Goal: Book appointment/travel/reservation

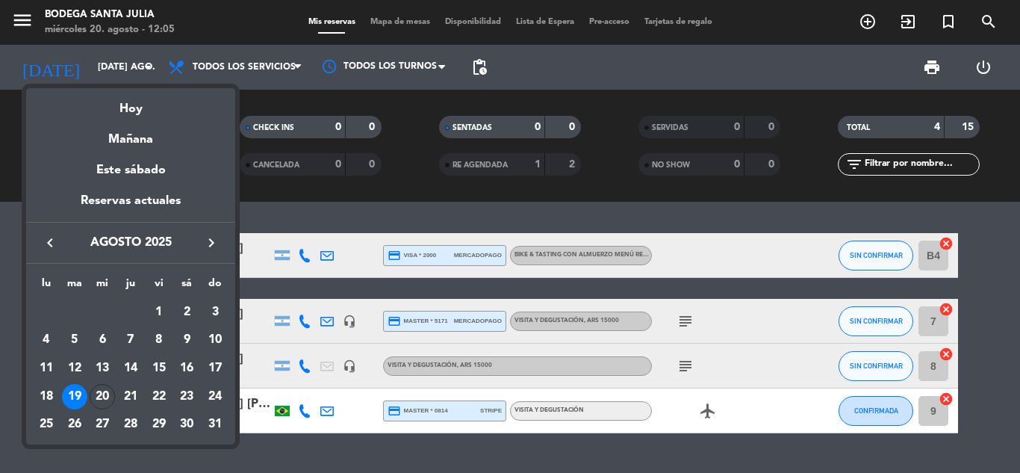
click at [58, 244] on icon "keyboard_arrow_left" at bounding box center [50, 243] width 18 height 18
click at [58, 243] on icon "keyboard_arrow_left" at bounding box center [50, 243] width 18 height 18
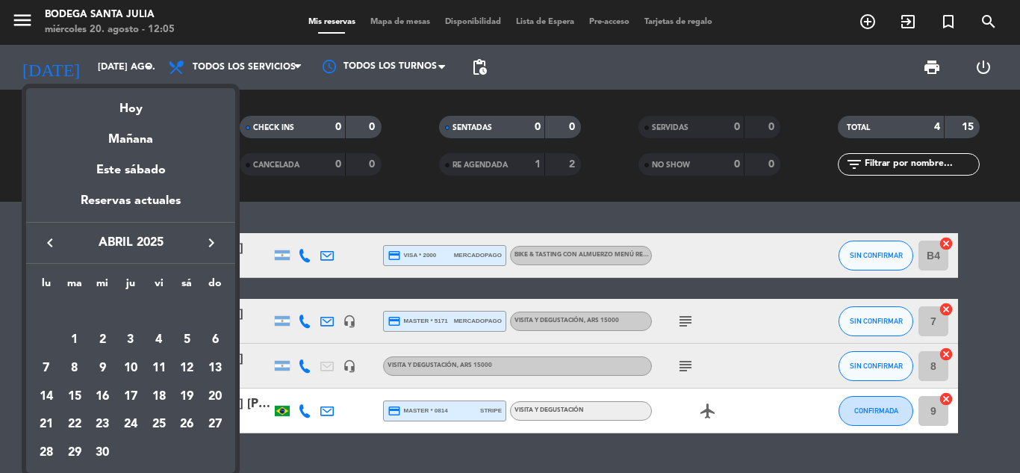
click at [57, 243] on icon "keyboard_arrow_left" at bounding box center [50, 243] width 18 height 18
click at [56, 242] on icon "keyboard_arrow_left" at bounding box center [50, 243] width 18 height 18
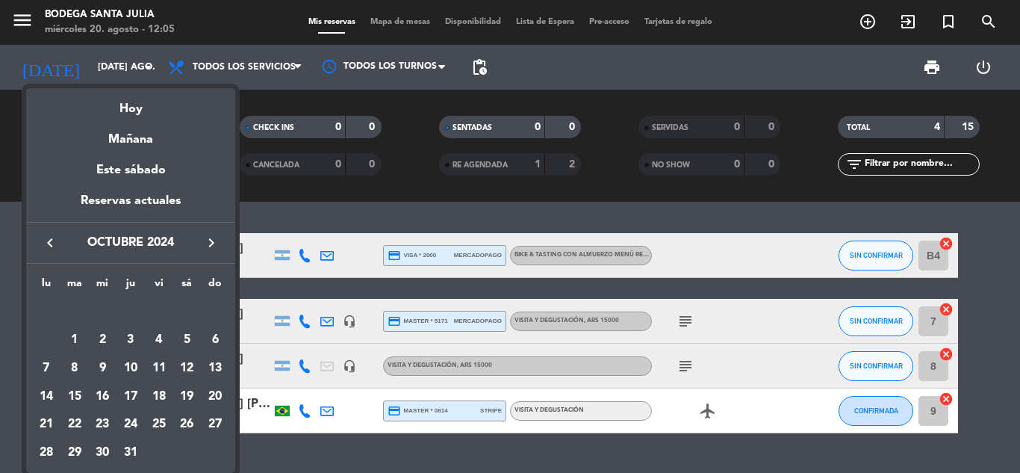
click at [56, 244] on icon "keyboard_arrow_left" at bounding box center [50, 243] width 18 height 18
click at [56, 246] on icon "keyboard_arrow_left" at bounding box center [50, 243] width 18 height 18
click at [56, 247] on icon "keyboard_arrow_left" at bounding box center [50, 243] width 18 height 18
click at [56, 248] on icon "keyboard_arrow_left" at bounding box center [50, 243] width 18 height 18
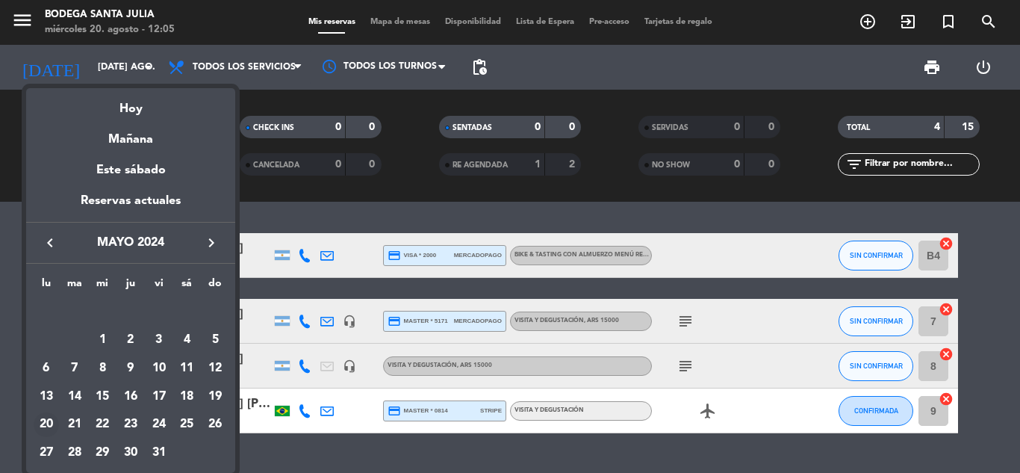
click at [46, 423] on div "20" at bounding box center [46, 424] width 25 height 25
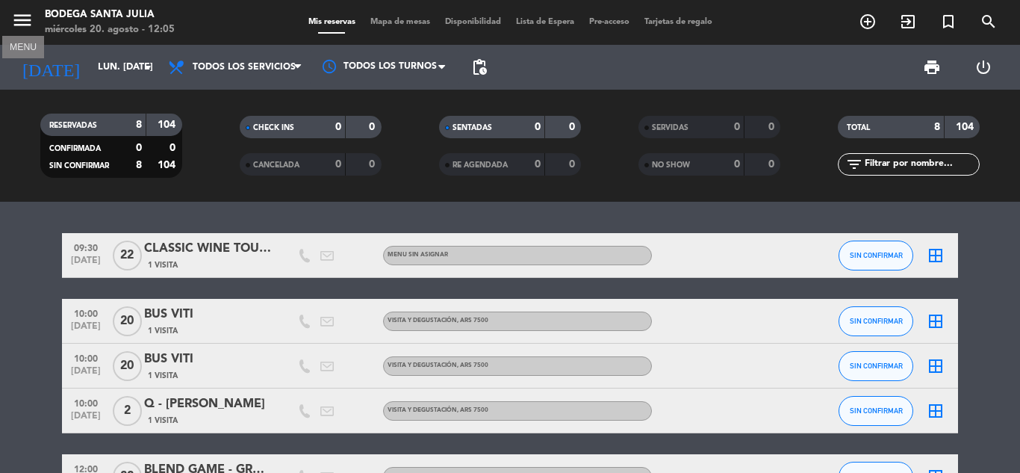
click at [21, 22] on icon "menu" at bounding box center [22, 20] width 22 height 22
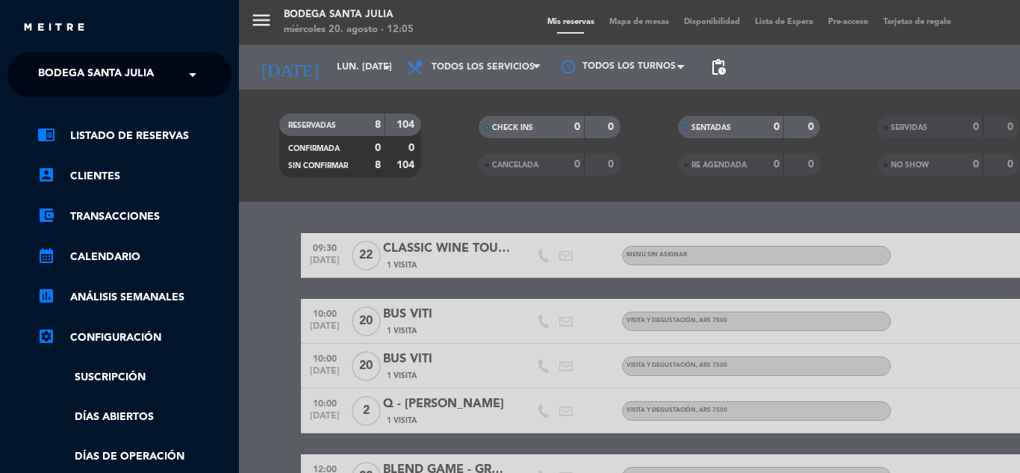
click at [108, 71] on span "Bodega Santa Julia" at bounding box center [96, 74] width 116 height 31
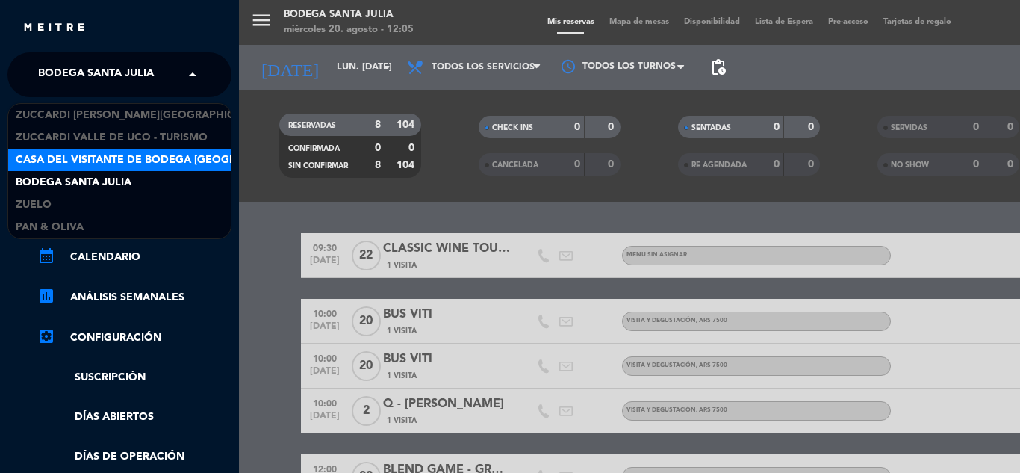
click at [105, 158] on span "Casa del Visitante de Bodega [GEOGRAPHIC_DATA][PERSON_NAME]" at bounding box center [204, 160] width 376 height 17
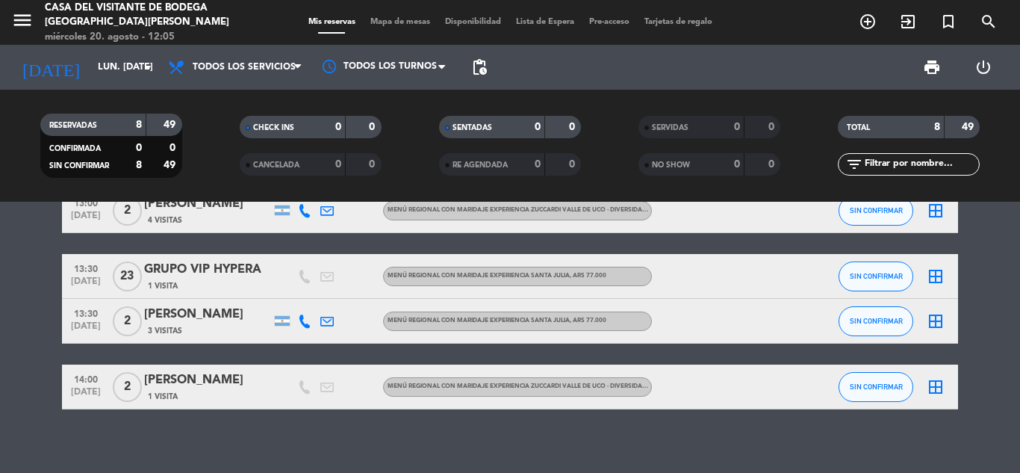
scroll to position [256, 0]
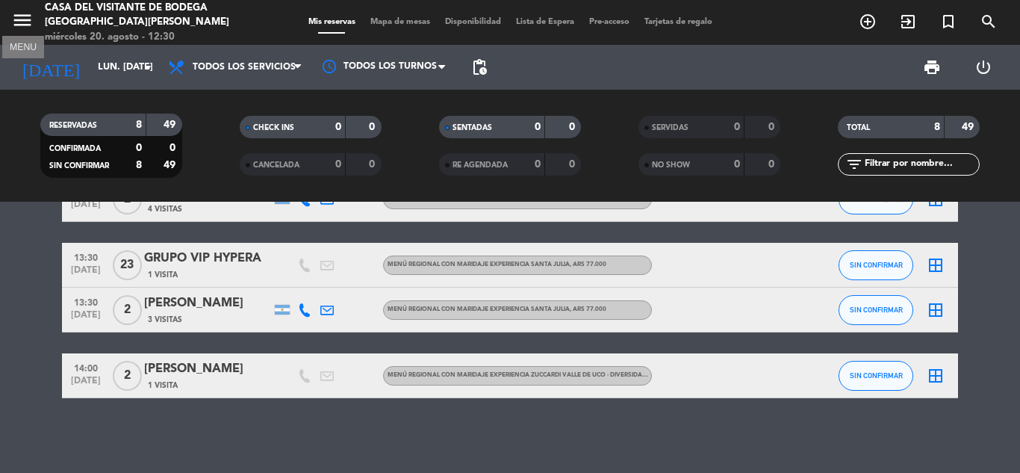
click at [22, 17] on icon "menu" at bounding box center [22, 20] width 22 height 22
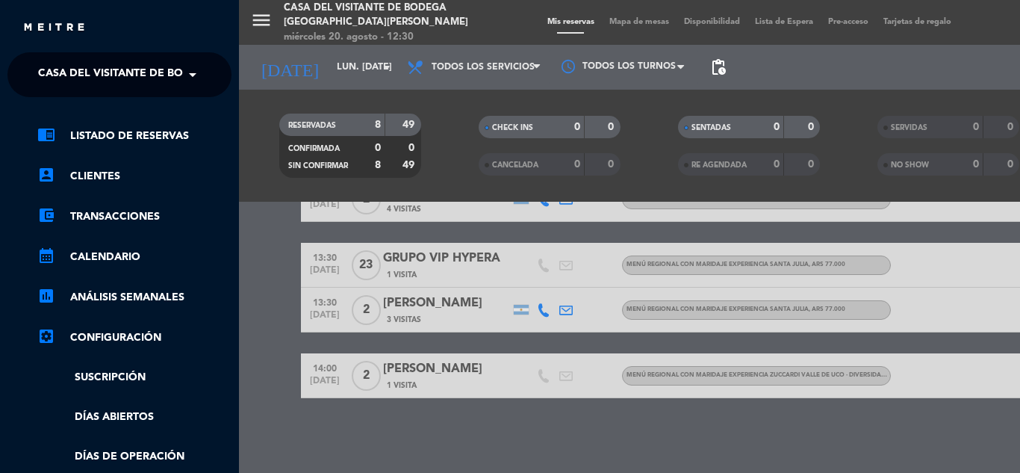
click at [75, 88] on span "Casa del Visitante de Bodega [GEOGRAPHIC_DATA][PERSON_NAME]" at bounding box center [226, 74] width 376 height 31
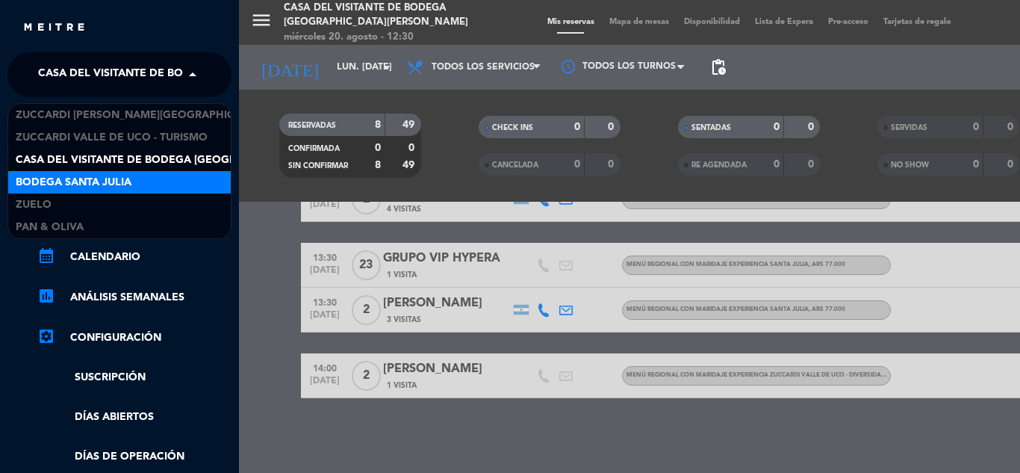
click at [79, 181] on span "Bodega Santa Julia" at bounding box center [74, 182] width 116 height 17
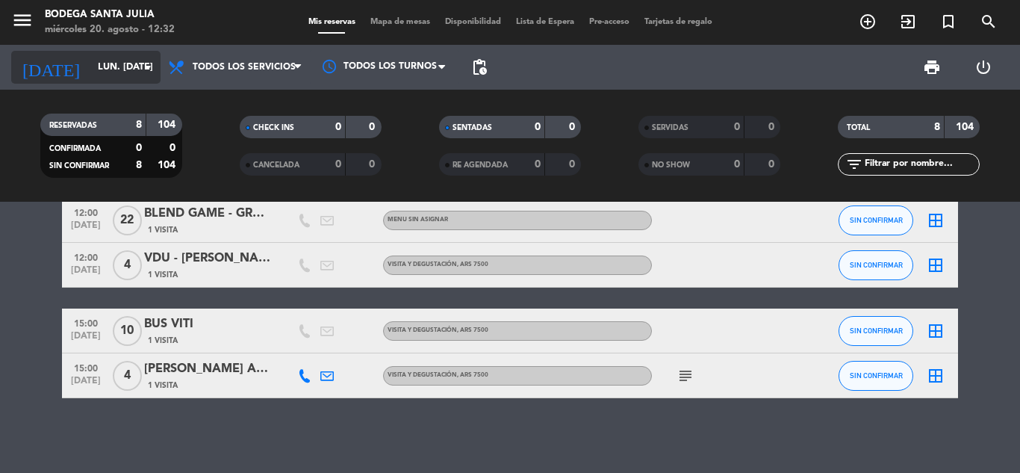
click at [99, 73] on input "lun. [DATE]" at bounding box center [153, 67] width 126 height 25
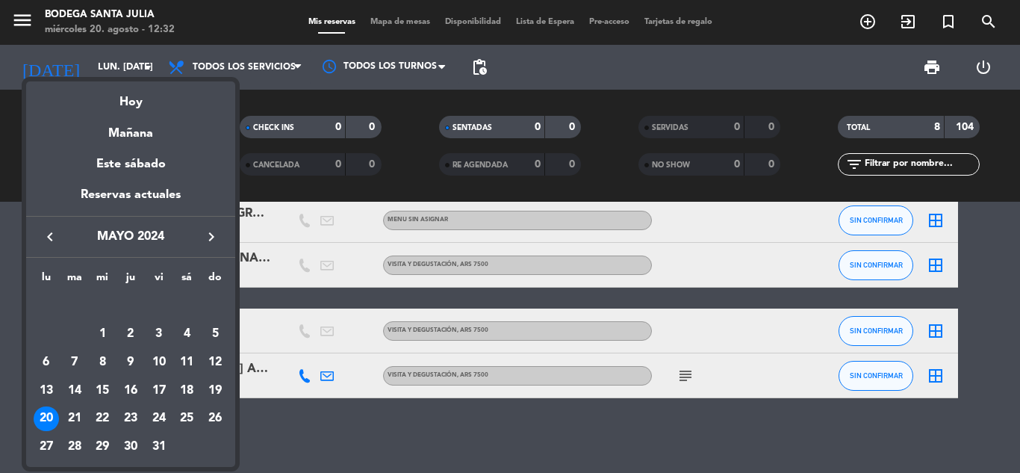
click at [203, 236] on icon "keyboard_arrow_right" at bounding box center [211, 237] width 18 height 18
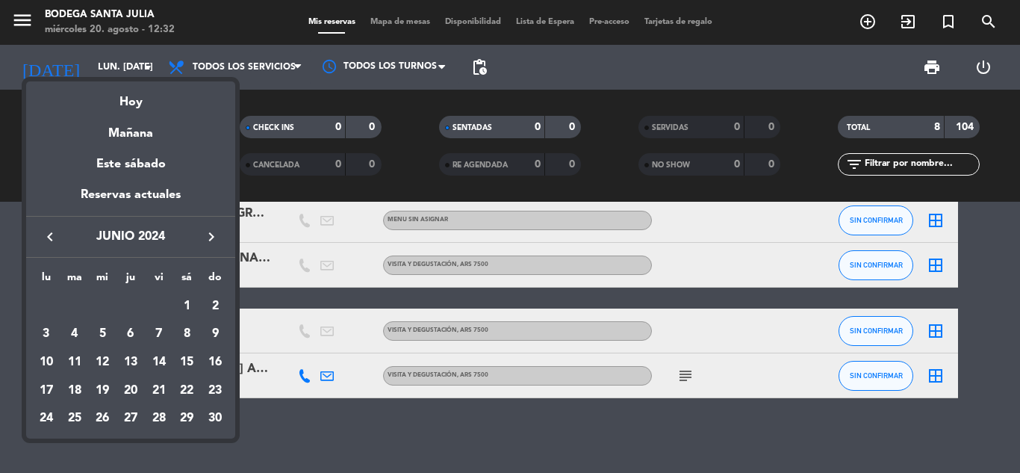
click at [203, 236] on icon "keyboard_arrow_right" at bounding box center [211, 237] width 18 height 18
click at [204, 235] on icon "keyboard_arrow_right" at bounding box center [211, 237] width 18 height 18
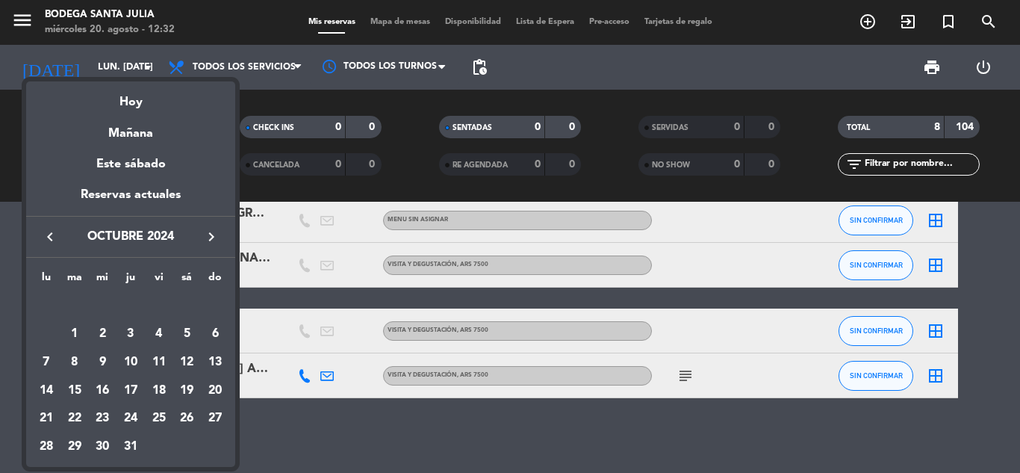
click at [204, 235] on icon "keyboard_arrow_right" at bounding box center [211, 237] width 18 height 18
click at [69, 411] on div "21" at bounding box center [74, 418] width 25 height 25
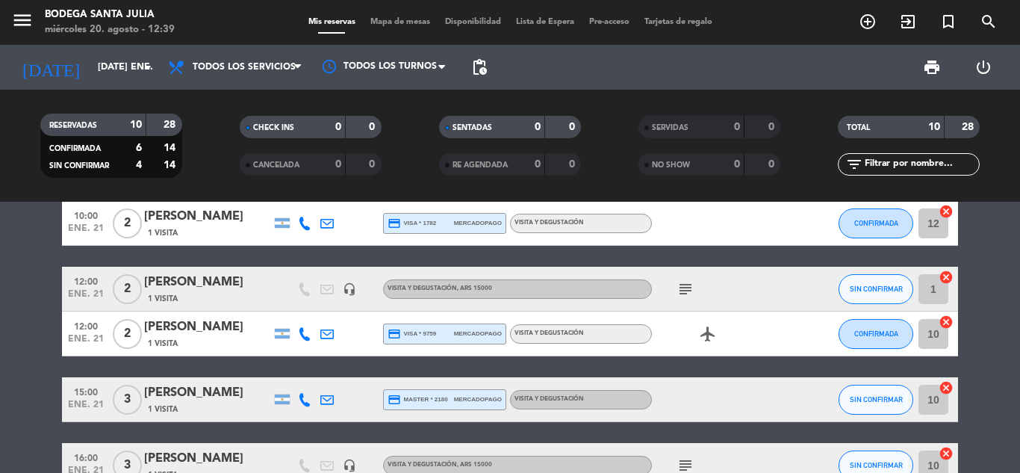
click at [679, 289] on icon "subject" at bounding box center [686, 289] width 18 height 18
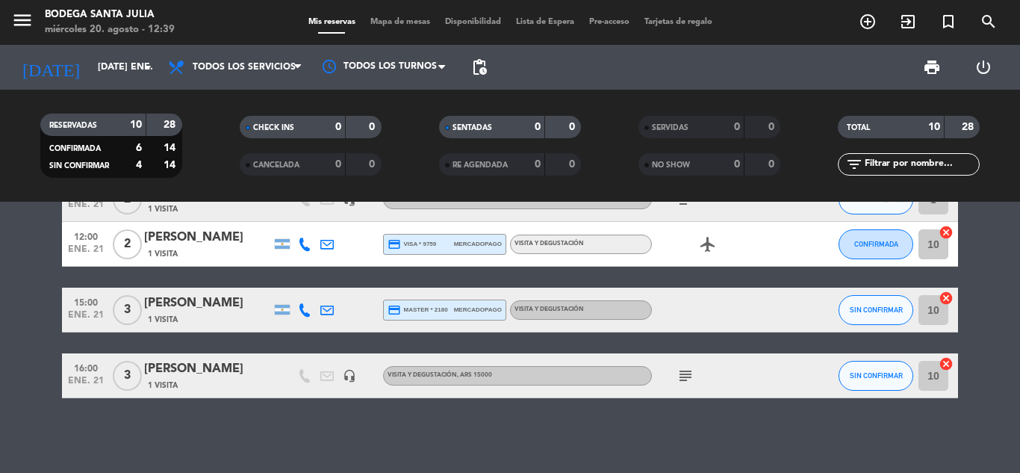
scroll to position [196, 0]
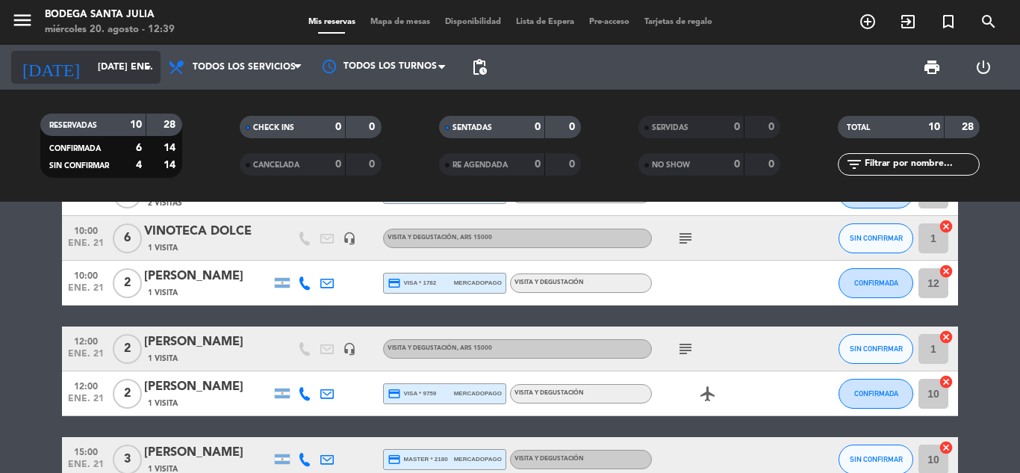
click at [93, 70] on input "[DATE] ene." at bounding box center [153, 67] width 126 height 25
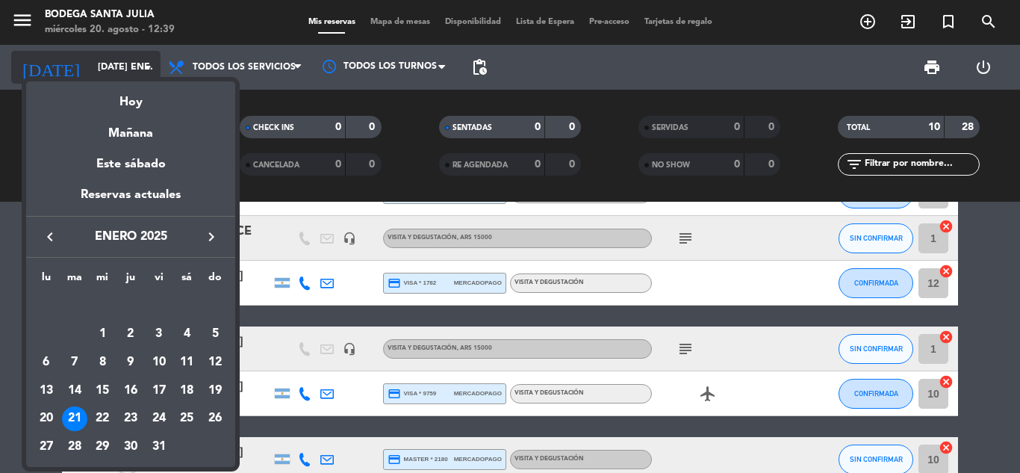
click at [93, 70] on div at bounding box center [510, 236] width 1020 height 473
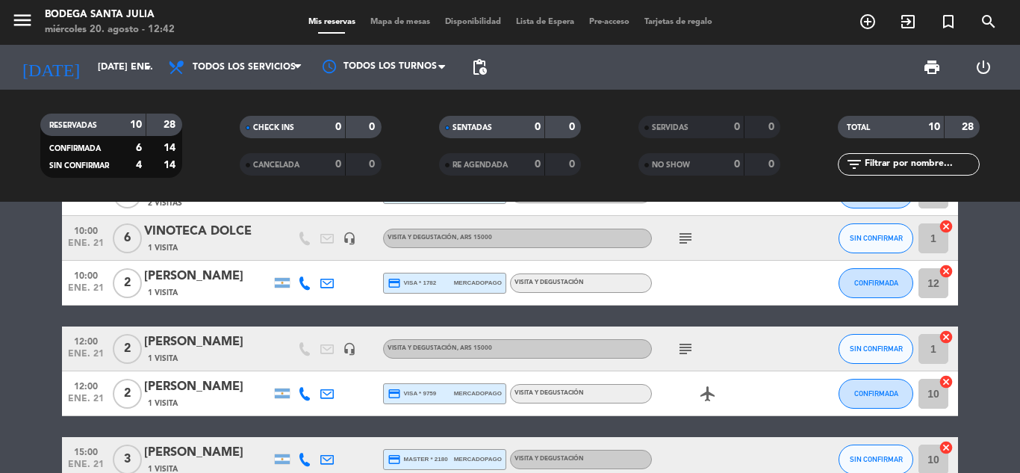
click at [687, 229] on icon "subject" at bounding box center [686, 238] width 18 height 18
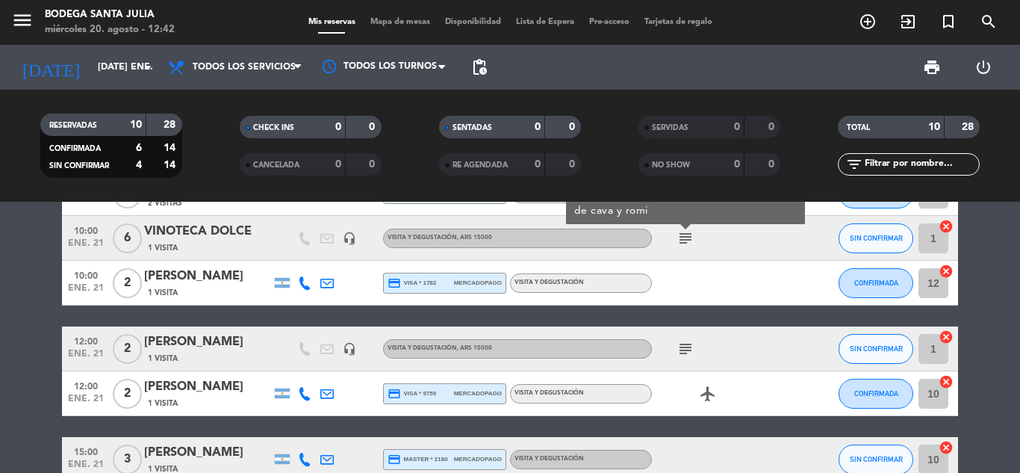
scroll to position [122, 0]
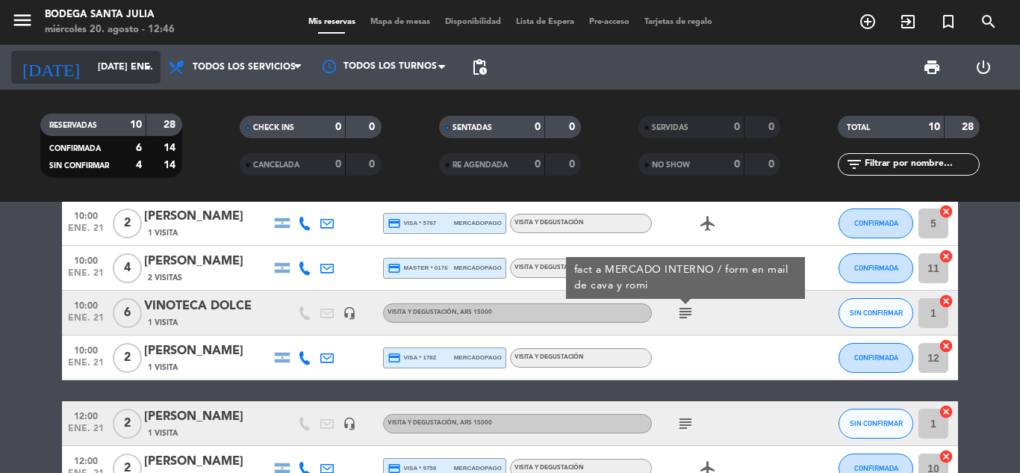
click at [90, 72] on input "[DATE] ene." at bounding box center [153, 67] width 126 height 25
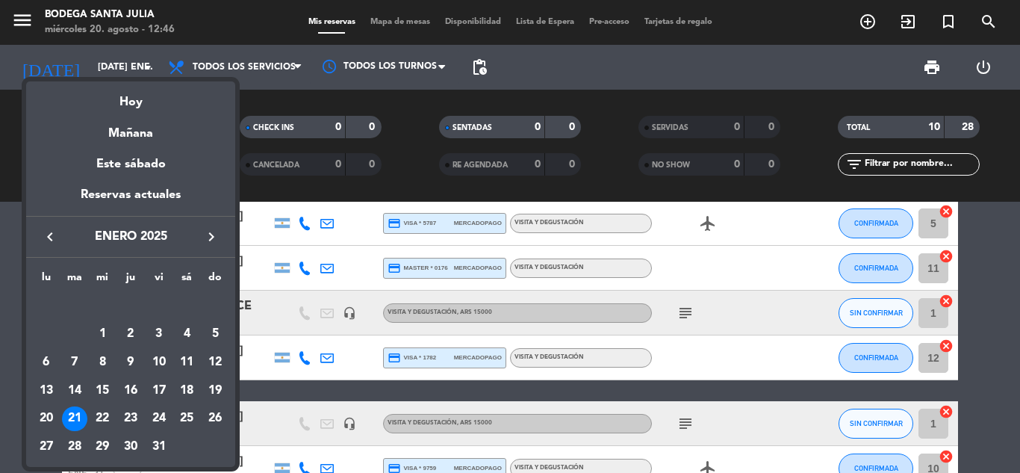
click at [53, 238] on icon "keyboard_arrow_left" at bounding box center [50, 237] width 18 height 18
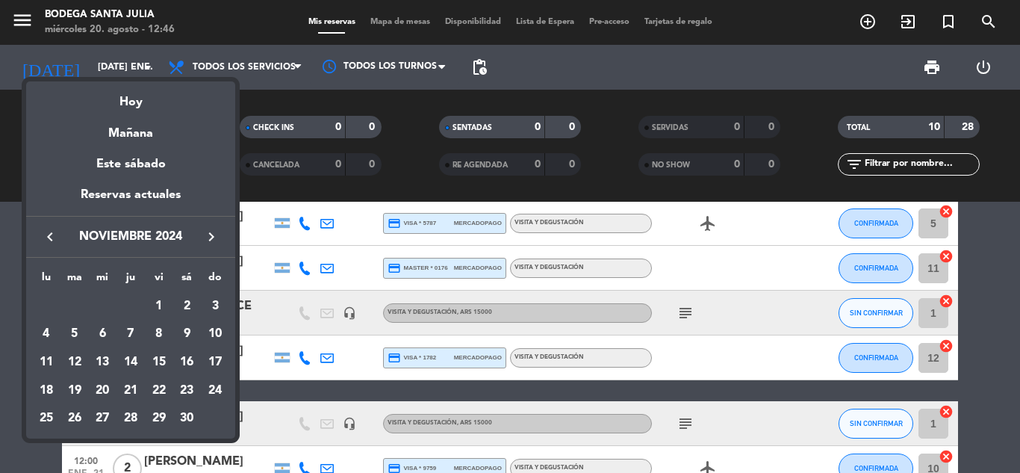
click at [53, 238] on icon "keyboard_arrow_left" at bounding box center [50, 237] width 18 height 18
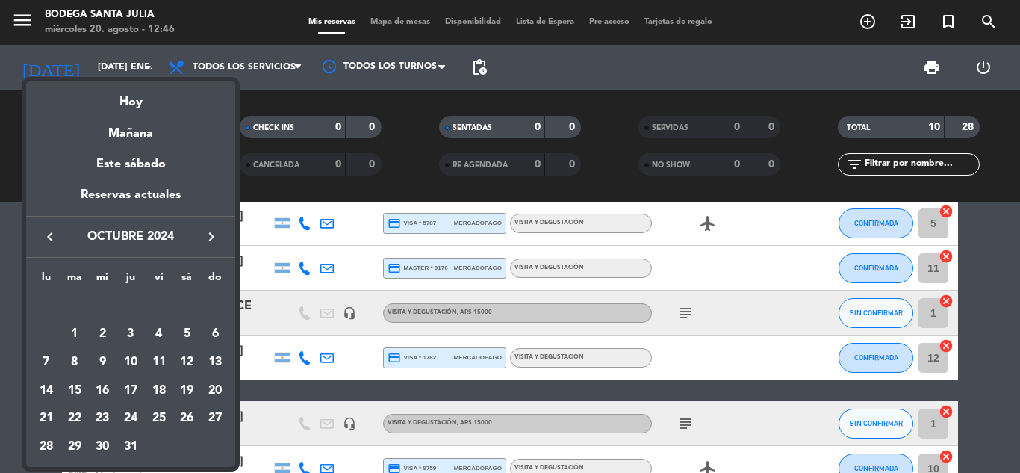
click at [46, 449] on div "28" at bounding box center [46, 446] width 25 height 25
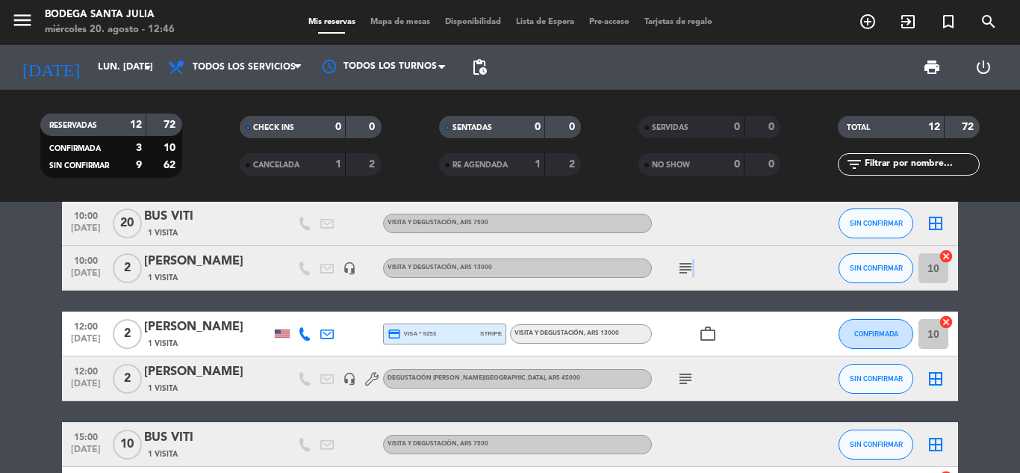
click at [690, 276] on icon "subject" at bounding box center [686, 268] width 18 height 18
click at [689, 274] on icon "subject" at bounding box center [686, 268] width 18 height 18
click at [688, 377] on icon "subject" at bounding box center [686, 379] width 18 height 18
click at [688, 378] on icon "subject" at bounding box center [686, 379] width 18 height 18
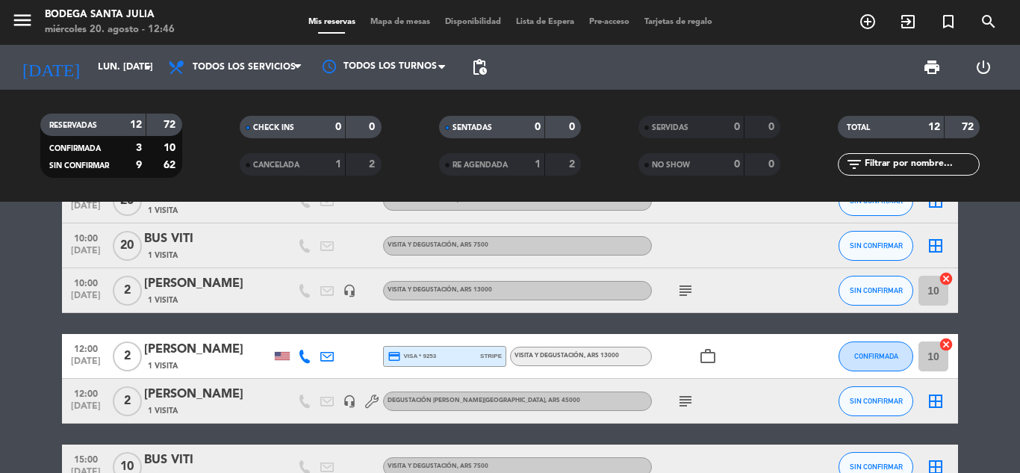
scroll to position [0, 0]
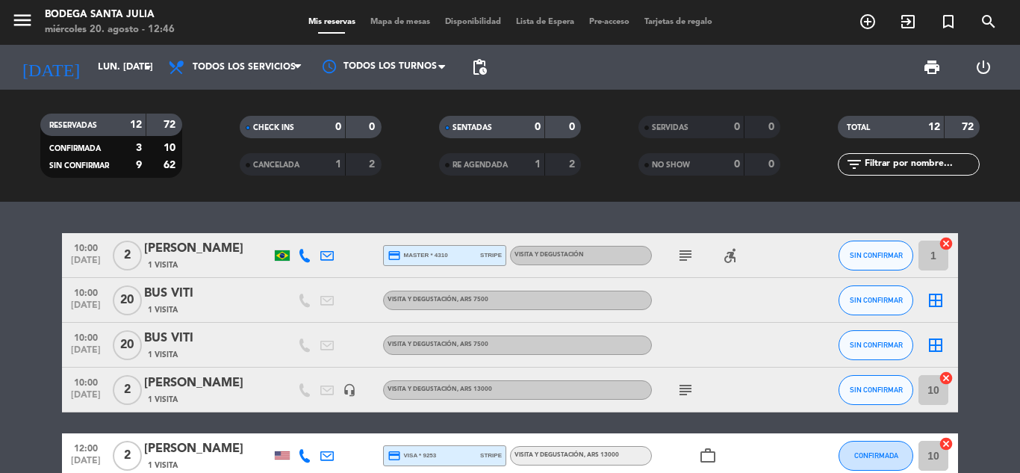
click at [701, 254] on div "subject accessible_forward" at bounding box center [719, 255] width 134 height 44
click at [689, 252] on icon "subject" at bounding box center [686, 255] width 18 height 18
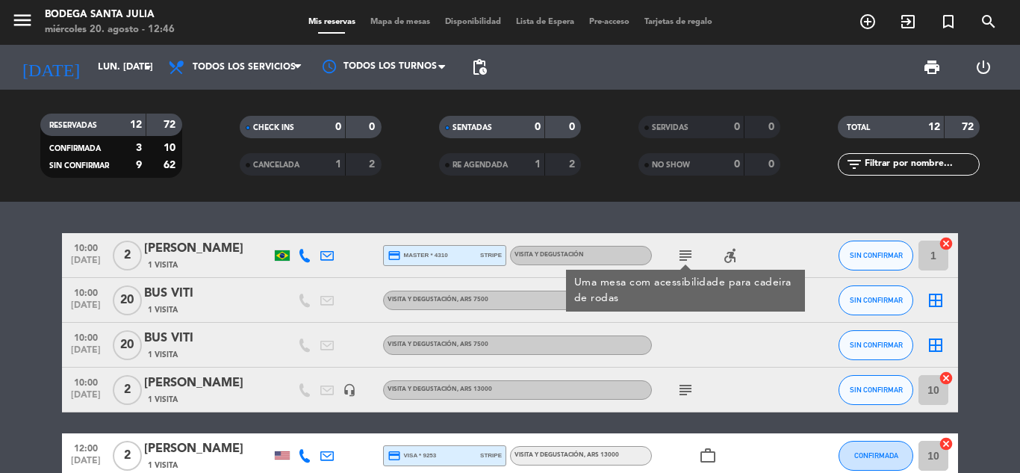
click at [689, 253] on icon "subject" at bounding box center [686, 255] width 18 height 18
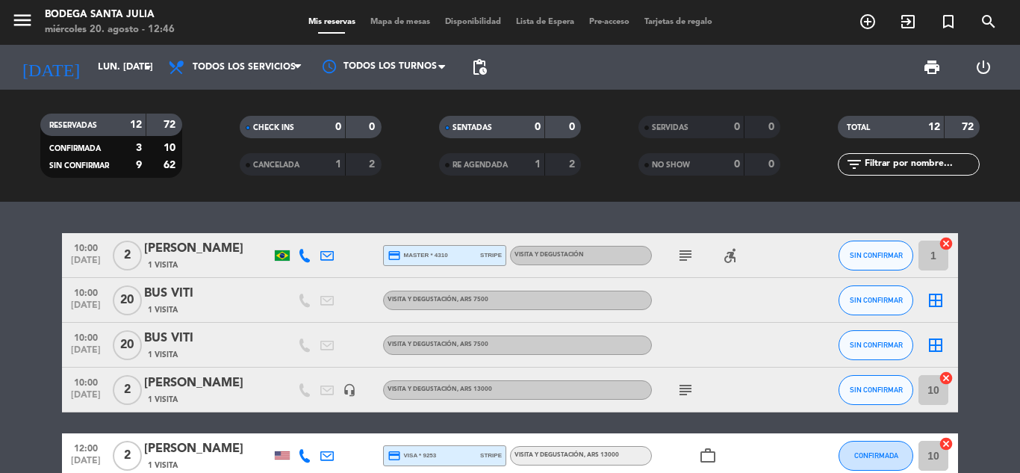
click at [684, 391] on icon "subject" at bounding box center [686, 390] width 18 height 18
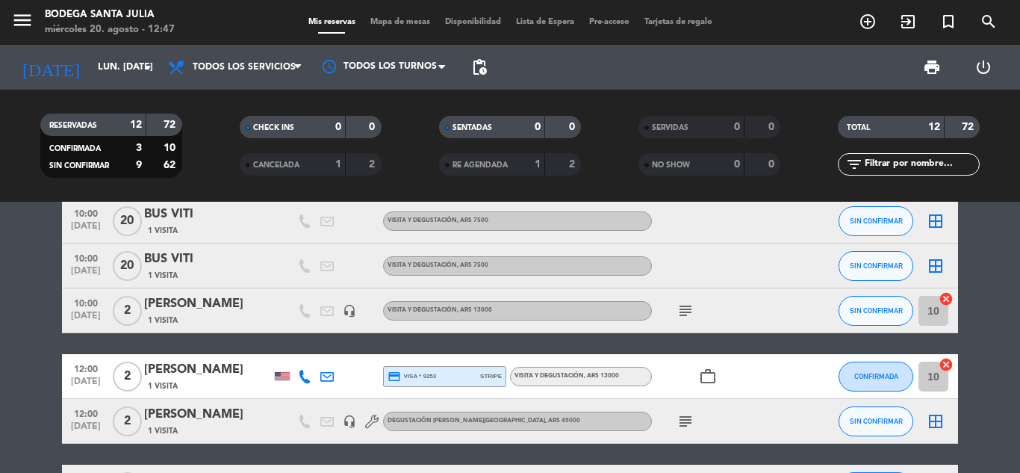
scroll to position [149, 0]
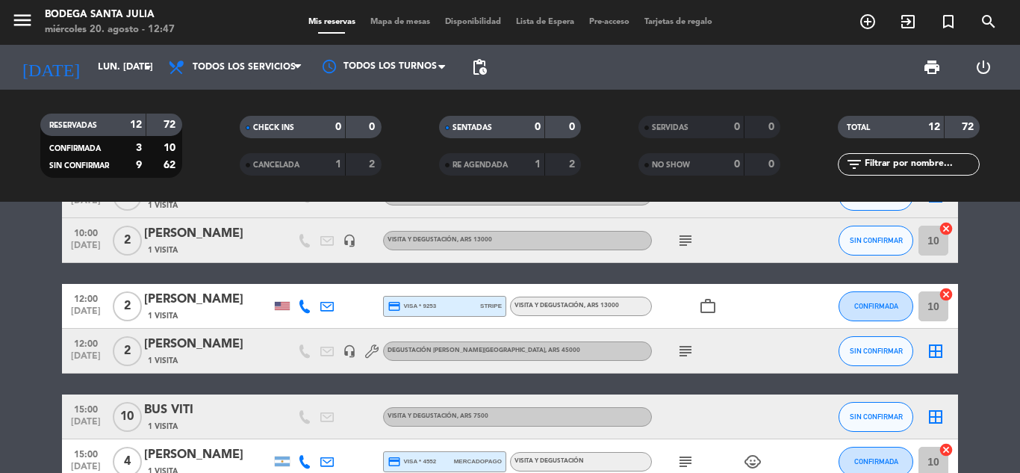
click at [682, 358] on icon "subject" at bounding box center [686, 351] width 18 height 18
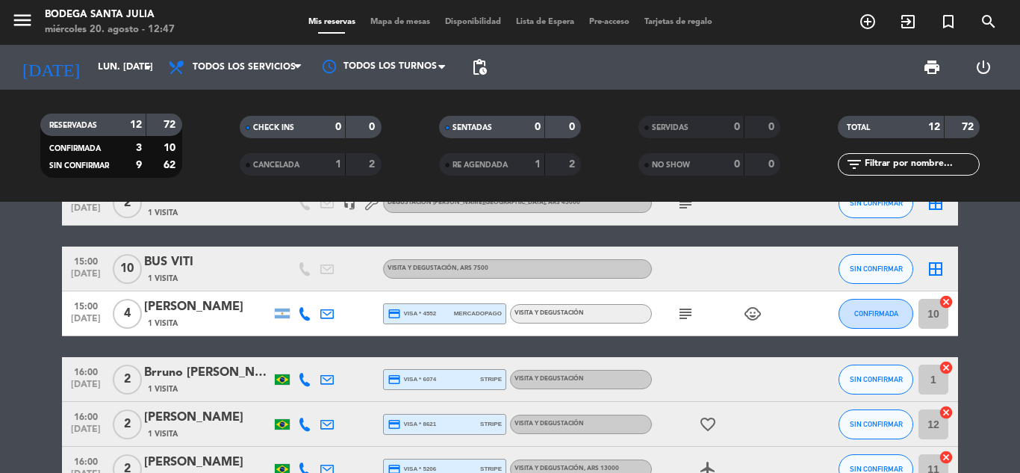
scroll to position [299, 0]
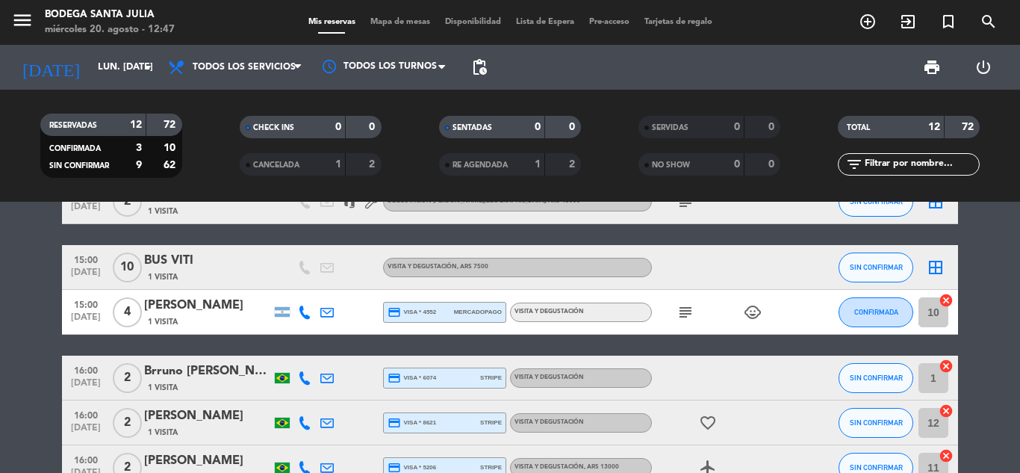
click at [682, 320] on icon "subject" at bounding box center [686, 312] width 18 height 18
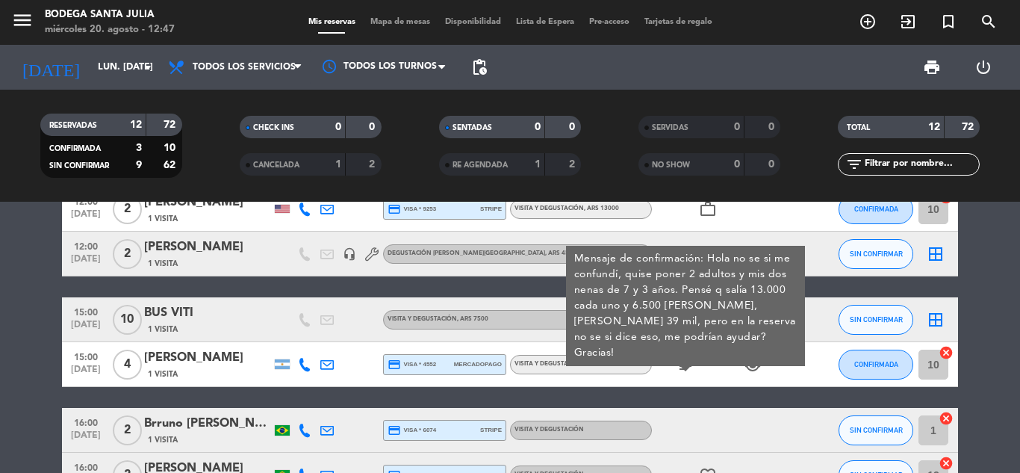
scroll to position [224, 0]
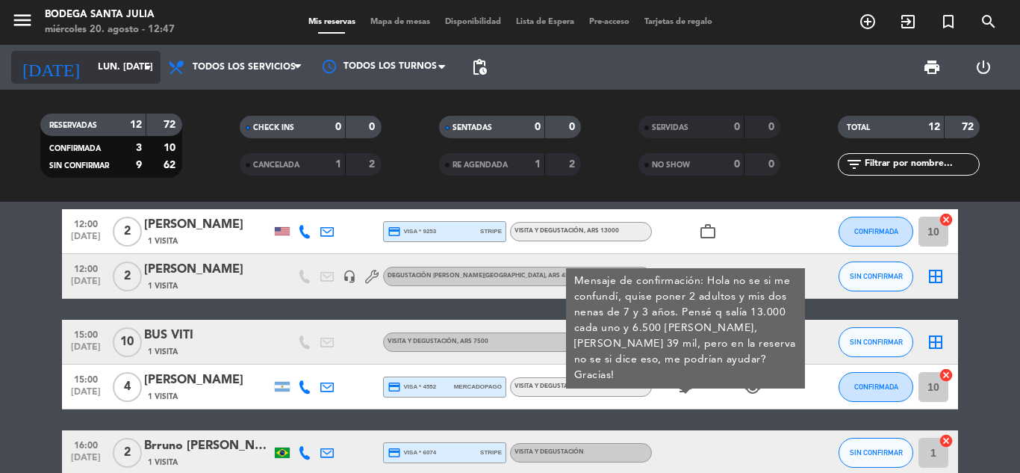
click at [93, 58] on input "lun. [DATE]" at bounding box center [153, 67] width 126 height 25
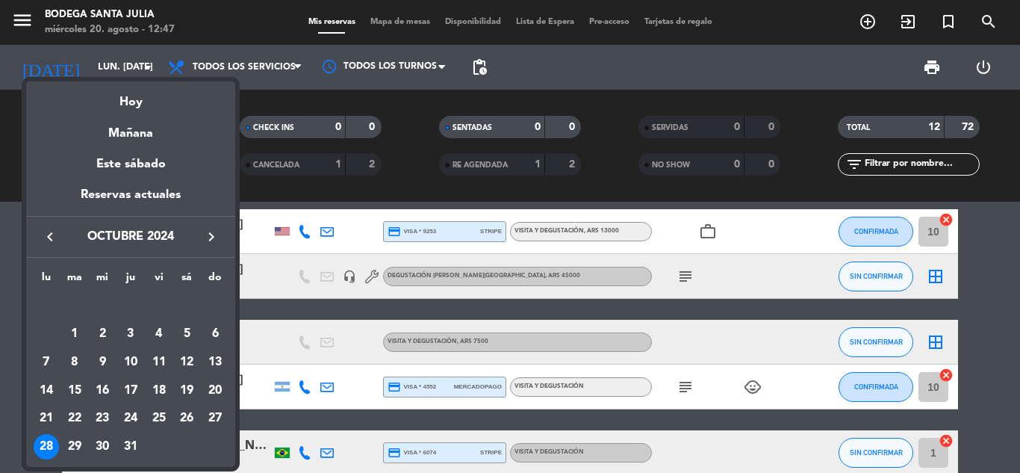
click at [46, 238] on icon "keyboard_arrow_left" at bounding box center [50, 237] width 18 height 18
click at [49, 444] on div "30" at bounding box center [46, 446] width 25 height 25
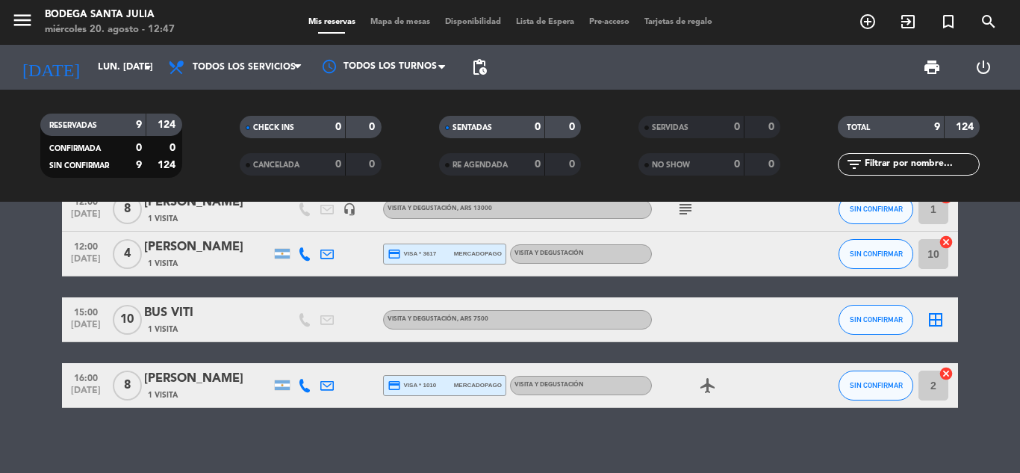
scroll to position [322, 0]
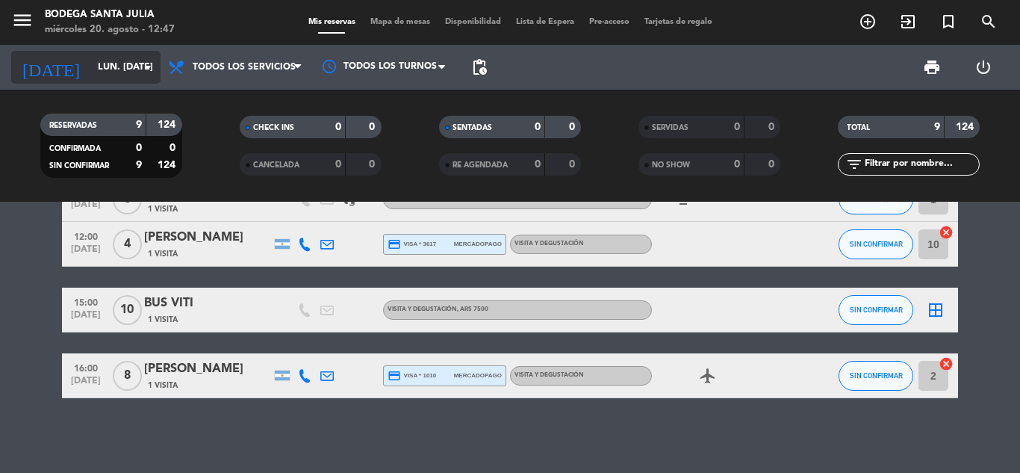
click at [50, 61] on icon "[DATE]" at bounding box center [50, 67] width 79 height 33
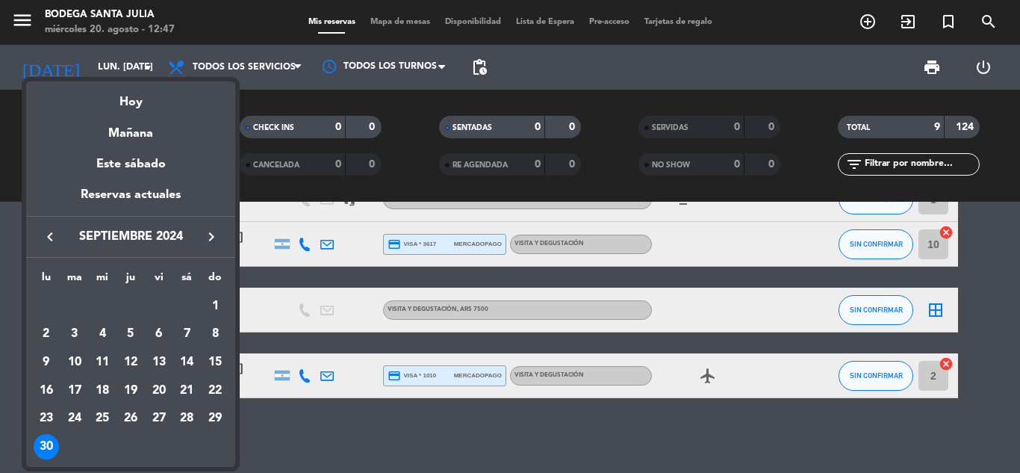
click at [49, 234] on icon "keyboard_arrow_left" at bounding box center [50, 237] width 18 height 18
click at [48, 410] on div "26" at bounding box center [46, 418] width 25 height 25
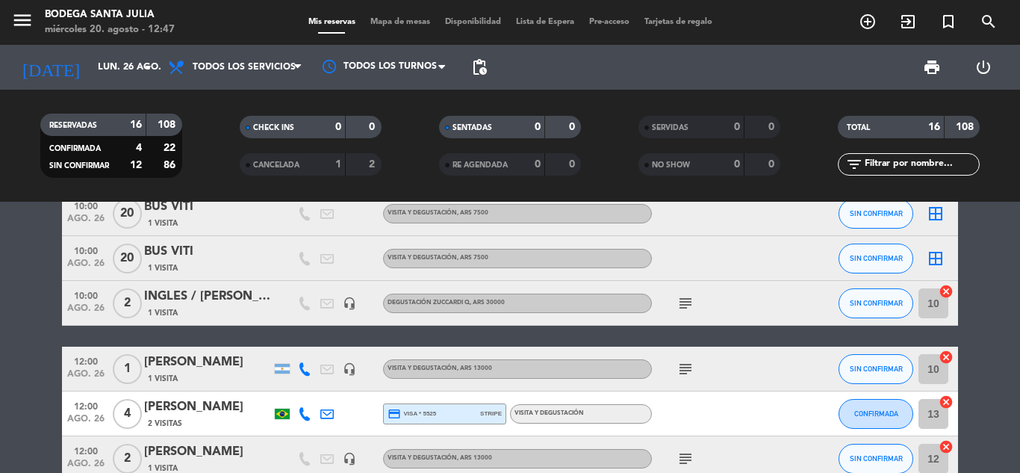
scroll to position [23, 0]
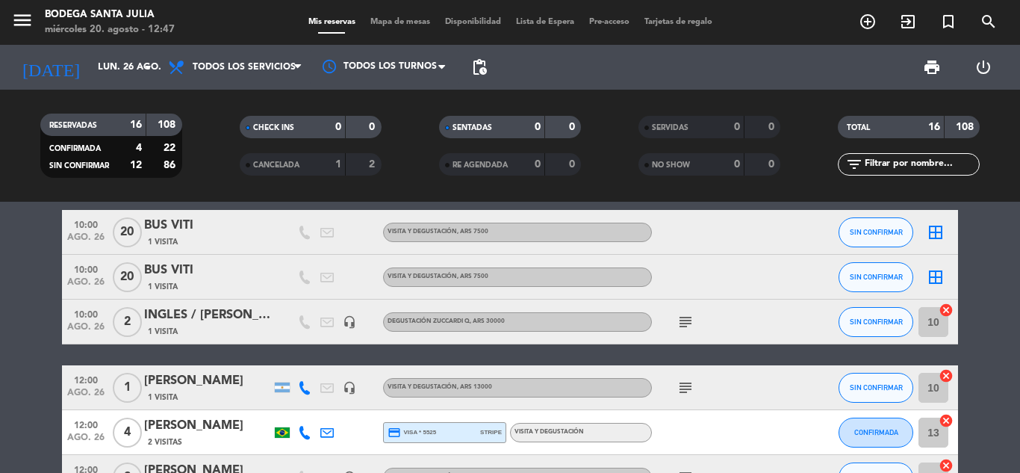
click at [681, 382] on icon "subject" at bounding box center [686, 388] width 18 height 18
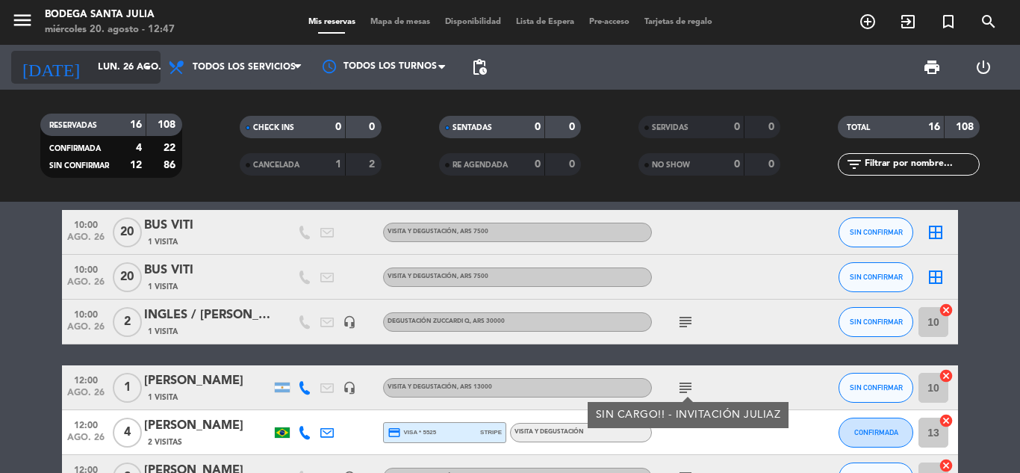
click at [115, 76] on input "lun. 26 ago." at bounding box center [153, 67] width 126 height 25
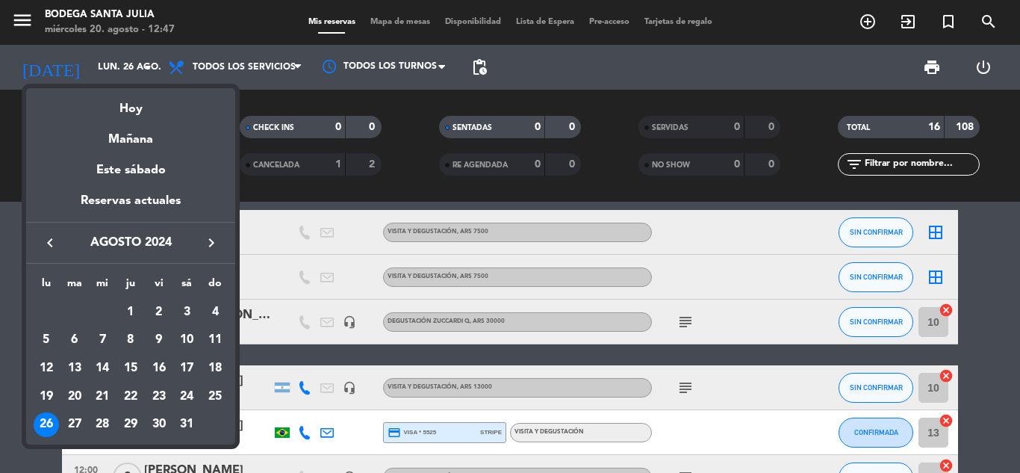
click at [205, 243] on icon "keyboard_arrow_right" at bounding box center [211, 243] width 18 height 18
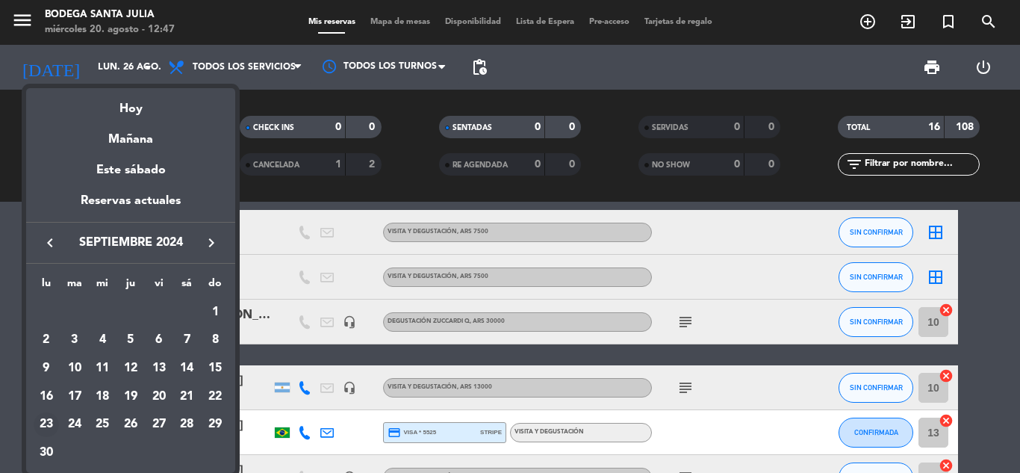
click at [44, 424] on div "23" at bounding box center [46, 424] width 25 height 25
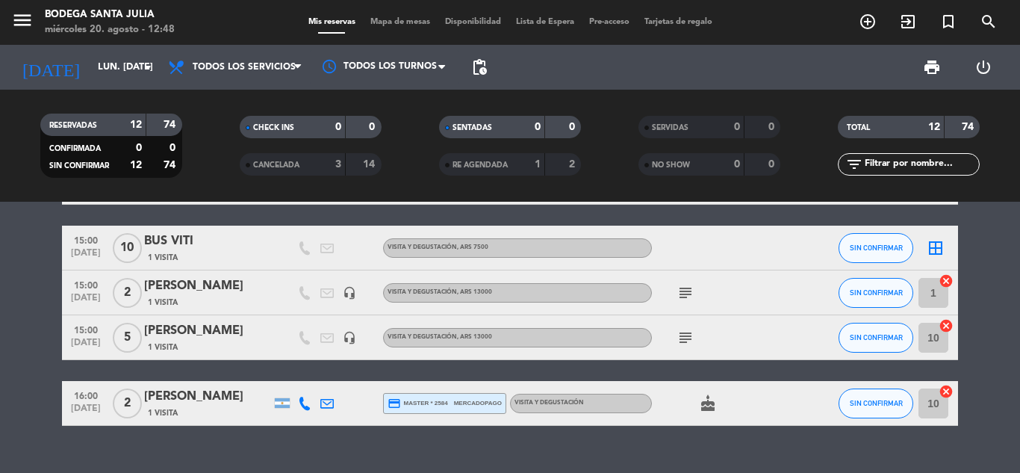
scroll to position [435, 0]
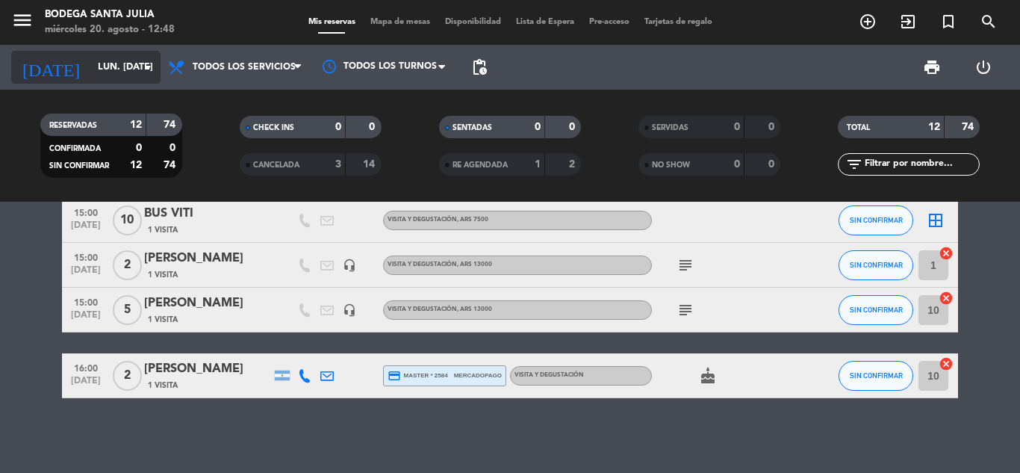
click at [90, 75] on input "lun. [DATE]" at bounding box center [153, 67] width 126 height 25
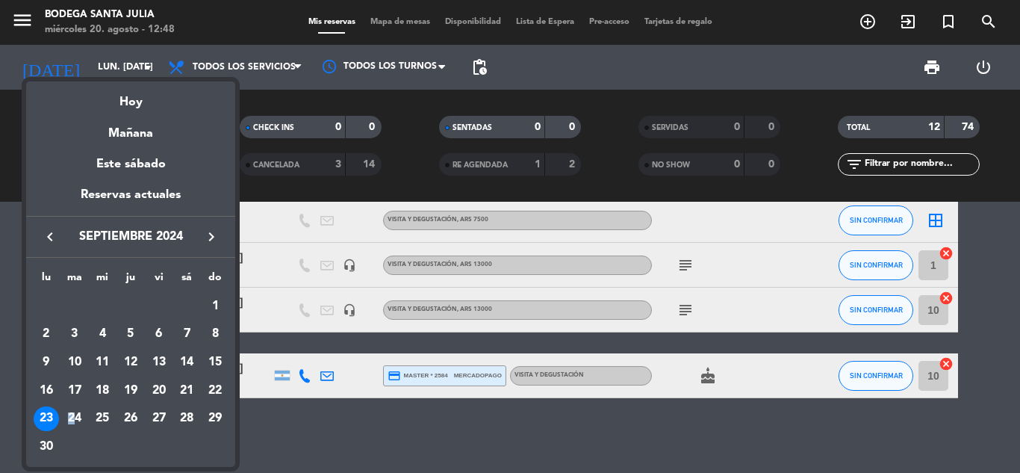
click at [72, 413] on div "24" at bounding box center [74, 418] width 25 height 25
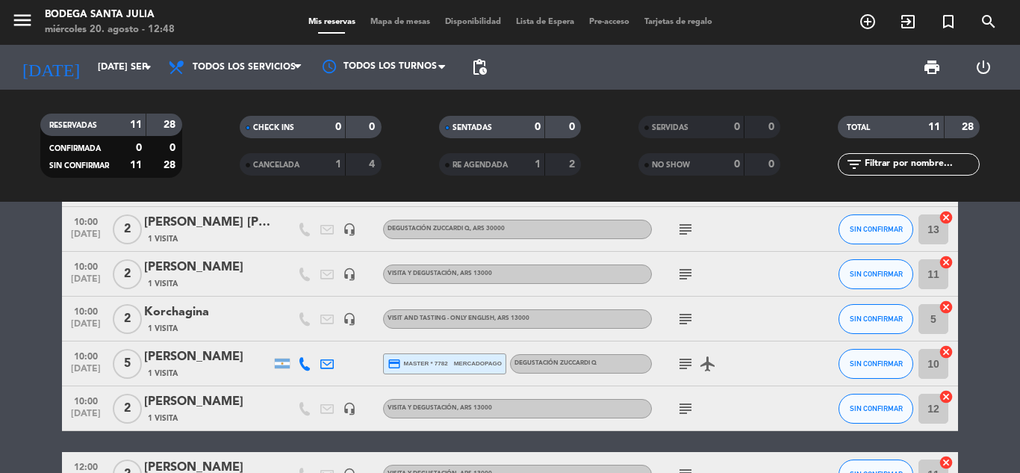
scroll to position [0, 0]
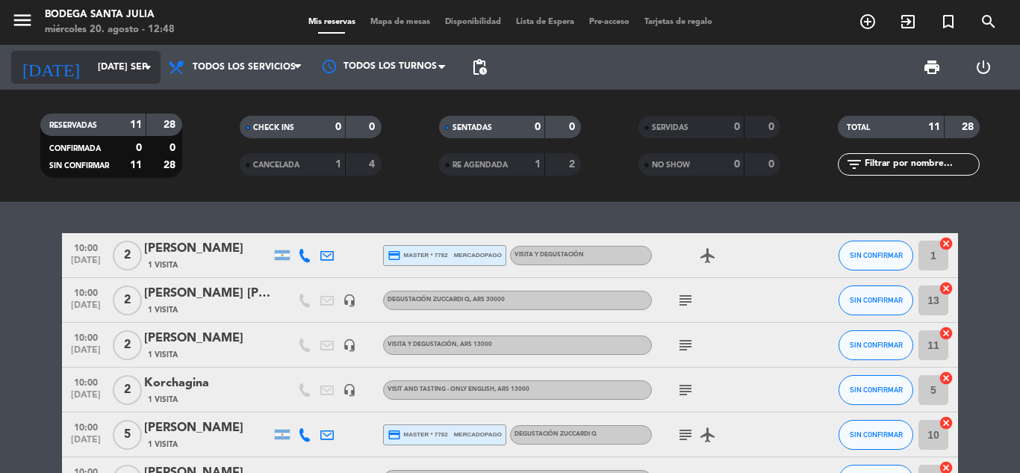
click at [90, 68] on input "[DATE] sep." at bounding box center [153, 67] width 126 height 25
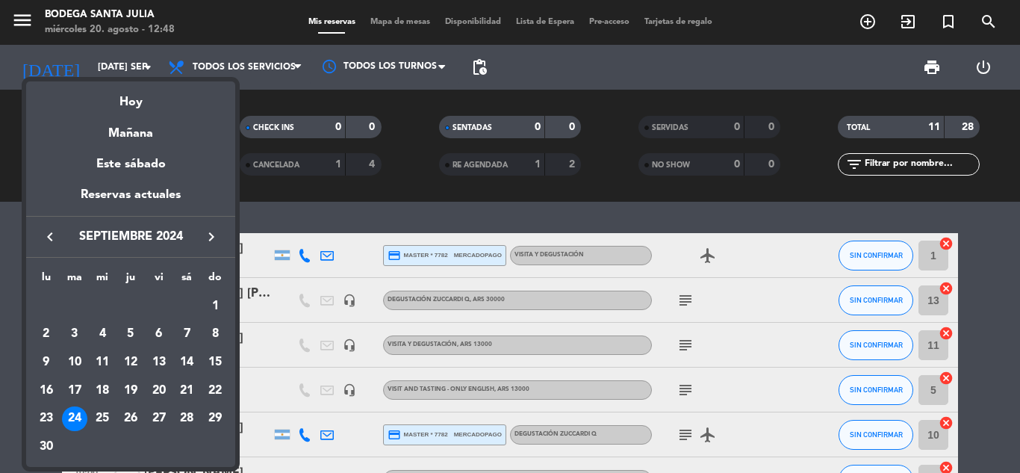
click at [95, 417] on div "25" at bounding box center [102, 418] width 25 height 25
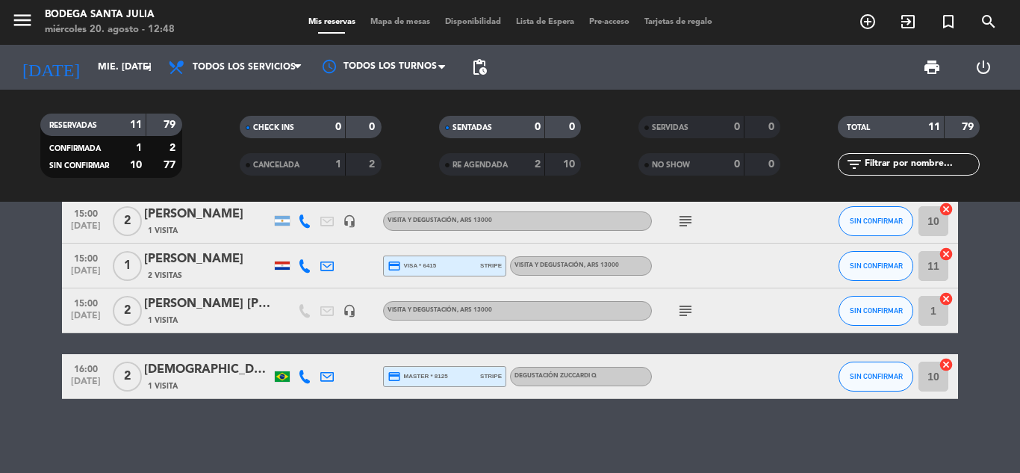
scroll to position [412, 0]
click at [99, 69] on input "mié. [DATE]" at bounding box center [153, 67] width 126 height 25
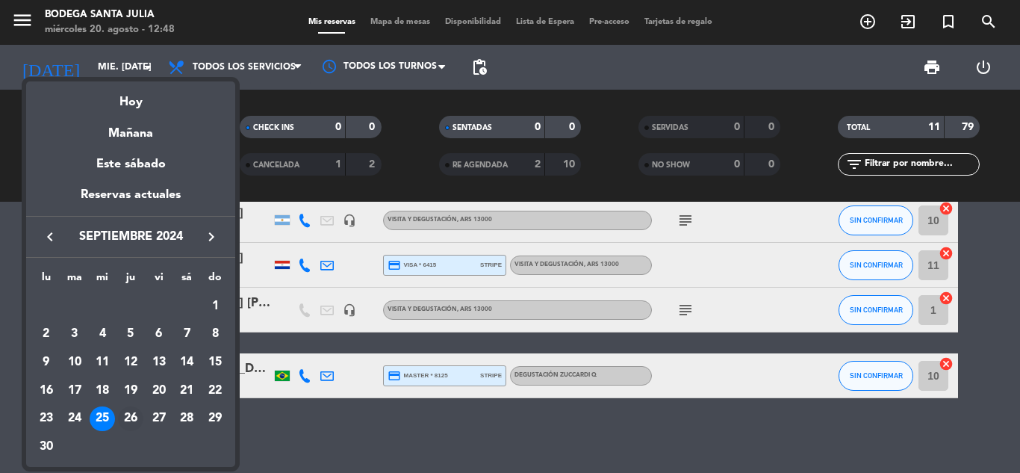
click at [133, 412] on div "26" at bounding box center [130, 418] width 25 height 25
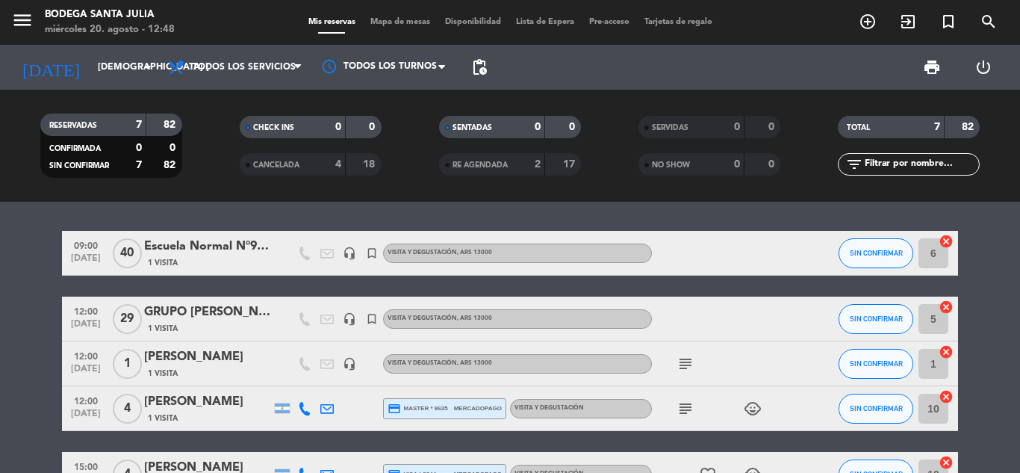
scroll to position [0, 0]
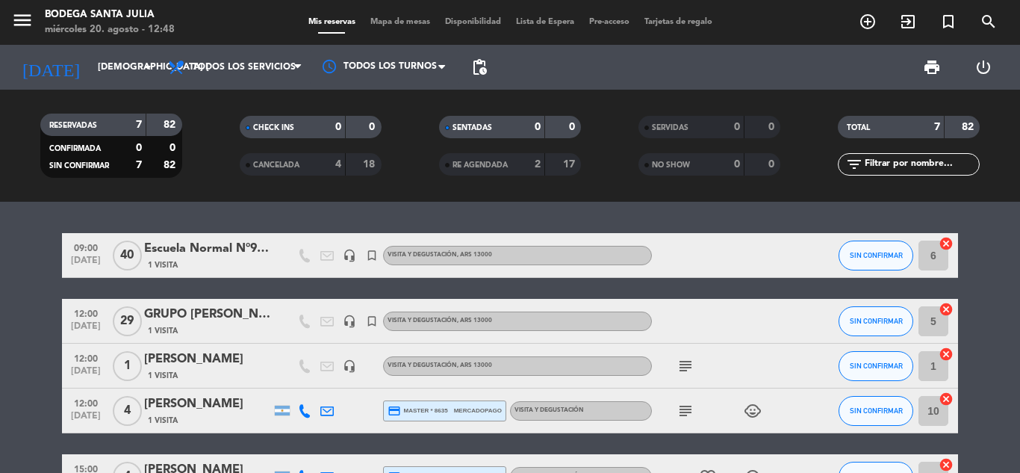
click at [685, 359] on icon "subject" at bounding box center [686, 366] width 18 height 18
click at [684, 365] on icon "subject" at bounding box center [686, 366] width 18 height 18
click at [47, 67] on icon "[DATE]" at bounding box center [50, 67] width 79 height 33
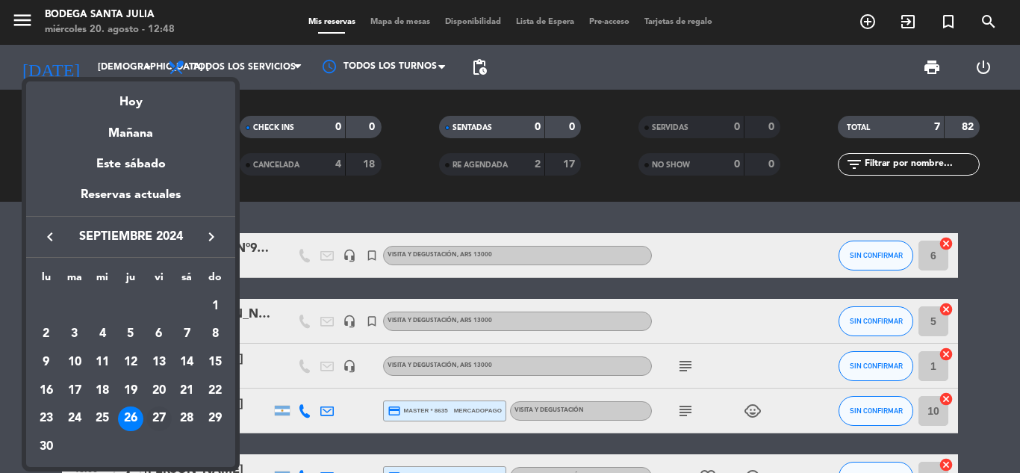
click at [151, 417] on div "27" at bounding box center [158, 418] width 25 height 25
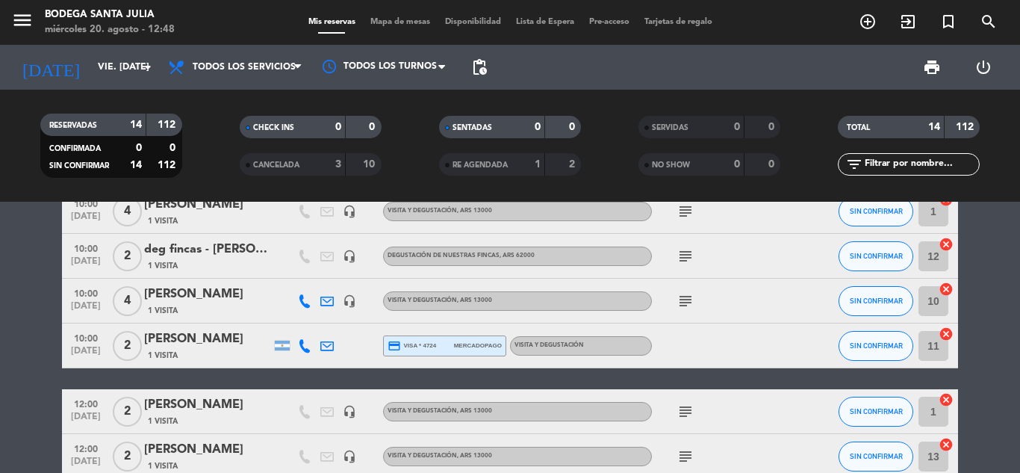
scroll to position [98, 0]
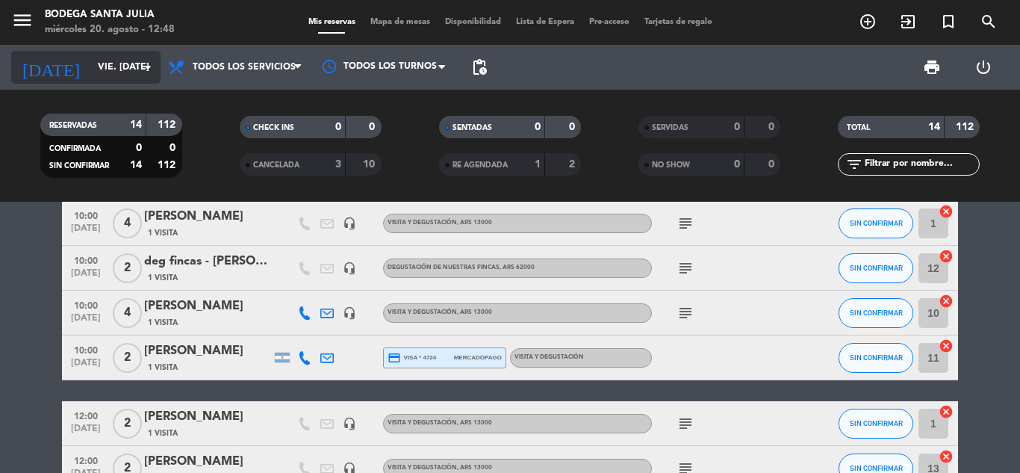
click at [90, 80] on input "vie. [DATE]" at bounding box center [153, 67] width 126 height 25
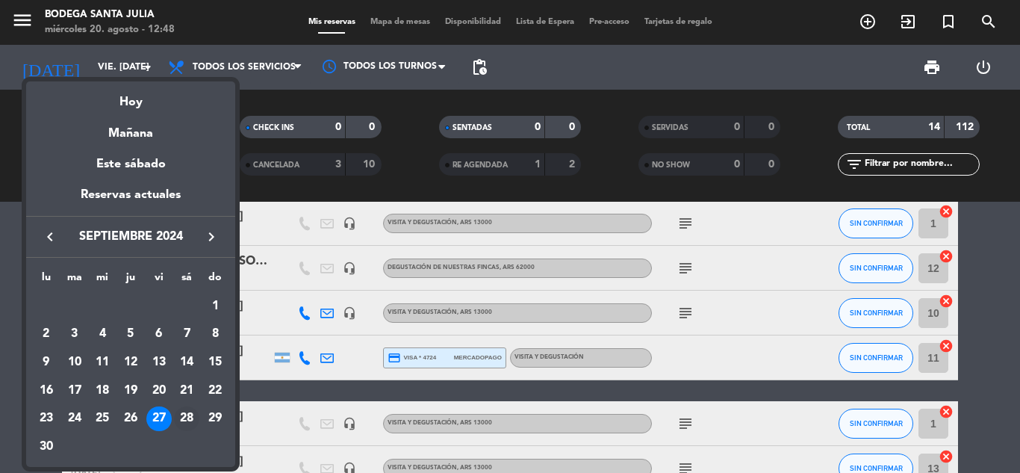
click at [179, 418] on div "28" at bounding box center [186, 418] width 25 height 25
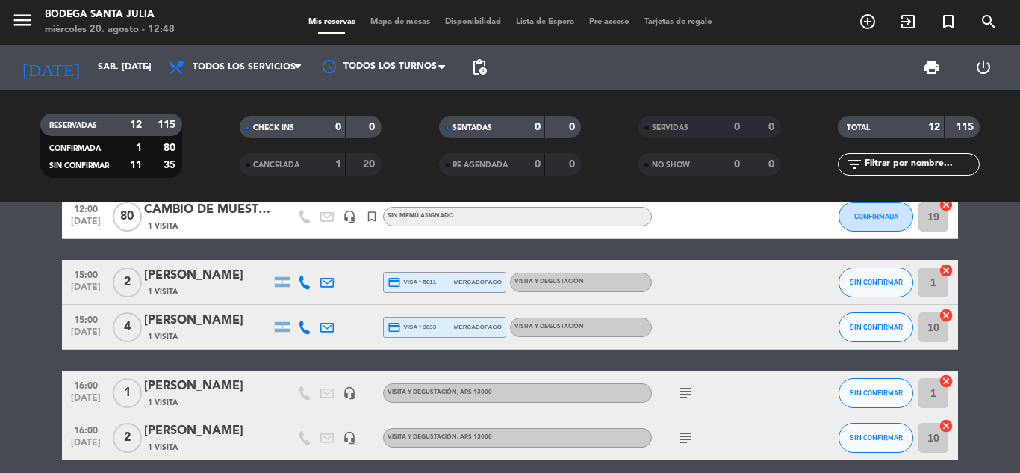
scroll to position [435, 0]
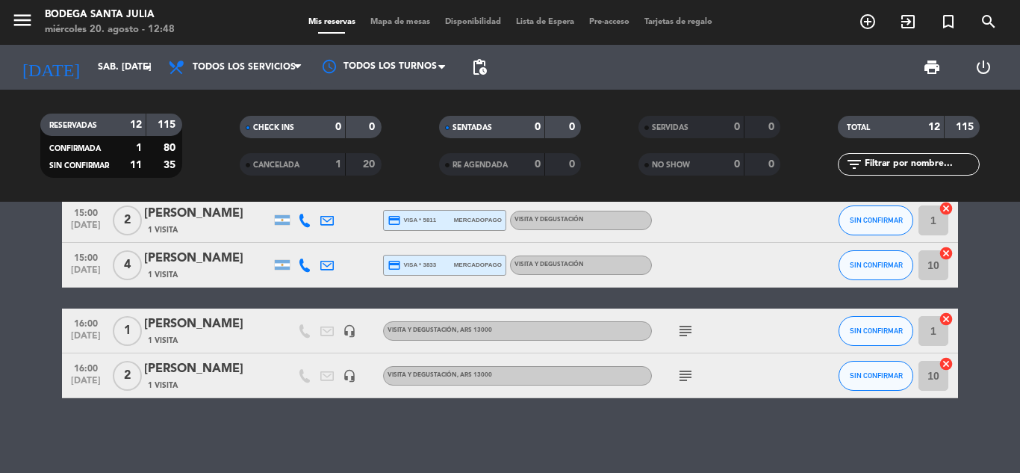
click at [678, 335] on icon "subject" at bounding box center [686, 331] width 18 height 18
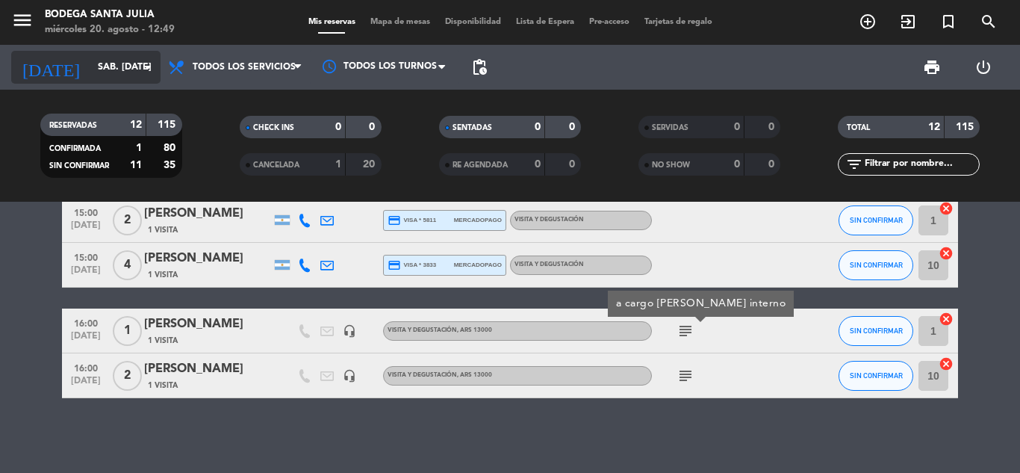
click at [112, 56] on input "sáb. [DATE]" at bounding box center [153, 67] width 126 height 25
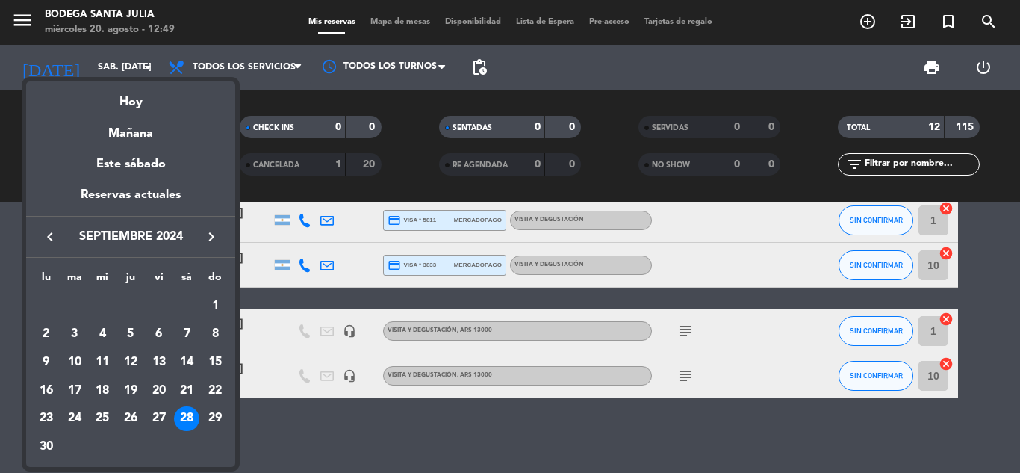
click at [49, 232] on icon "keyboard_arrow_left" at bounding box center [50, 237] width 18 height 18
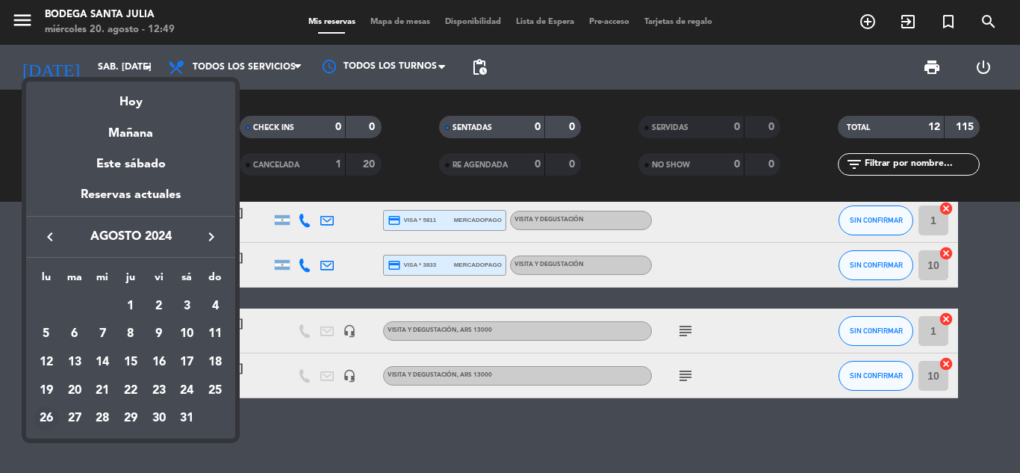
click at [48, 418] on div "26" at bounding box center [46, 418] width 25 height 25
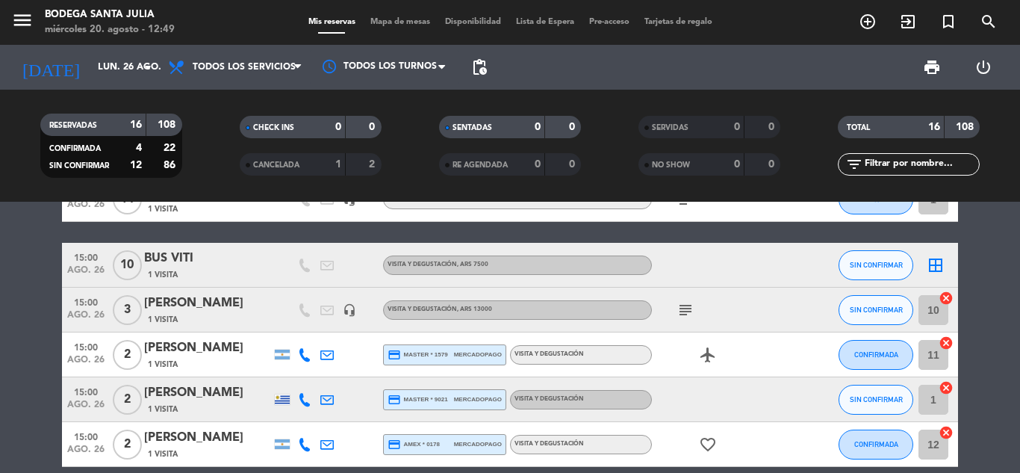
scroll to position [361, 0]
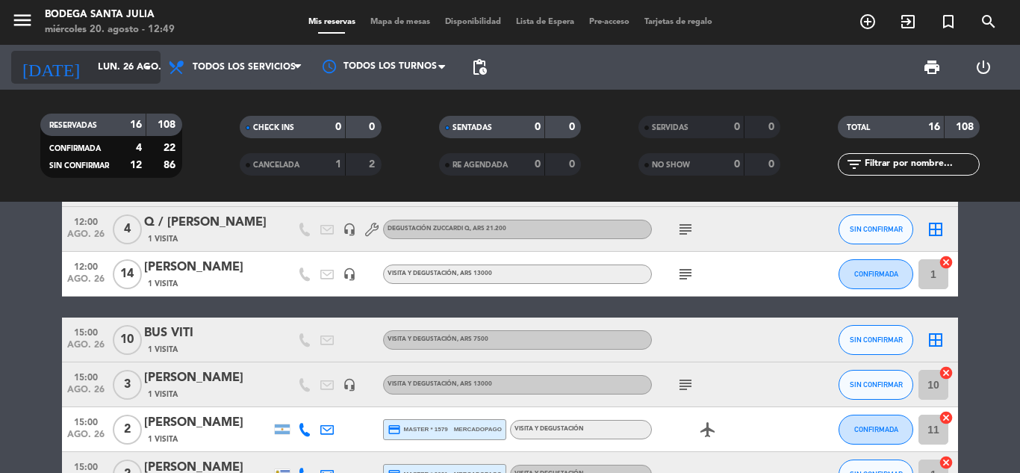
click at [90, 68] on input "lun. 26 ago." at bounding box center [153, 67] width 126 height 25
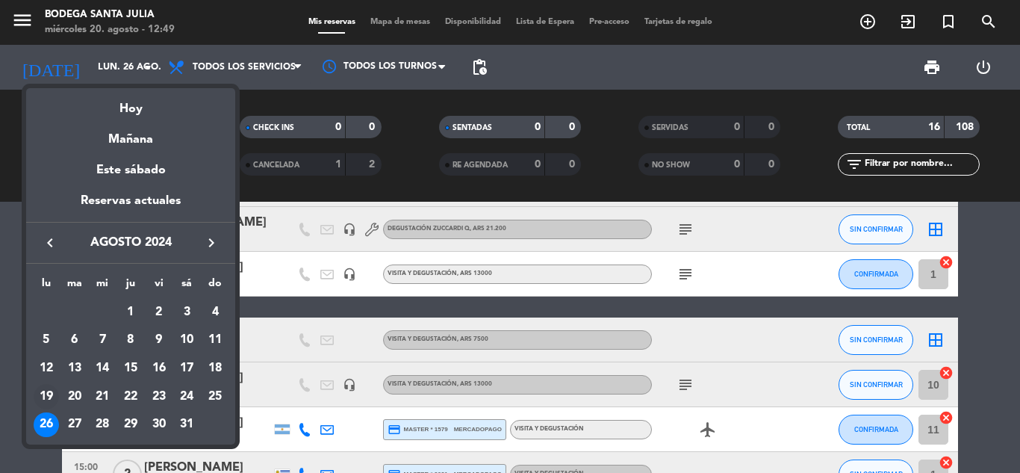
click at [37, 396] on div "19" at bounding box center [46, 396] width 25 height 25
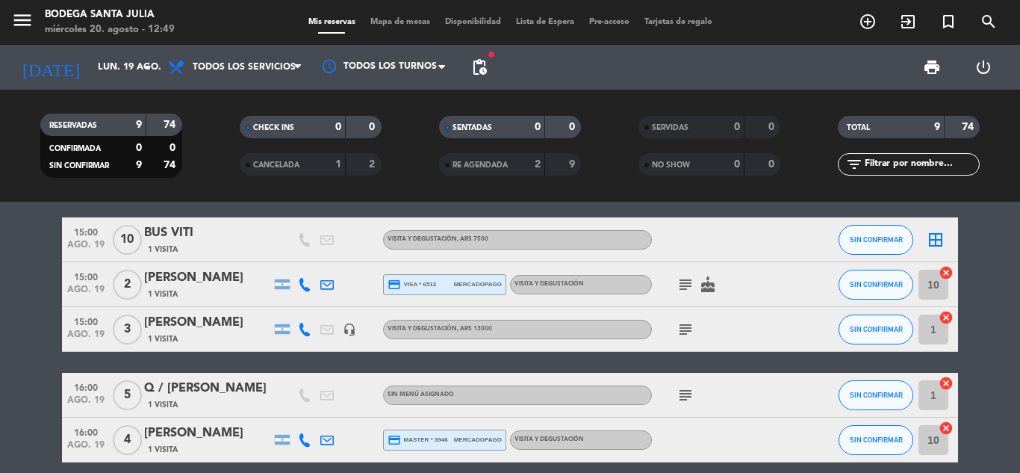
scroll to position [152, 0]
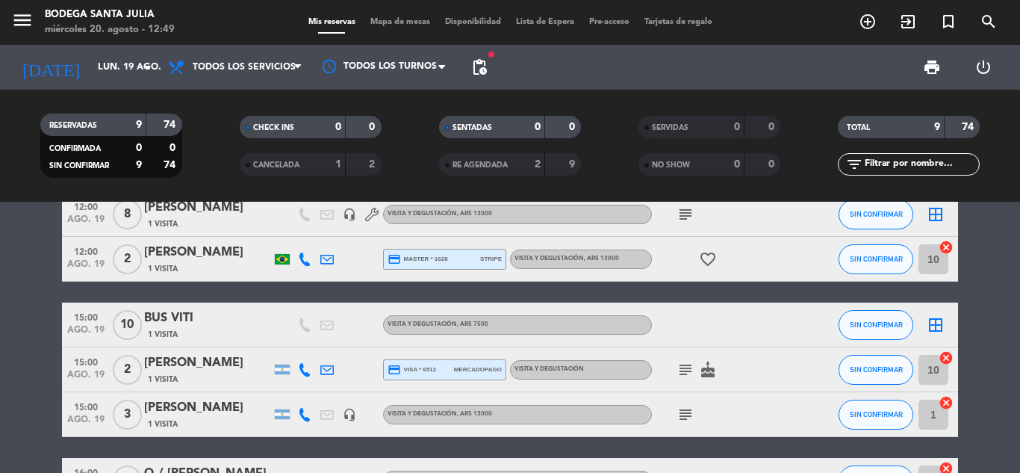
click at [677, 370] on icon "subject" at bounding box center [686, 370] width 18 height 18
click at [683, 370] on icon "subject" at bounding box center [686, 370] width 18 height 18
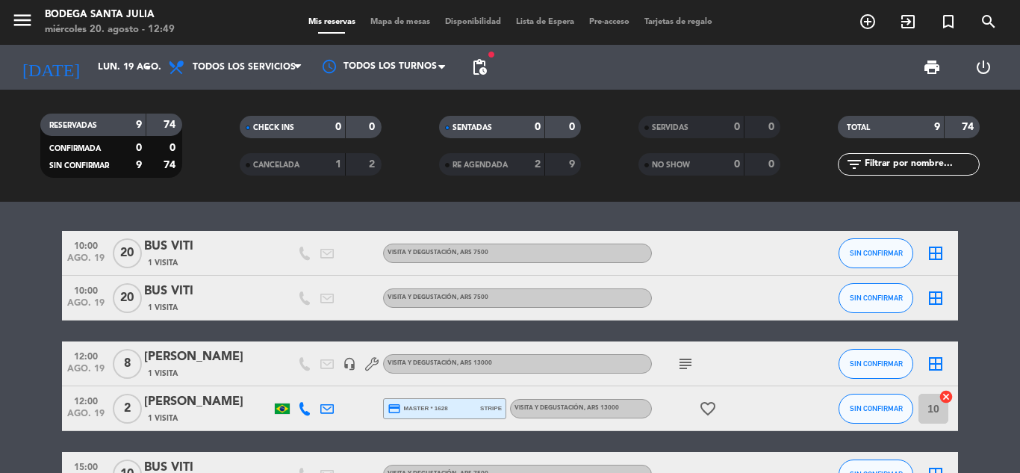
scroll to position [0, 0]
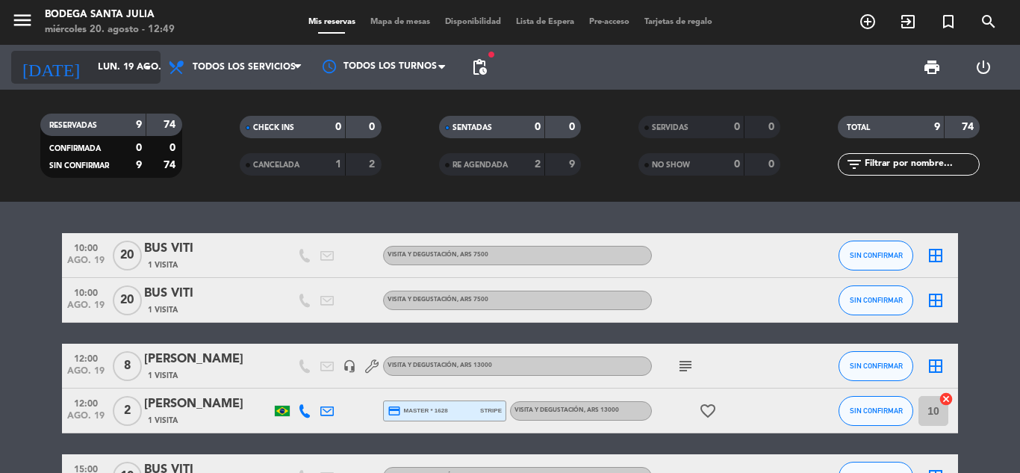
click at [90, 72] on input "lun. 19 ago." at bounding box center [153, 67] width 126 height 25
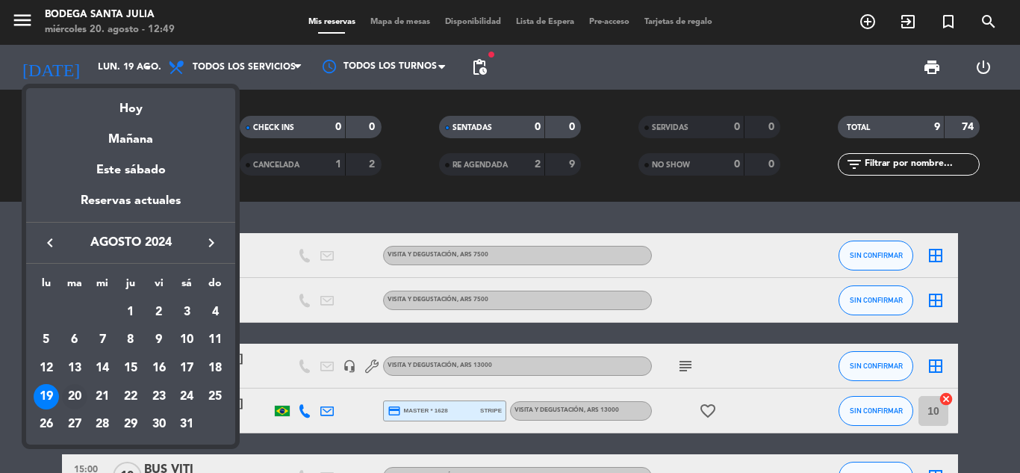
click at [78, 395] on div "20" at bounding box center [74, 396] width 25 height 25
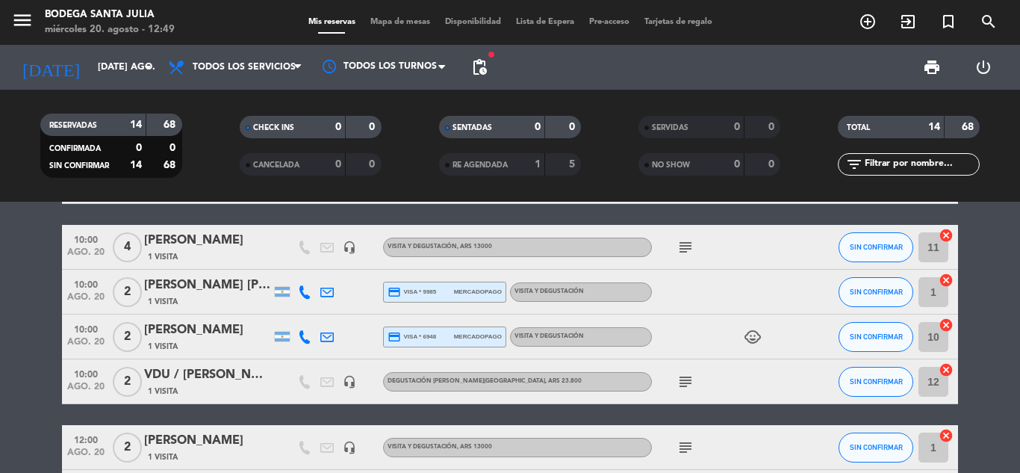
scroll to position [75, 0]
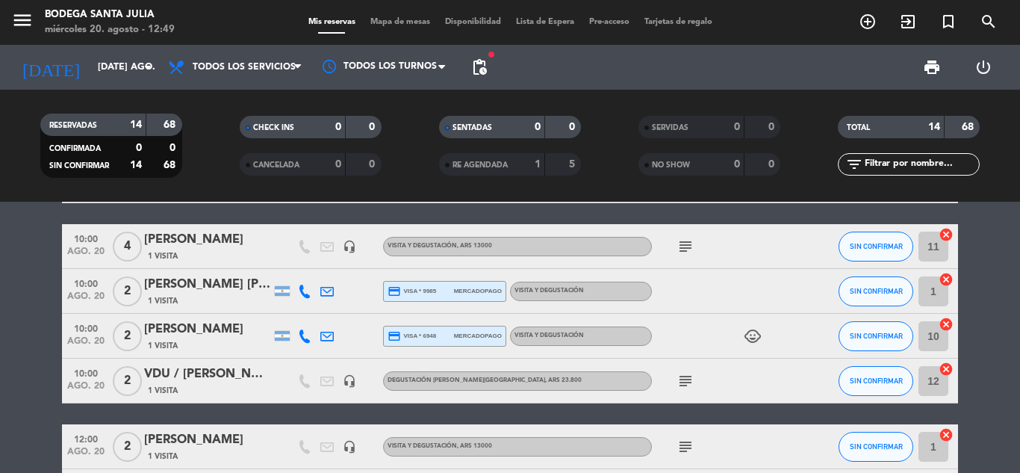
click at [677, 379] on icon "subject" at bounding box center [686, 381] width 18 height 18
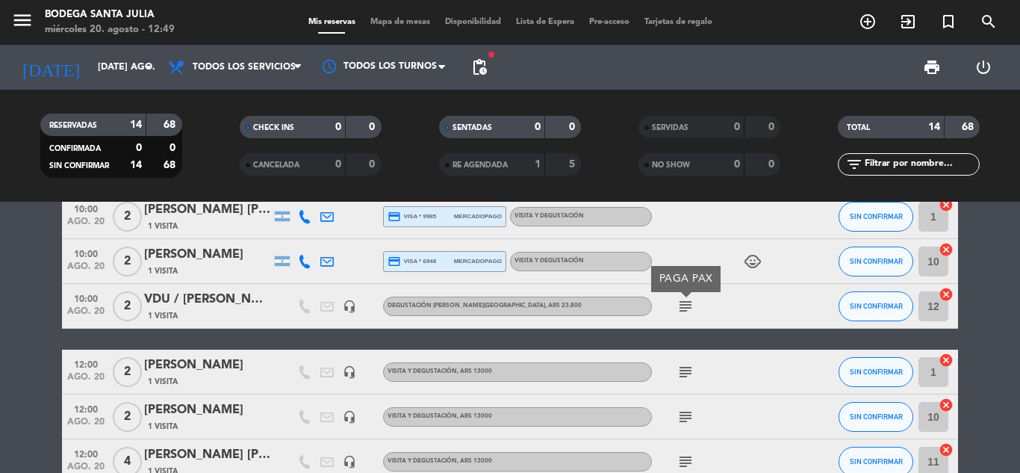
click at [689, 376] on icon "subject" at bounding box center [686, 372] width 18 height 18
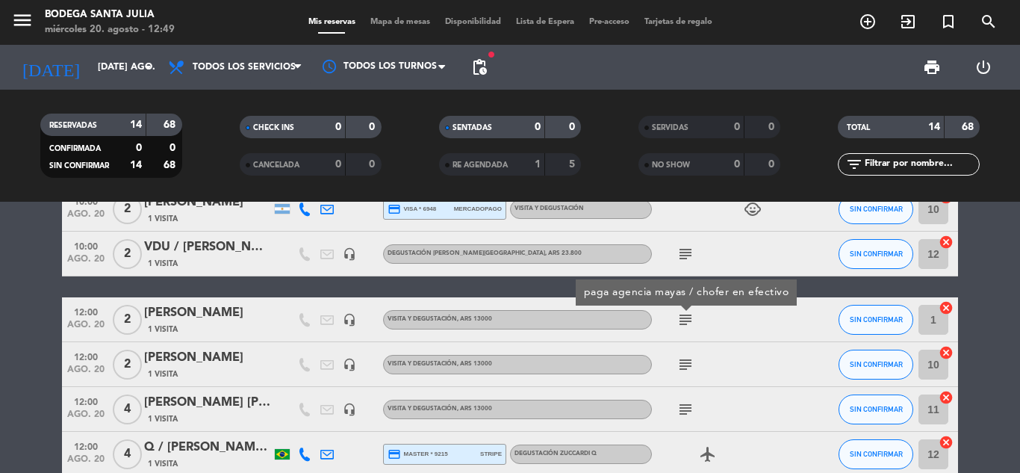
scroll to position [224, 0]
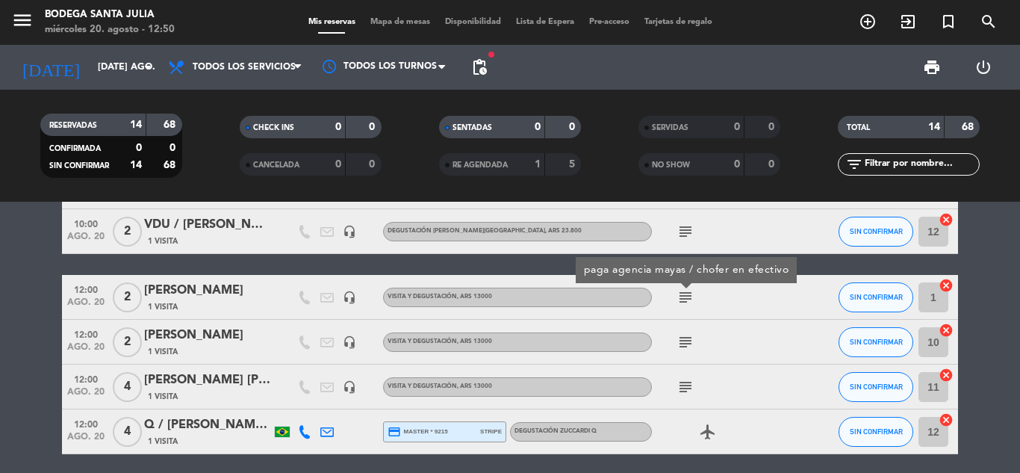
click at [691, 346] on icon "subject" at bounding box center [686, 342] width 18 height 18
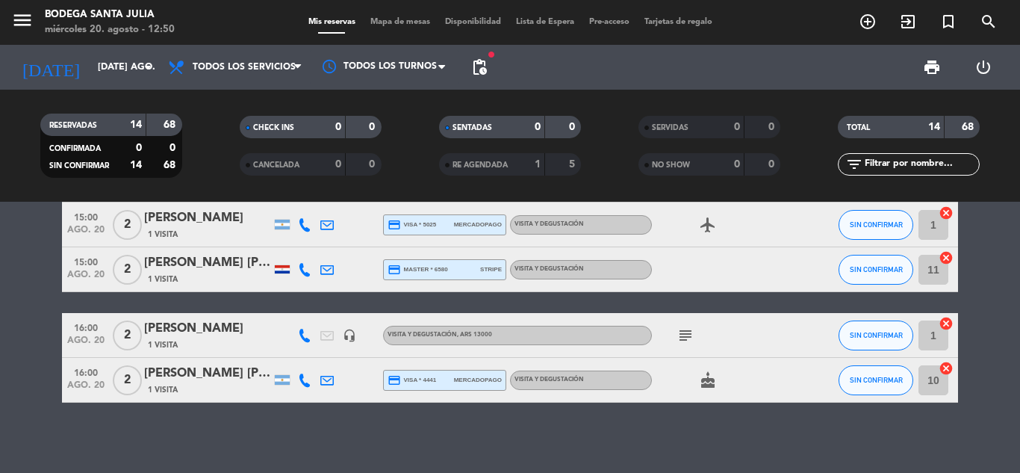
scroll to position [546, 0]
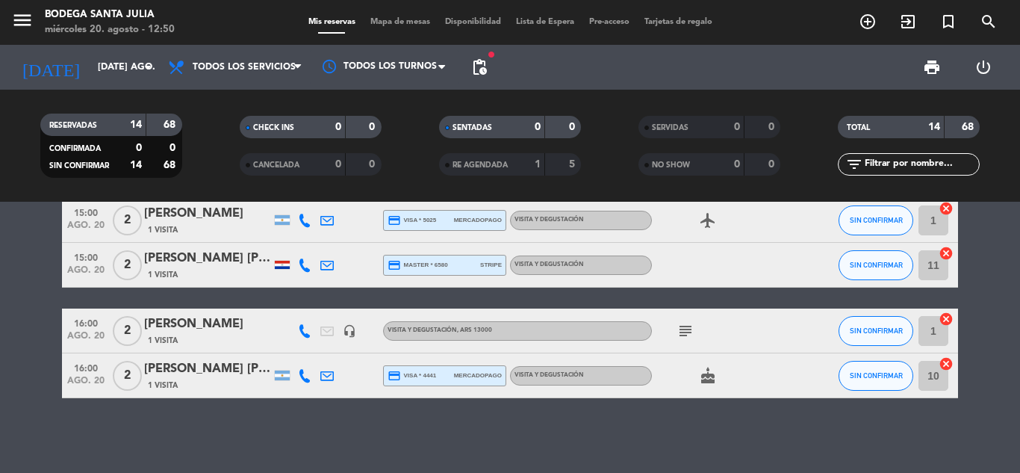
click at [680, 334] on icon "subject" at bounding box center [686, 331] width 18 height 18
click at [121, 69] on input "[DATE] ago." at bounding box center [153, 67] width 126 height 25
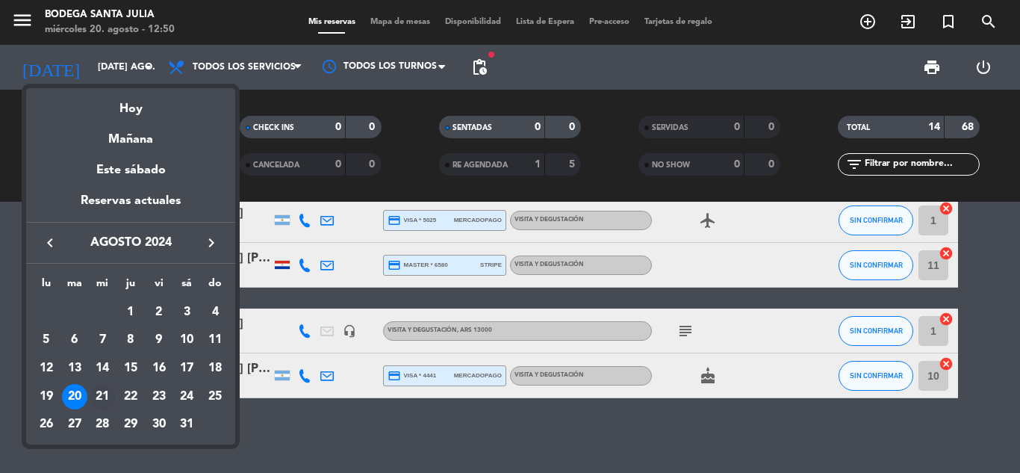
click at [105, 392] on div "21" at bounding box center [102, 396] width 25 height 25
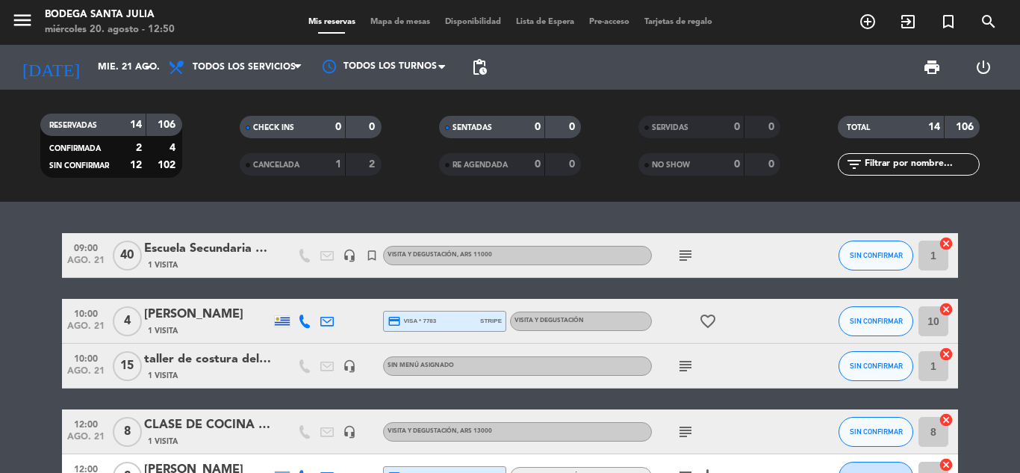
scroll to position [75, 0]
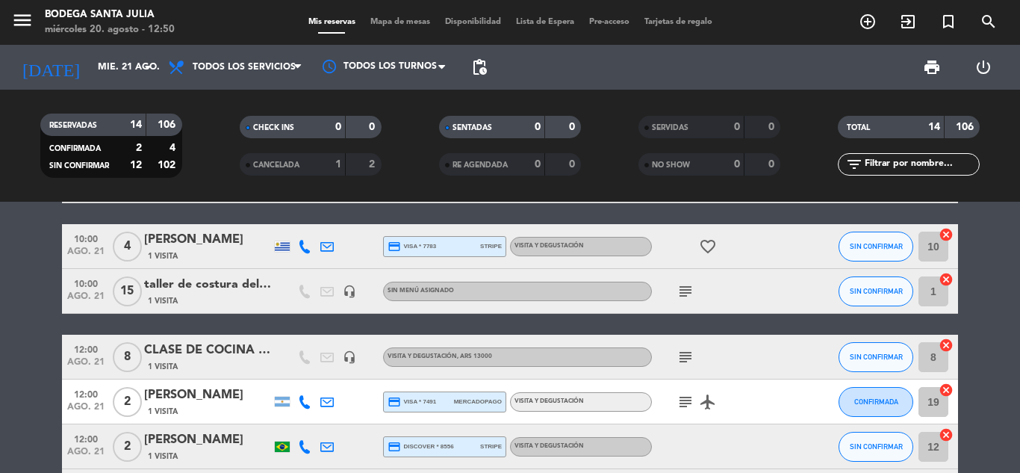
click at [686, 400] on icon "subject" at bounding box center [686, 402] width 18 height 18
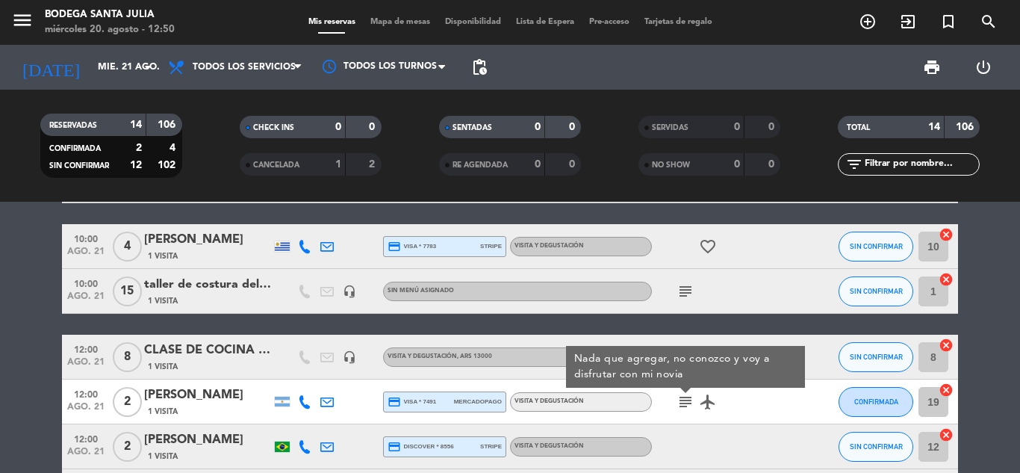
click at [686, 403] on icon "subject" at bounding box center [686, 402] width 18 height 18
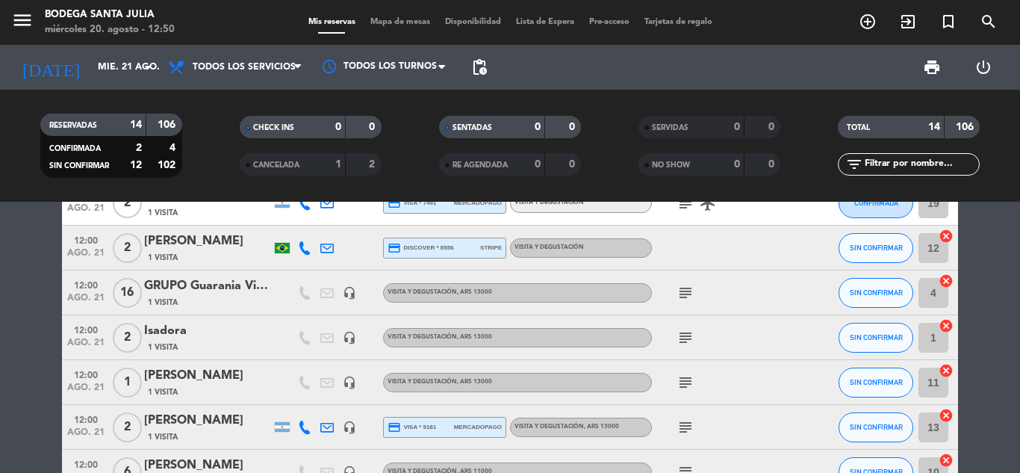
scroll to position [299, 0]
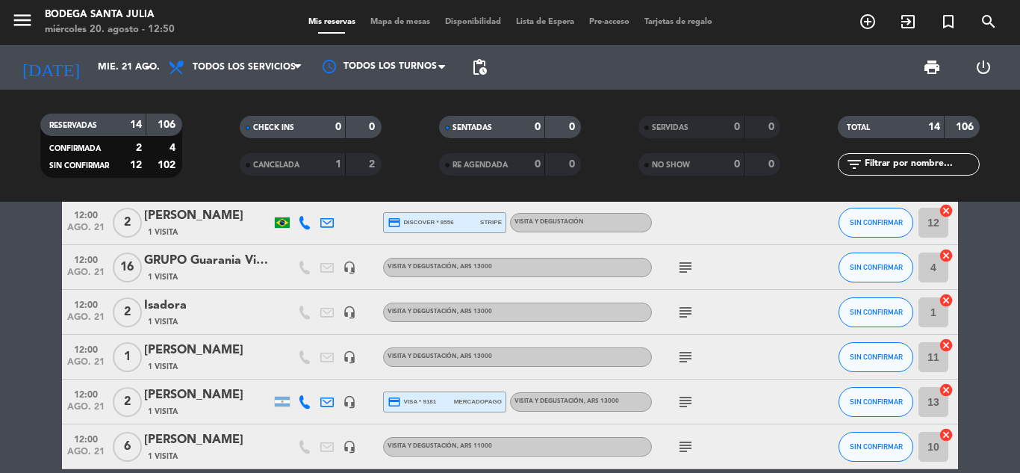
click at [684, 317] on icon "subject" at bounding box center [686, 312] width 18 height 18
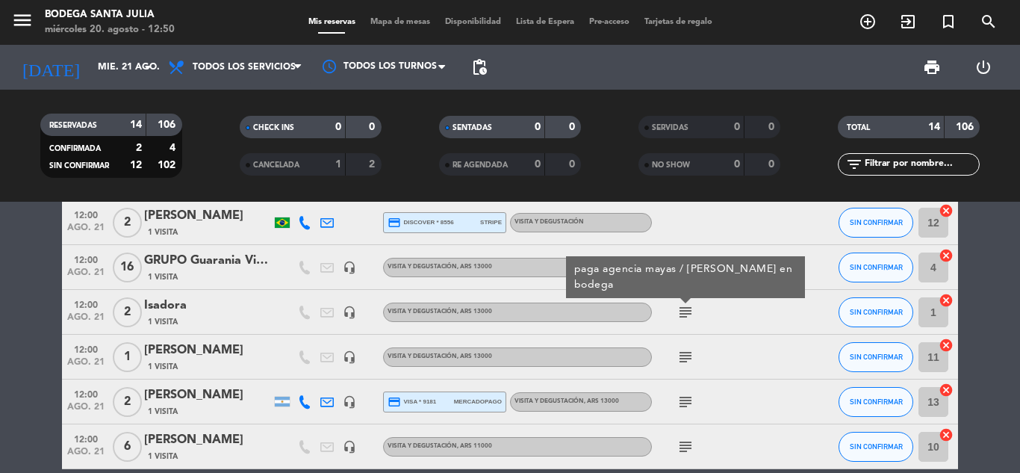
click at [684, 317] on icon "subject" at bounding box center [686, 312] width 18 height 18
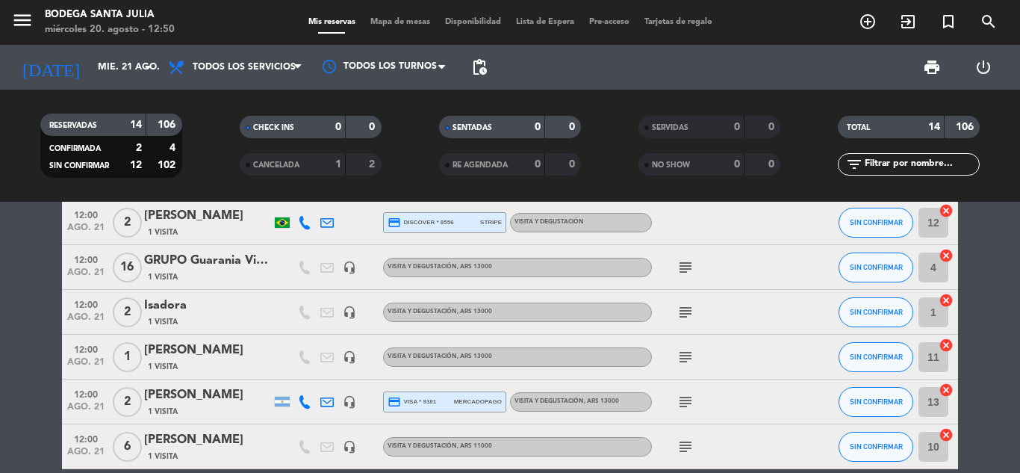
click at [692, 403] on icon "subject" at bounding box center [686, 402] width 18 height 18
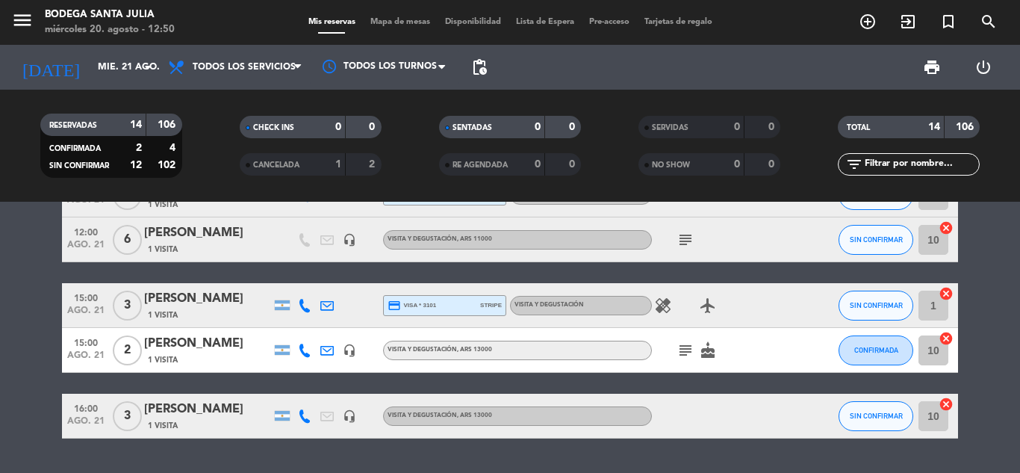
scroll to position [523, 0]
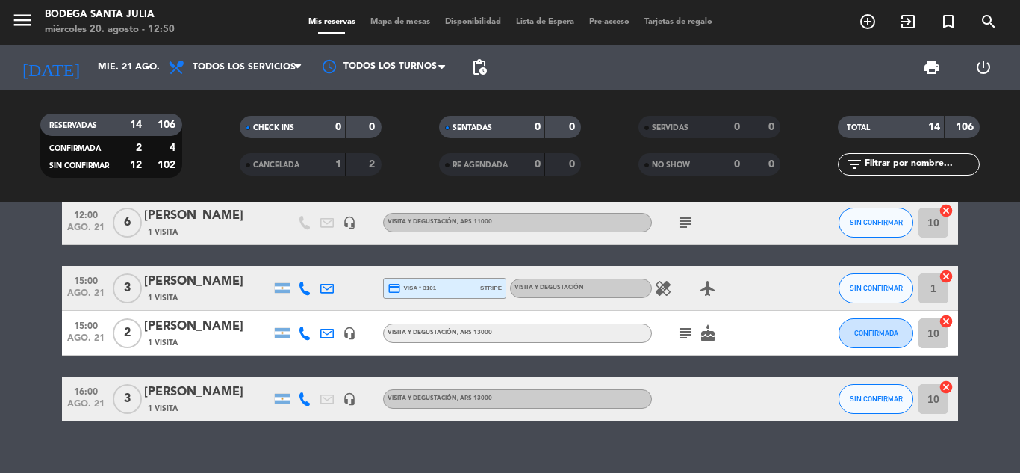
click at [688, 336] on icon "subject" at bounding box center [686, 333] width 18 height 18
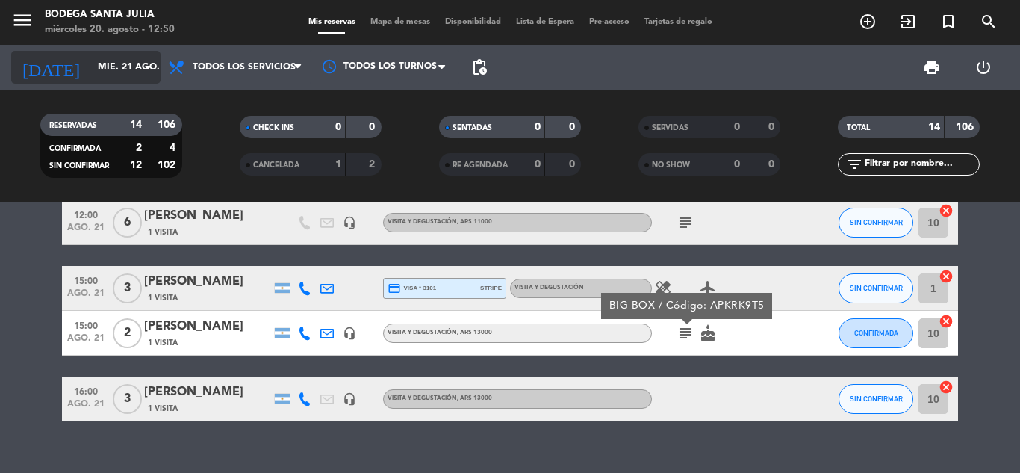
click at [90, 72] on input "mié. 21 ago." at bounding box center [153, 67] width 126 height 25
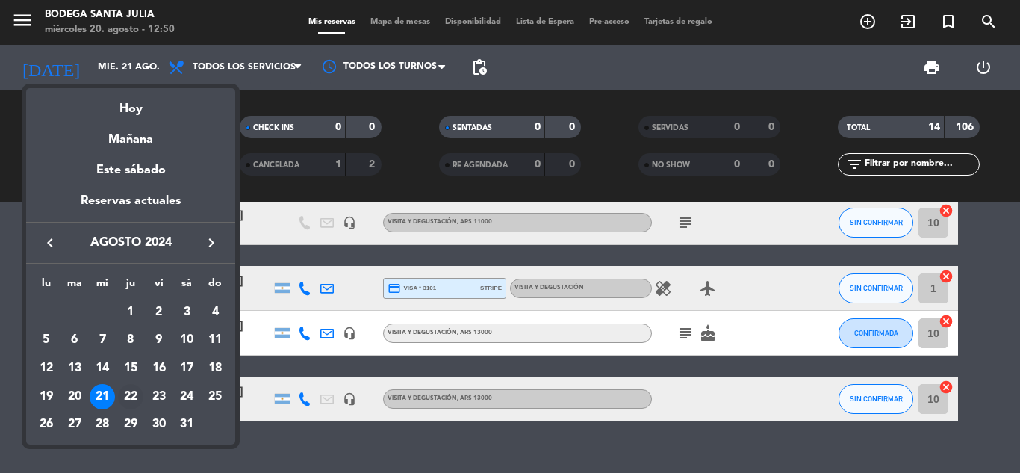
click at [135, 397] on div "22" at bounding box center [130, 396] width 25 height 25
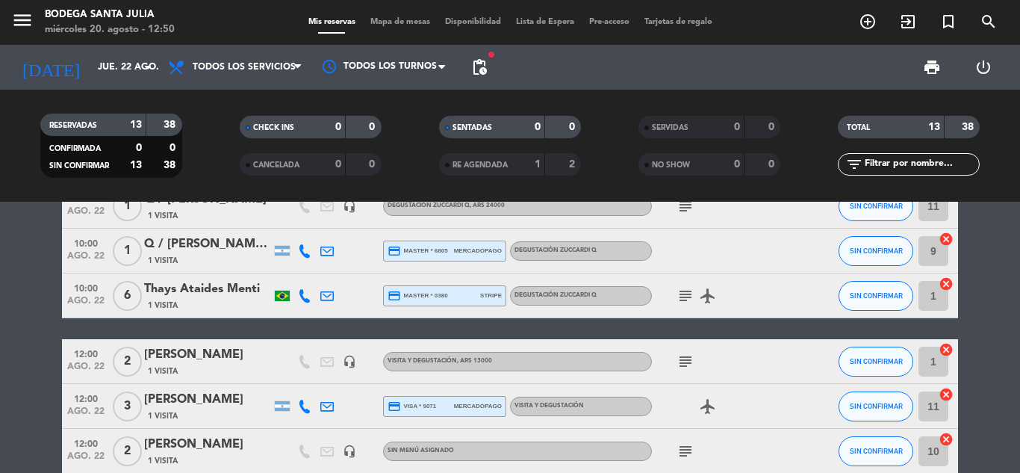
scroll to position [299, 0]
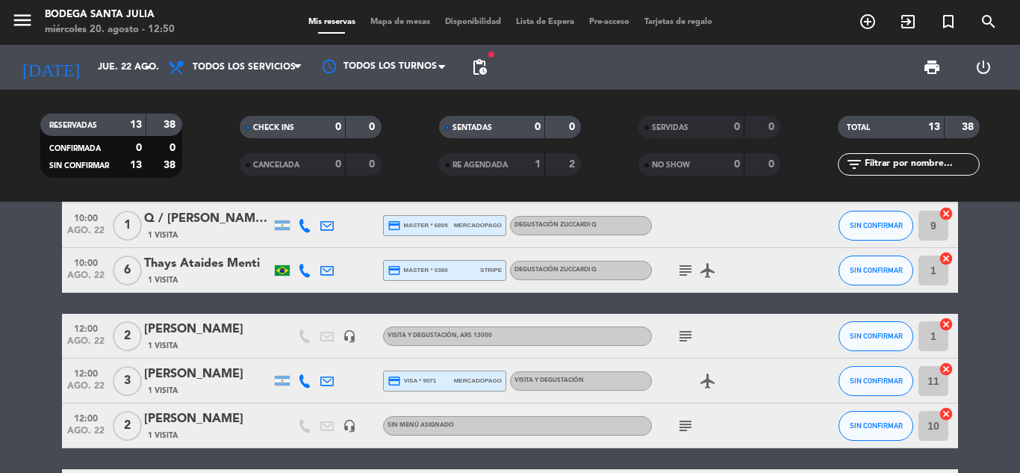
click at [686, 338] on icon "subject" at bounding box center [686, 336] width 18 height 18
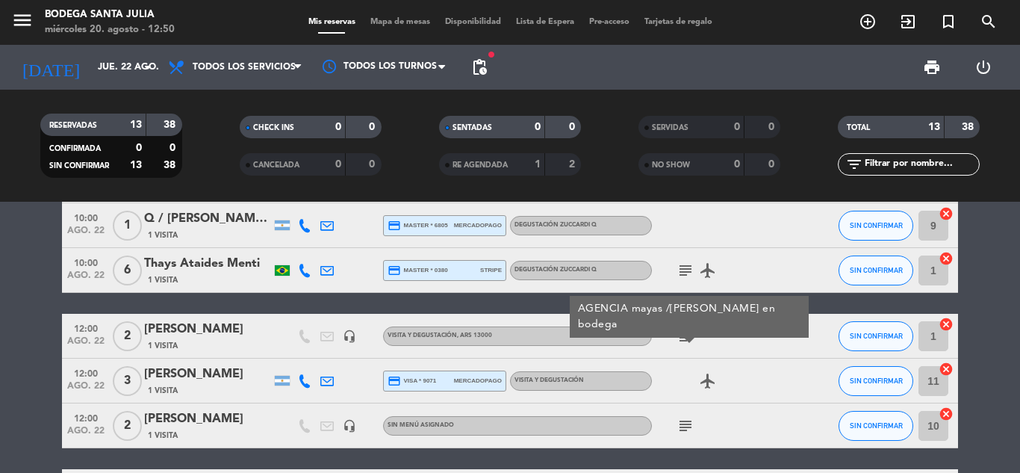
click at [686, 338] on icon "subject" at bounding box center [686, 336] width 18 height 18
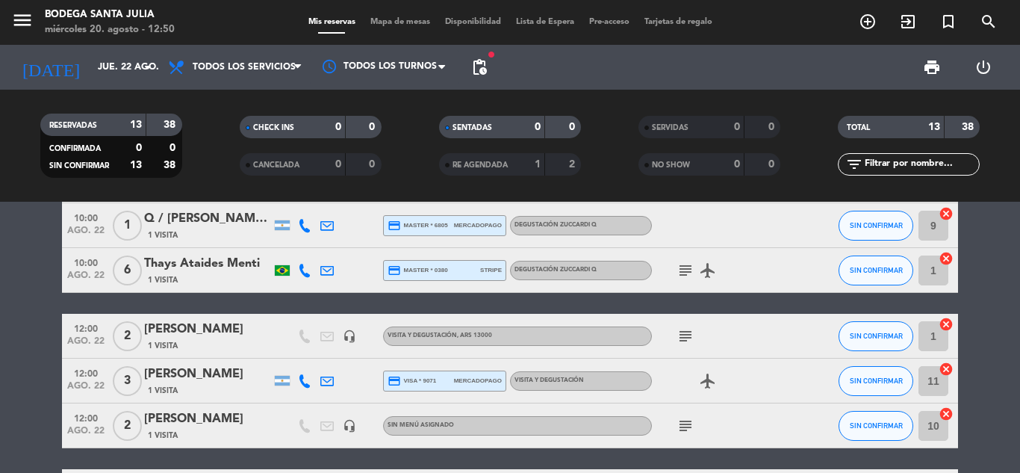
click at [689, 424] on icon "subject" at bounding box center [686, 426] width 18 height 18
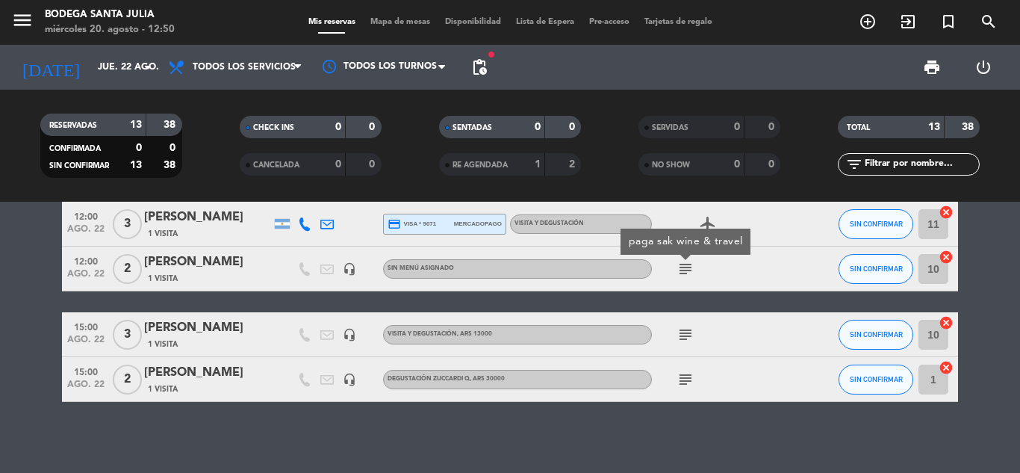
scroll to position [459, 0]
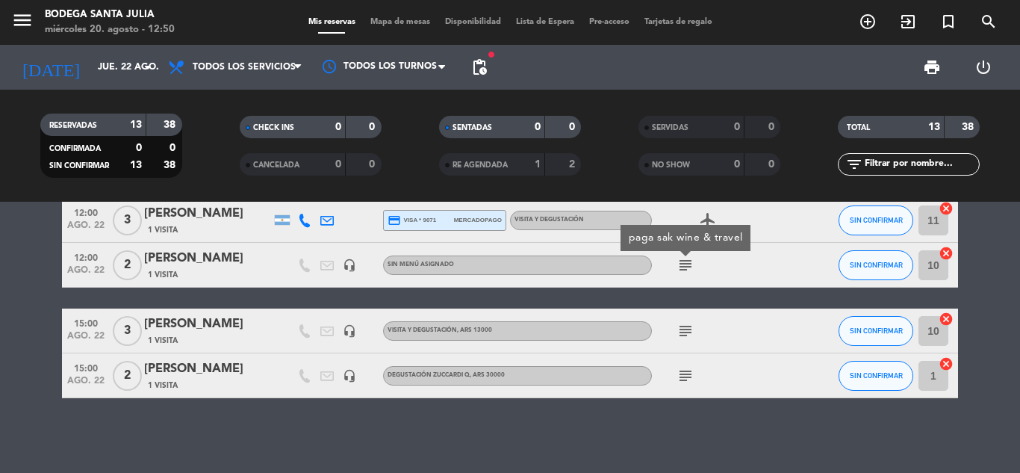
click at [690, 379] on icon "subject" at bounding box center [686, 376] width 18 height 18
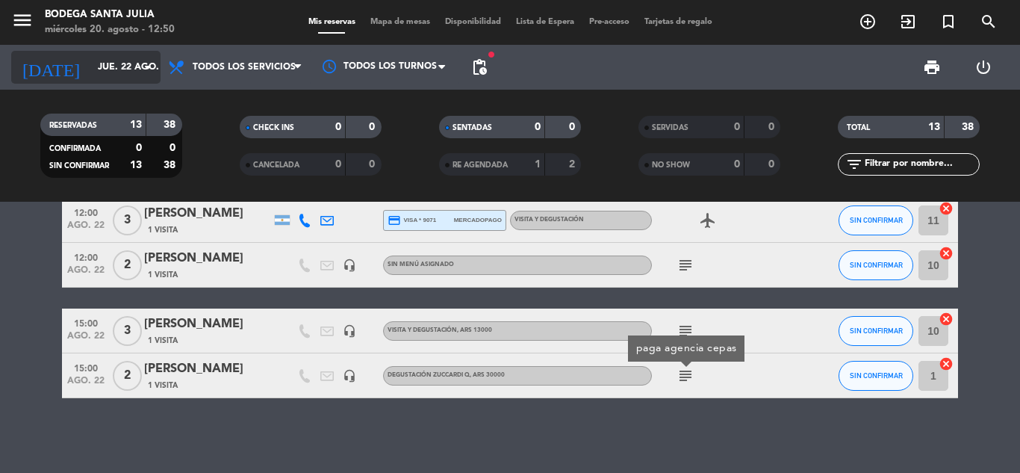
click at [90, 78] on input "jue. 22 ago." at bounding box center [153, 67] width 126 height 25
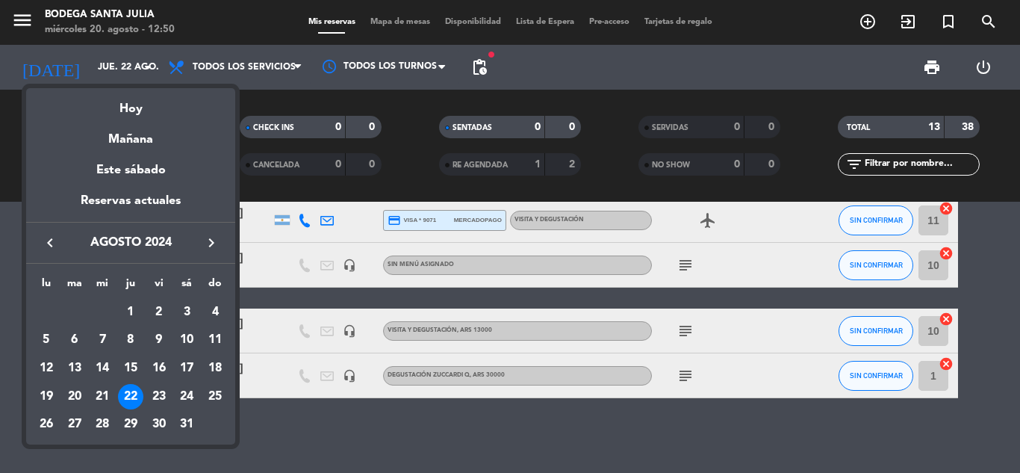
click at [160, 394] on div "23" at bounding box center [158, 396] width 25 height 25
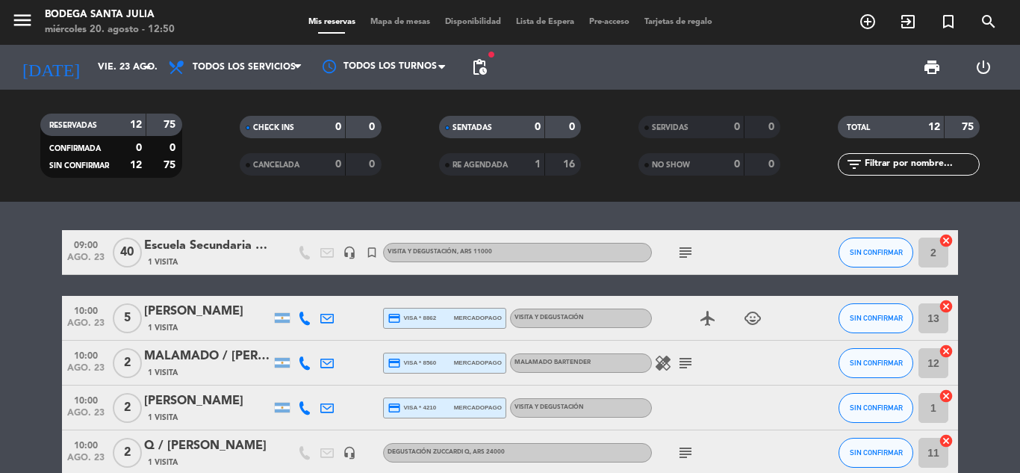
scroll to position [0, 0]
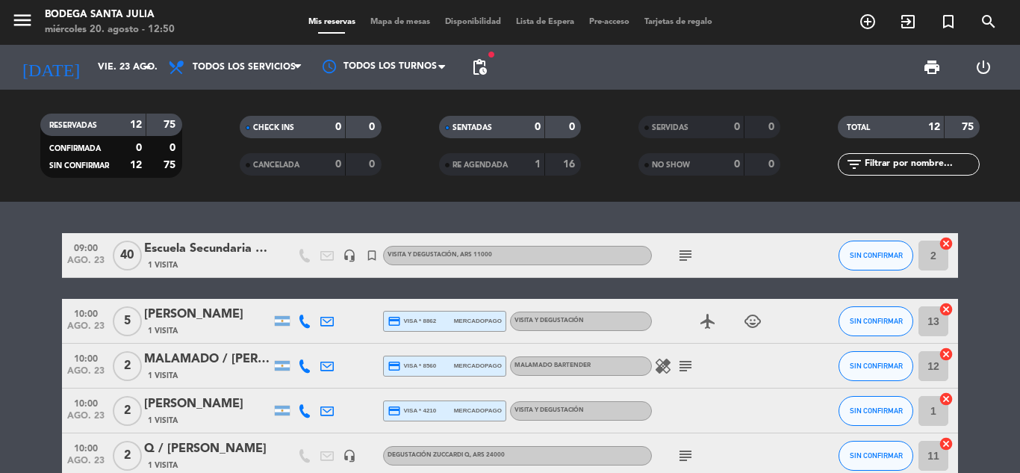
click at [688, 367] on icon "subject" at bounding box center [686, 366] width 18 height 18
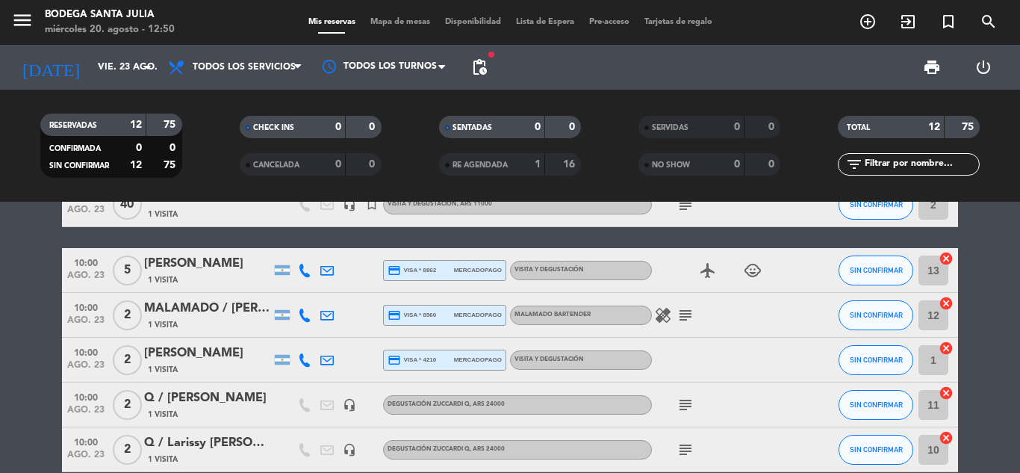
scroll to position [75, 0]
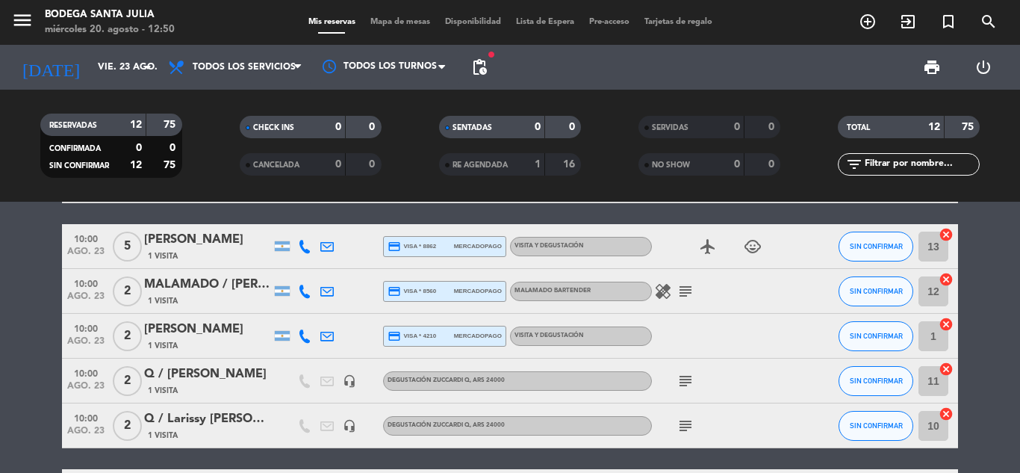
click at [687, 376] on icon "subject" at bounding box center [686, 381] width 18 height 18
click at [686, 376] on icon "subject" at bounding box center [686, 381] width 18 height 18
click at [680, 419] on icon "subject" at bounding box center [686, 426] width 18 height 18
click at [680, 418] on icon "subject" at bounding box center [686, 426] width 18 height 18
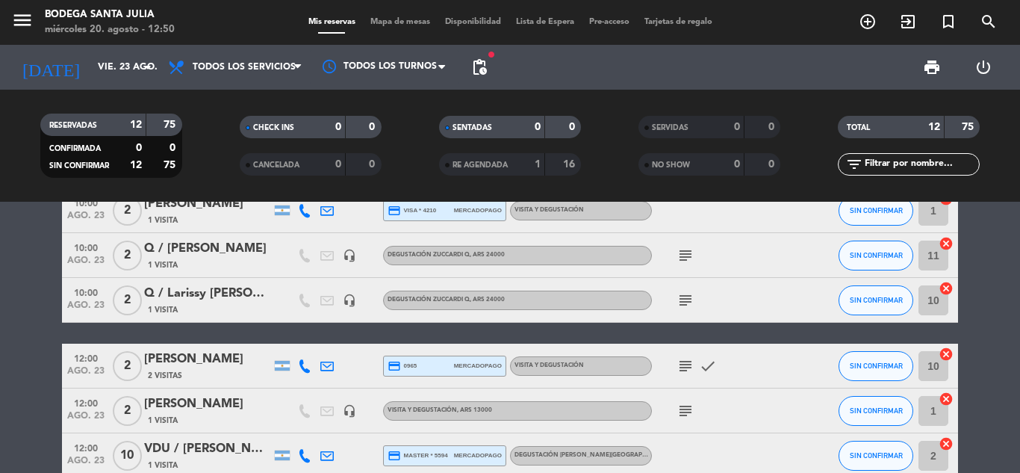
scroll to position [224, 0]
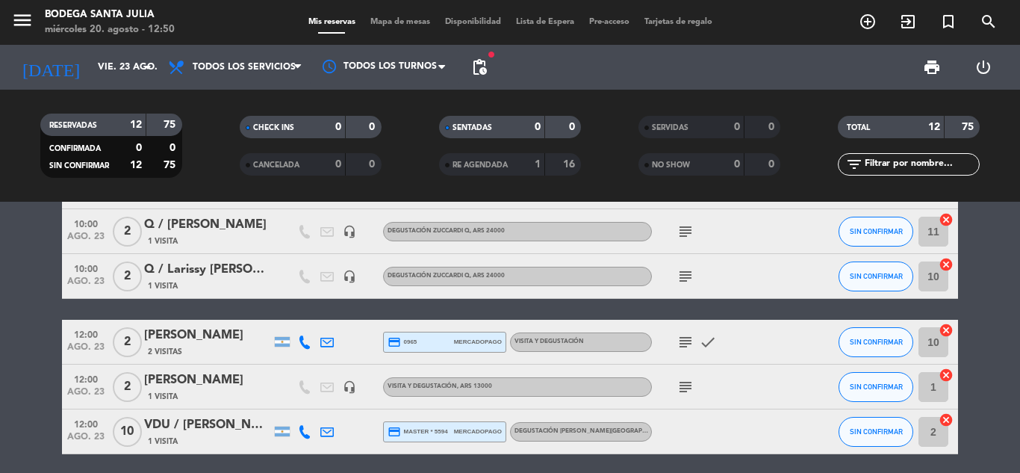
click at [687, 335] on icon "subject" at bounding box center [686, 342] width 18 height 18
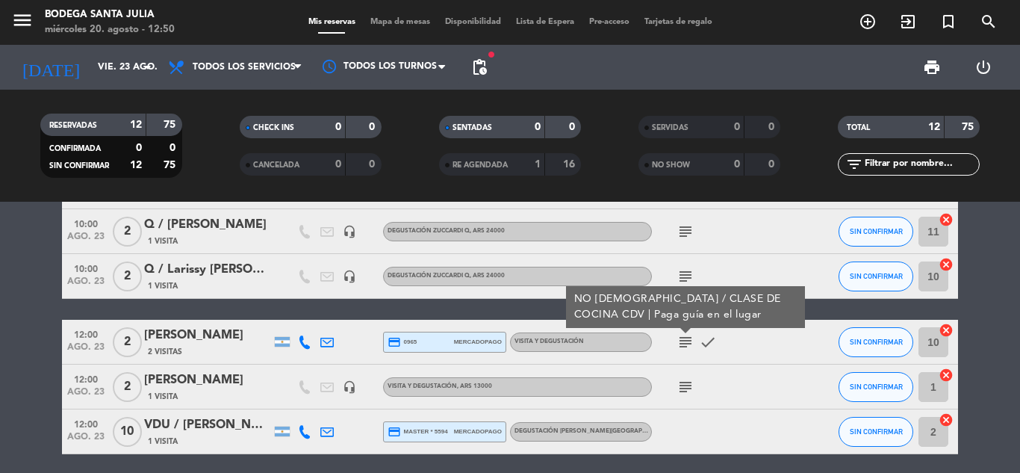
click at [682, 387] on icon "subject" at bounding box center [686, 387] width 18 height 18
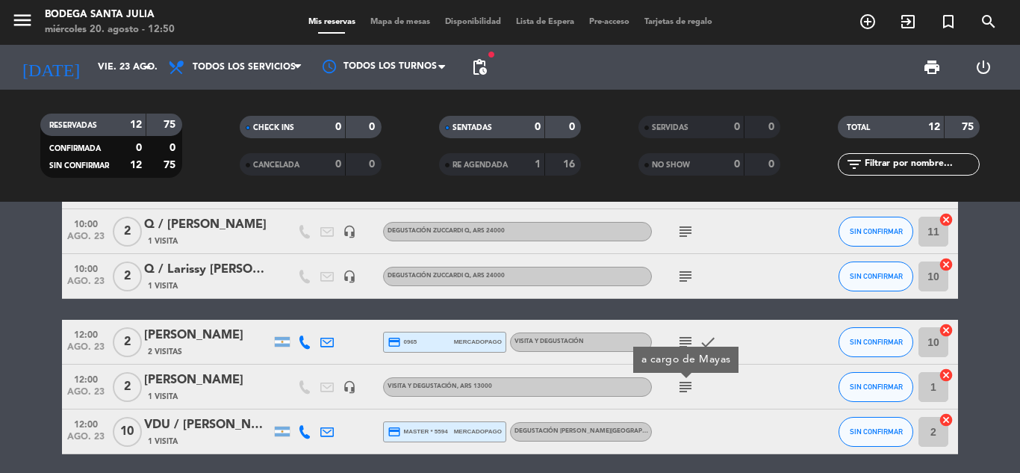
click at [682, 387] on icon "subject" at bounding box center [686, 387] width 18 height 18
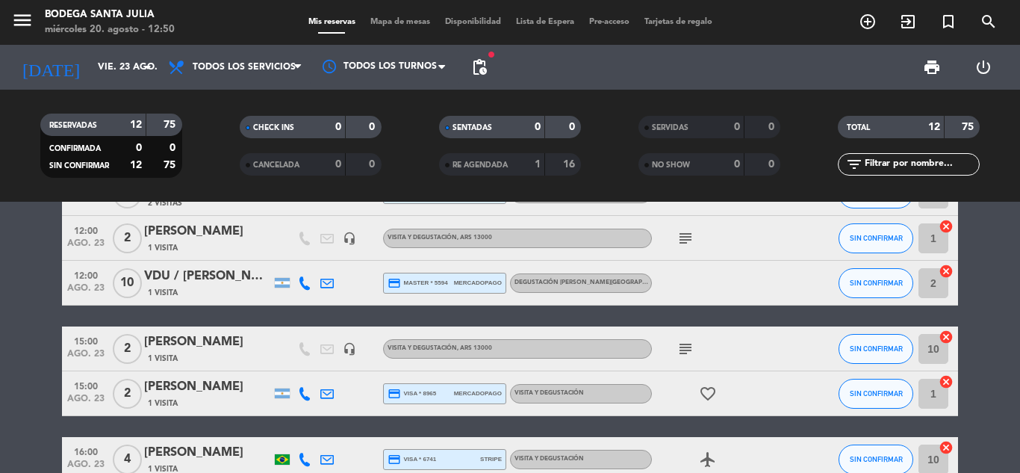
scroll to position [373, 0]
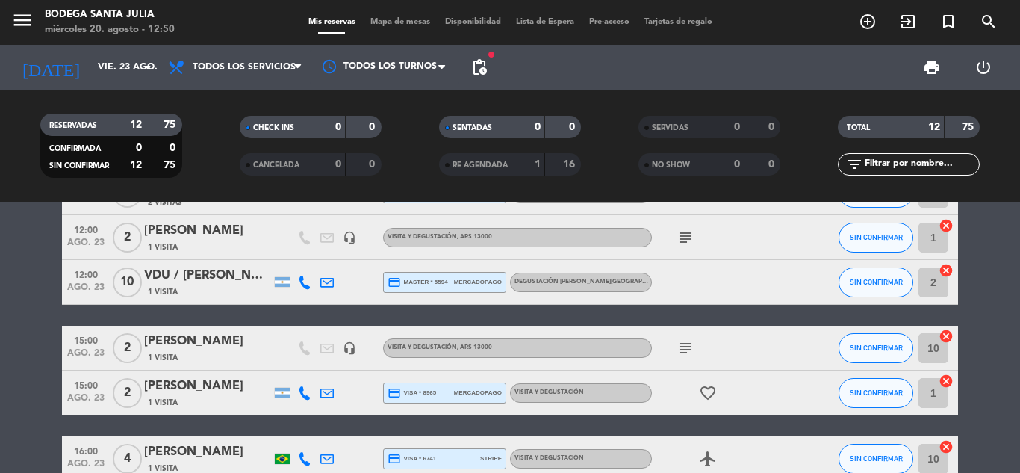
click at [689, 345] on icon "subject" at bounding box center [686, 348] width 18 height 18
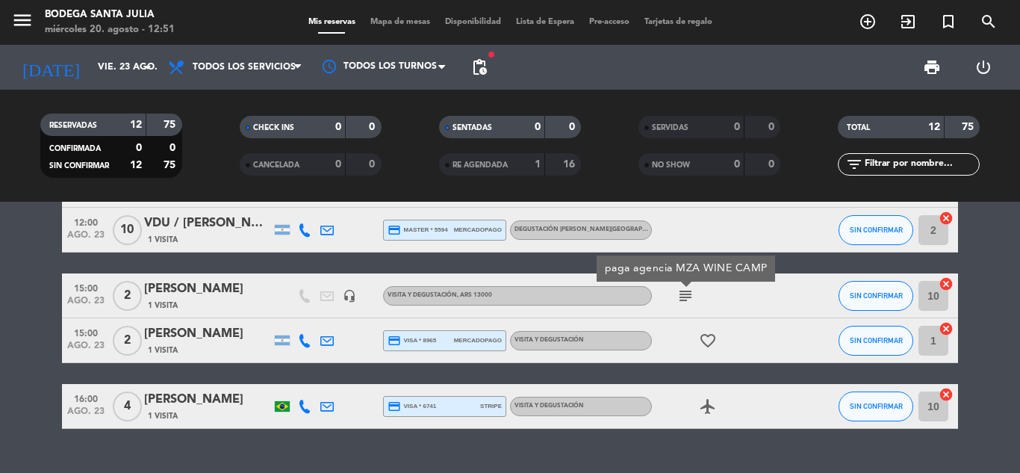
scroll to position [448, 0]
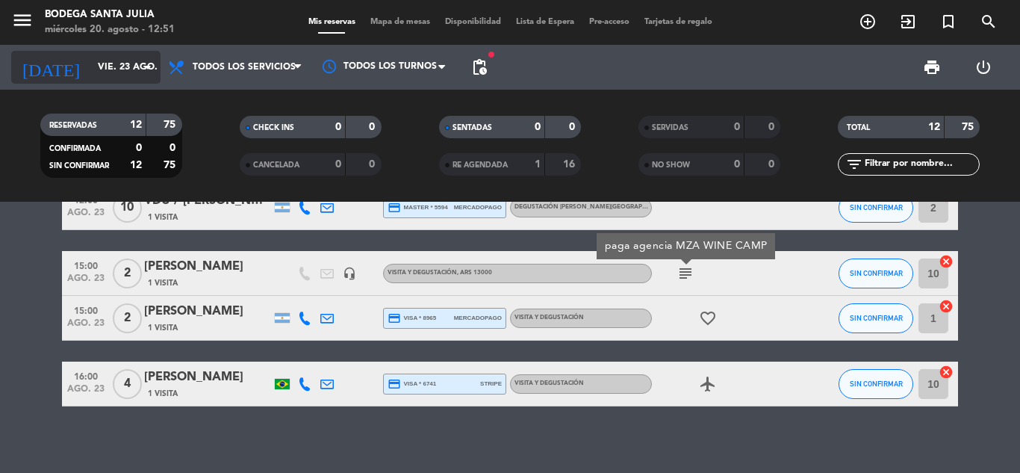
click at [90, 69] on input "vie. 23 ago." at bounding box center [153, 67] width 126 height 25
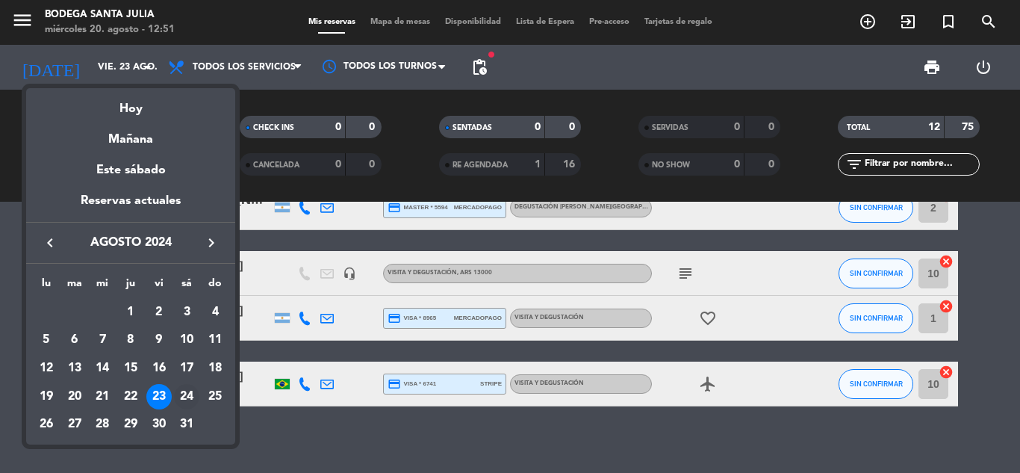
click at [184, 386] on div "24" at bounding box center [186, 396] width 25 height 25
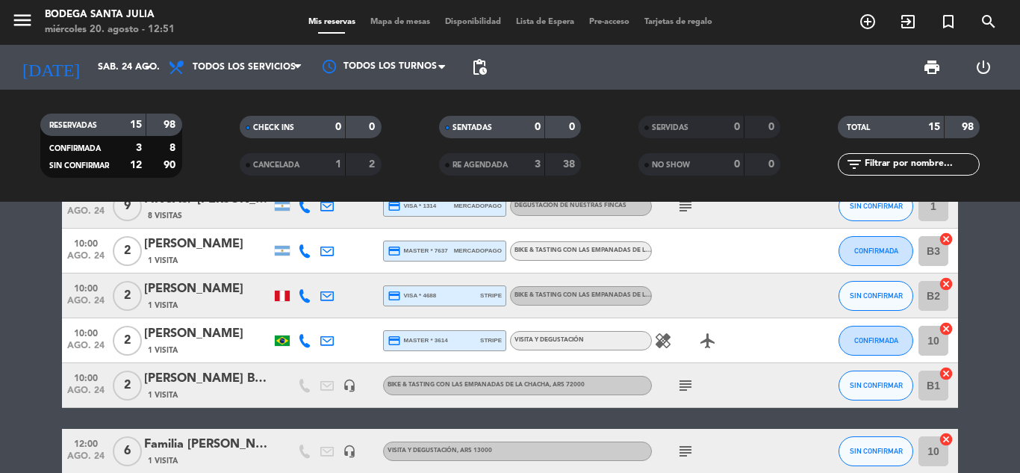
scroll to position [75, 0]
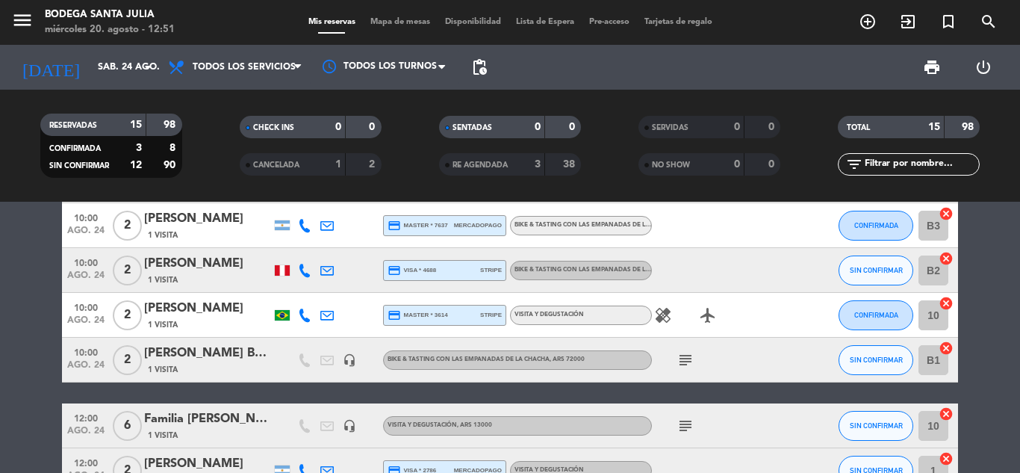
click at [688, 356] on icon "subject" at bounding box center [686, 360] width 18 height 18
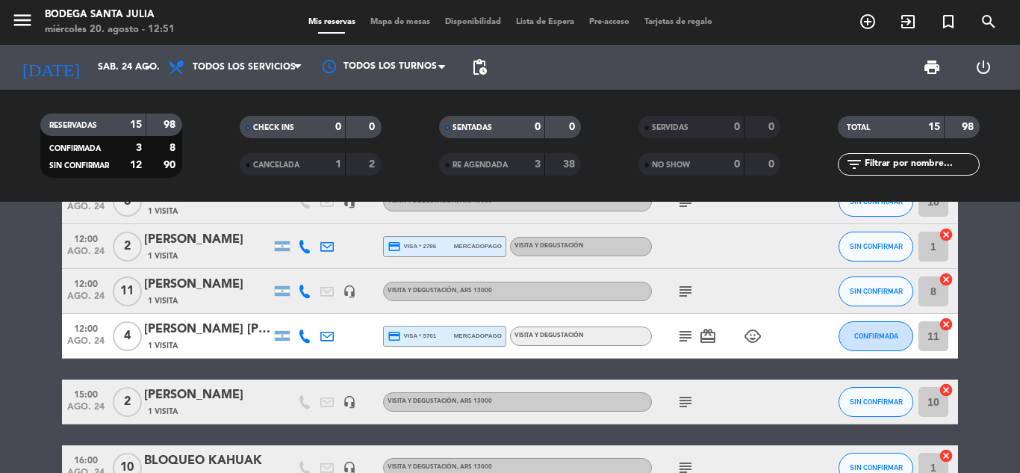
scroll to position [373, 0]
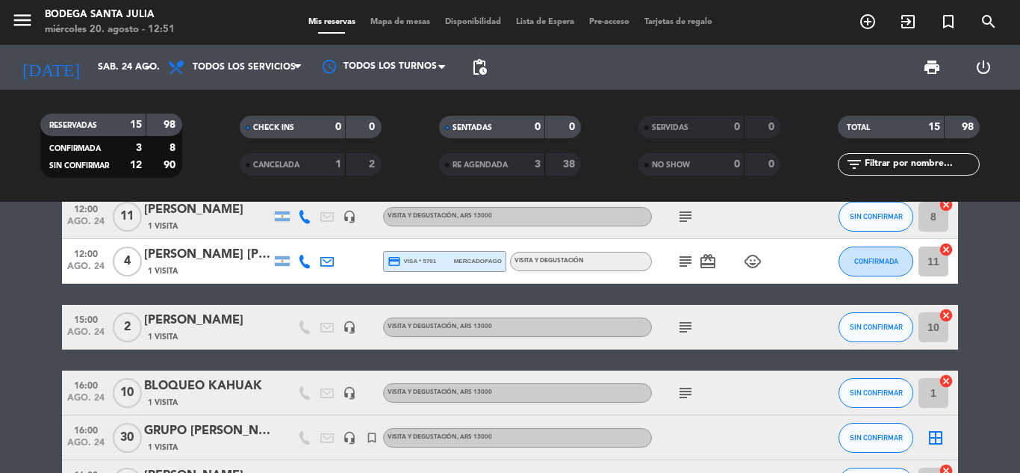
click at [689, 328] on icon "subject" at bounding box center [686, 327] width 18 height 18
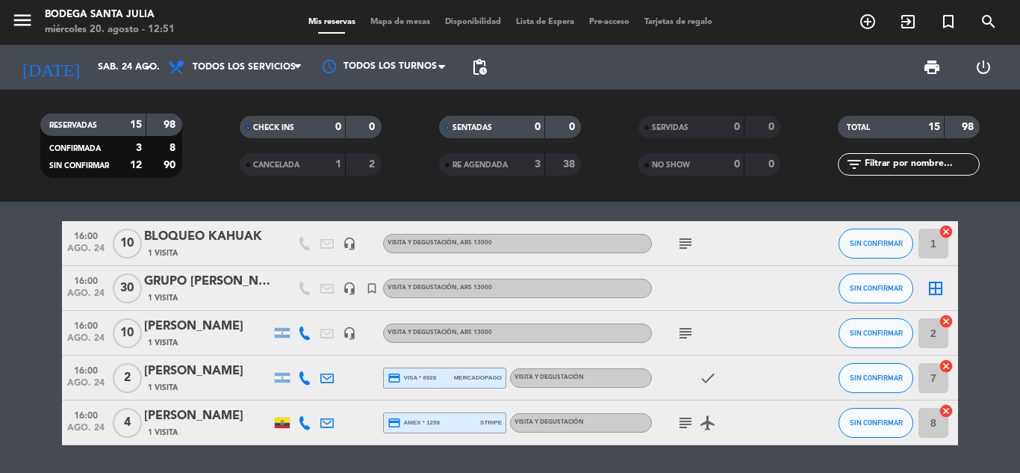
scroll to position [570, 0]
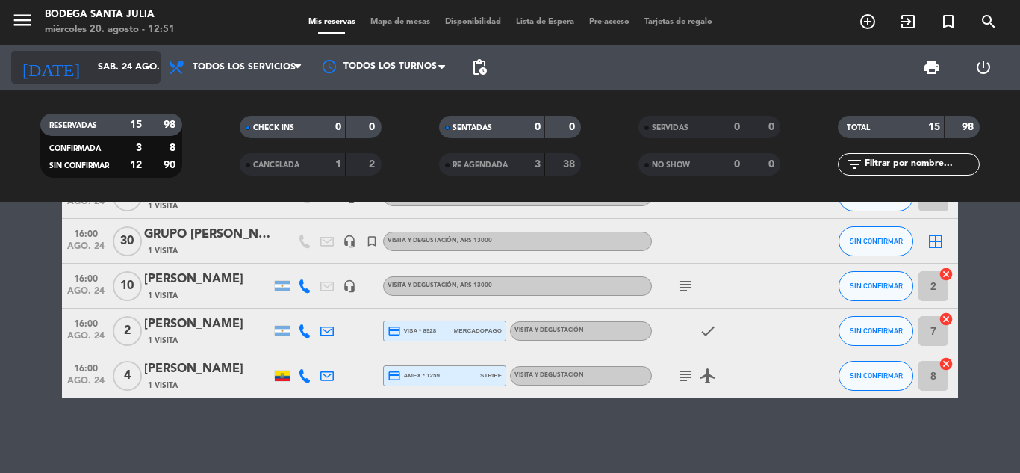
click at [116, 68] on input "sáb. 24 ago." at bounding box center [153, 67] width 126 height 25
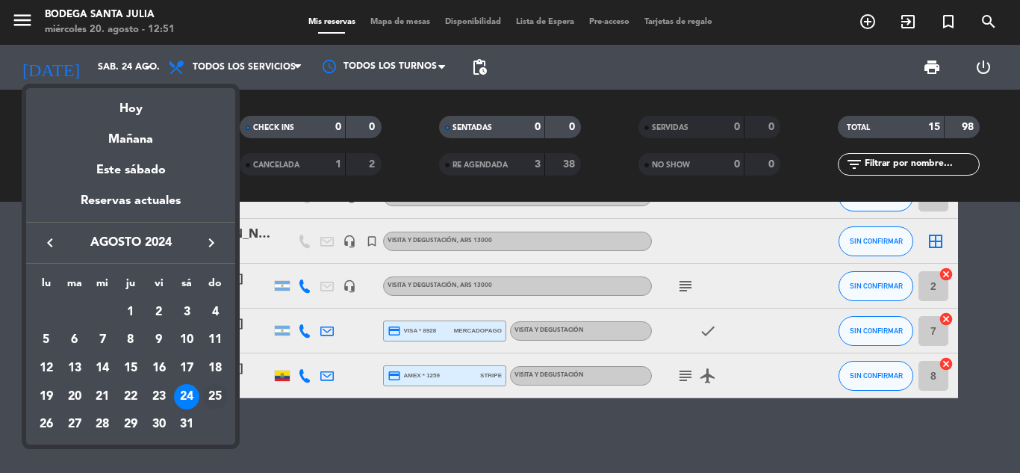
click at [211, 395] on div "25" at bounding box center [214, 396] width 25 height 25
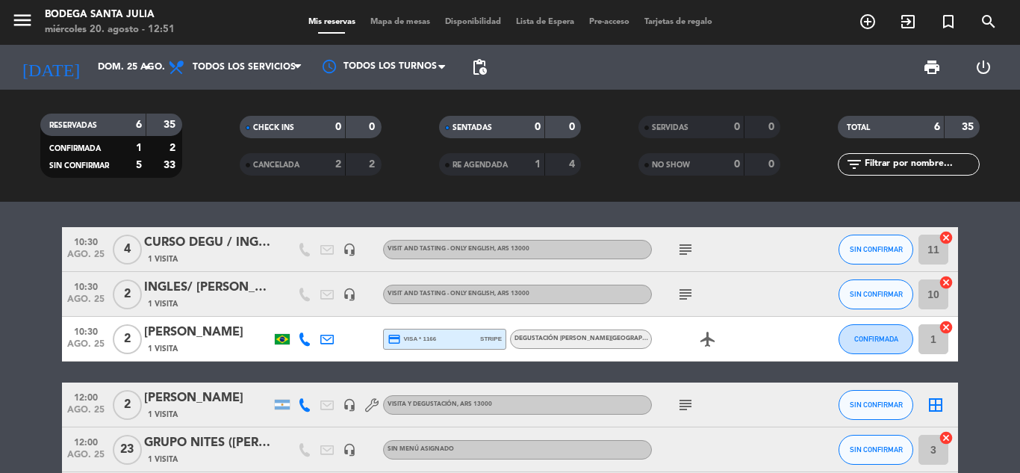
scroll to position [0, 0]
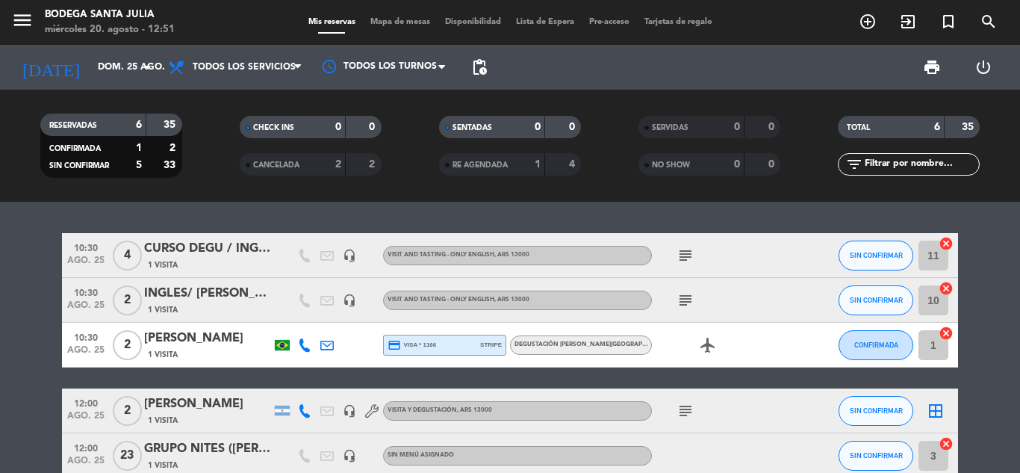
click at [677, 301] on icon "subject" at bounding box center [686, 300] width 18 height 18
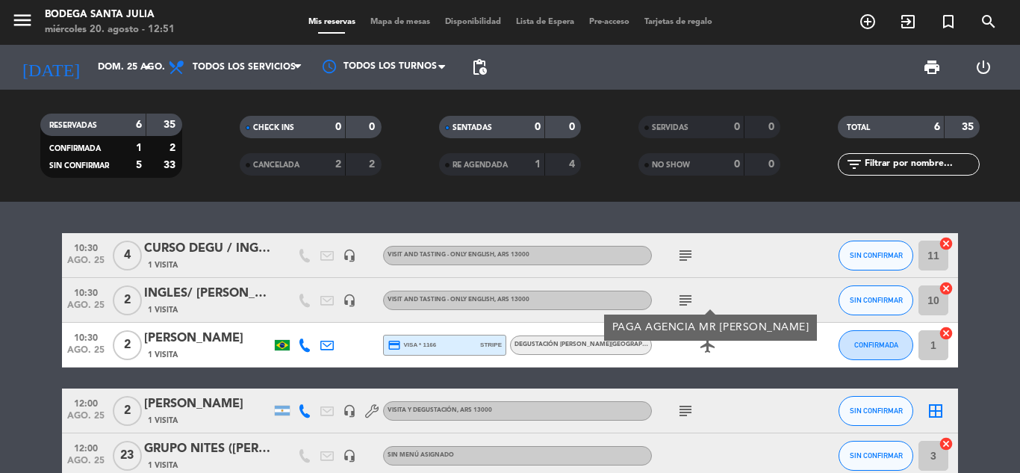
click at [680, 298] on icon "subject" at bounding box center [686, 300] width 18 height 18
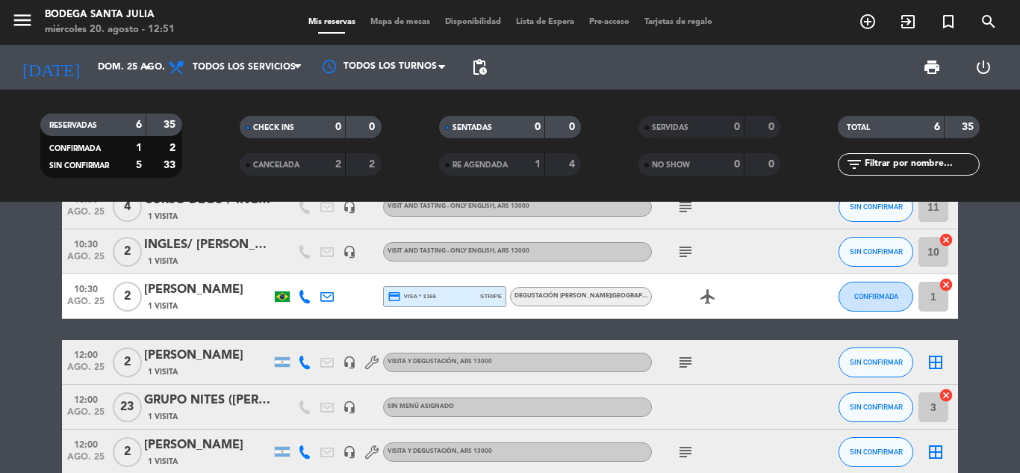
scroll to position [75, 0]
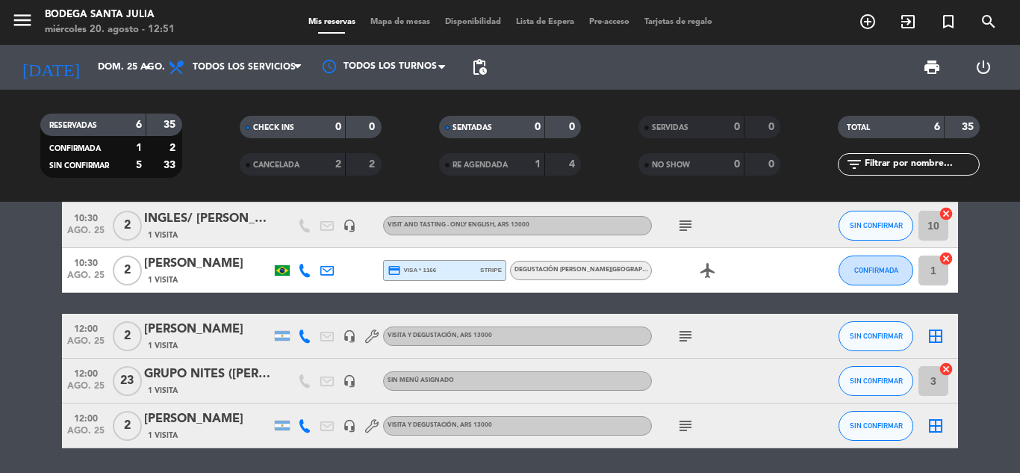
click at [684, 334] on icon "subject" at bounding box center [686, 336] width 18 height 18
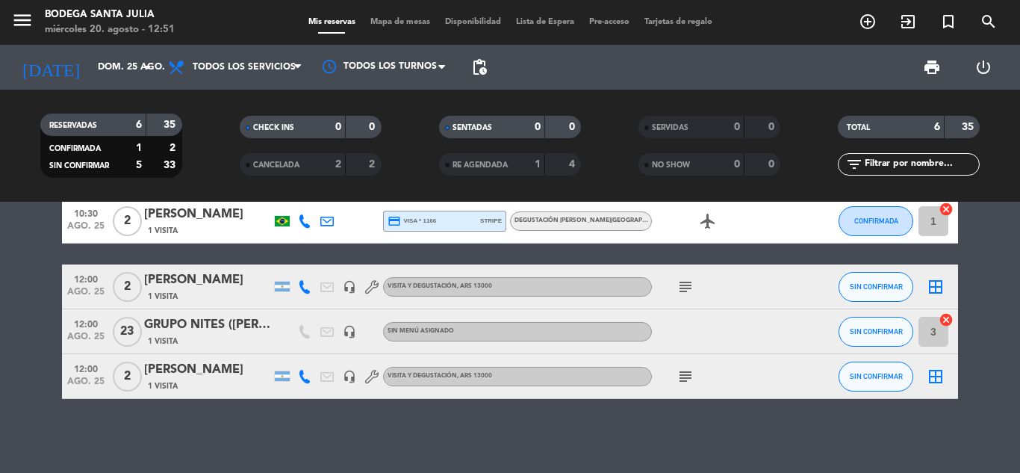
scroll to position [125, 0]
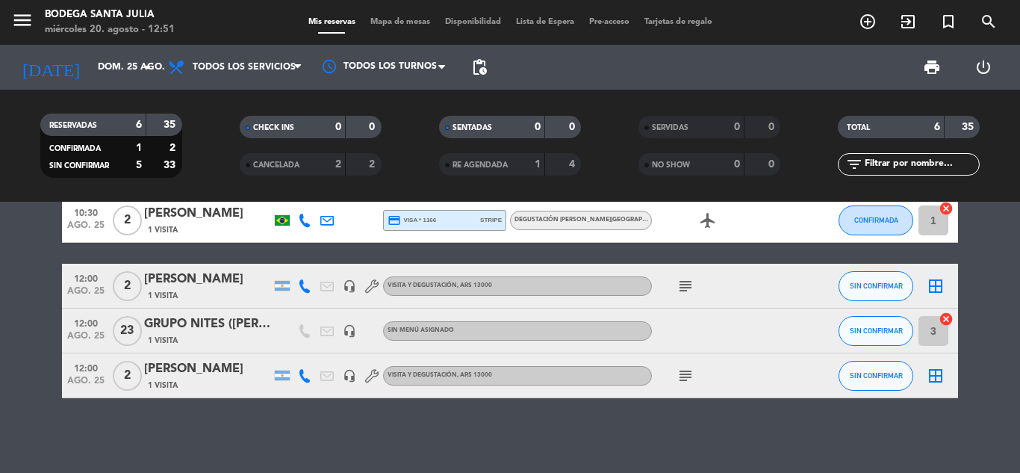
click at [682, 373] on icon "subject" at bounding box center [686, 376] width 18 height 18
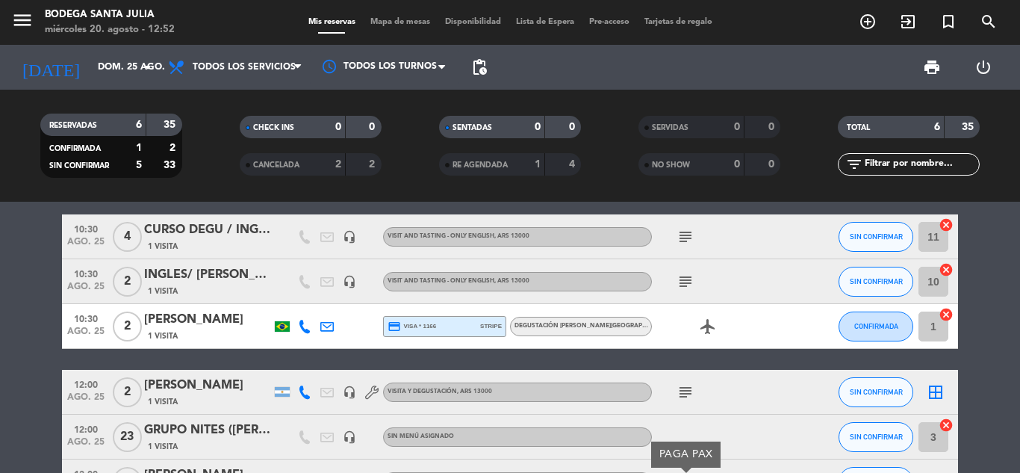
scroll to position [0, 0]
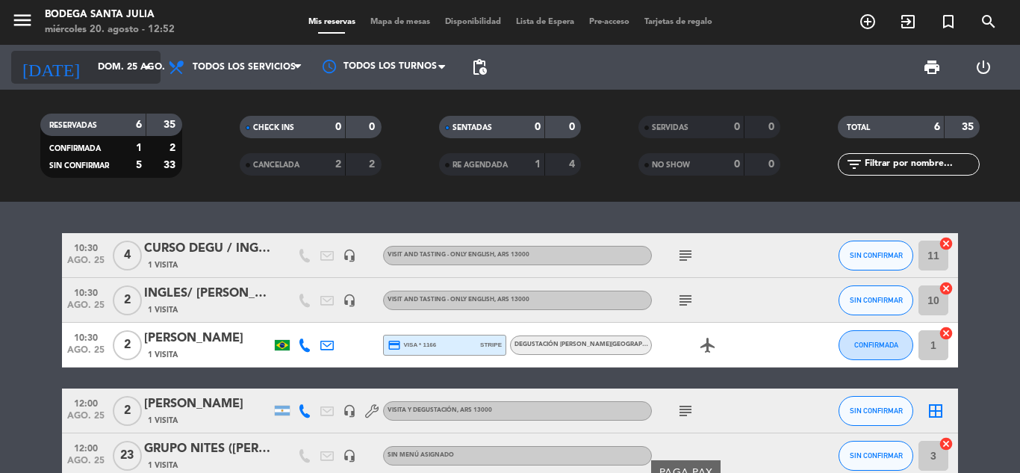
click at [123, 81] on div "[DATE] dom. 25 ago. arrow_drop_down" at bounding box center [85, 67] width 149 height 33
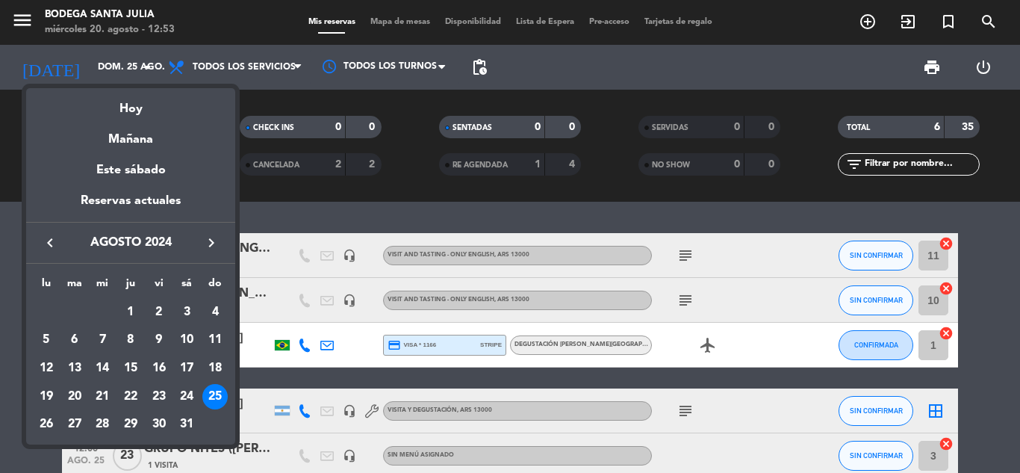
click at [175, 59] on div at bounding box center [510, 236] width 1020 height 473
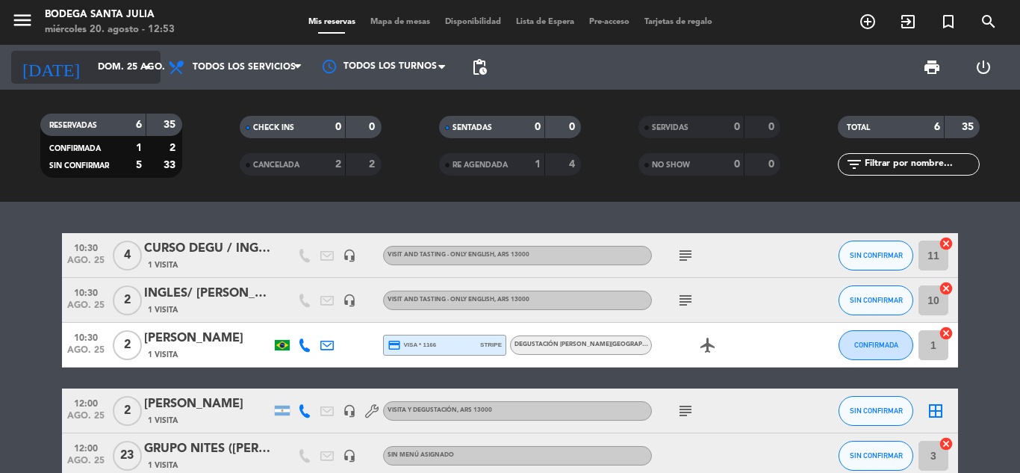
click at [139, 66] on icon "arrow_drop_down" at bounding box center [148, 67] width 18 height 18
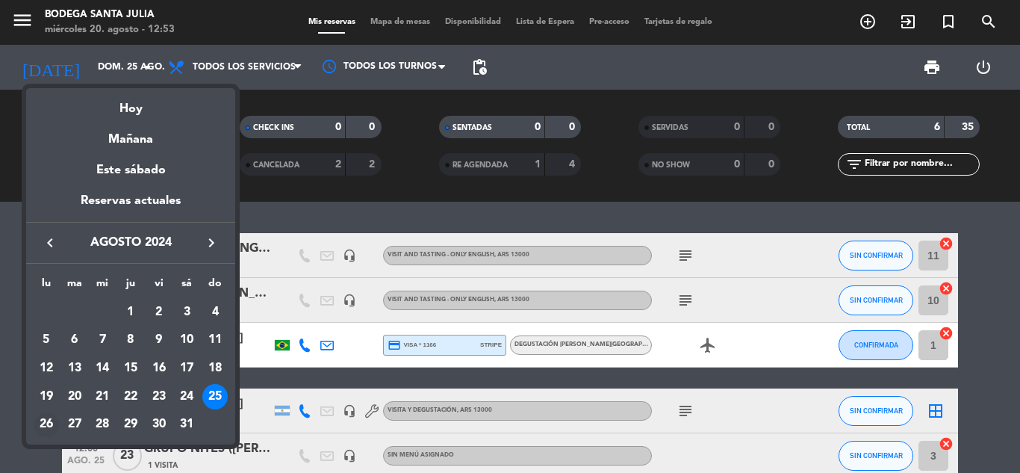
click at [48, 424] on div "26" at bounding box center [46, 424] width 25 height 25
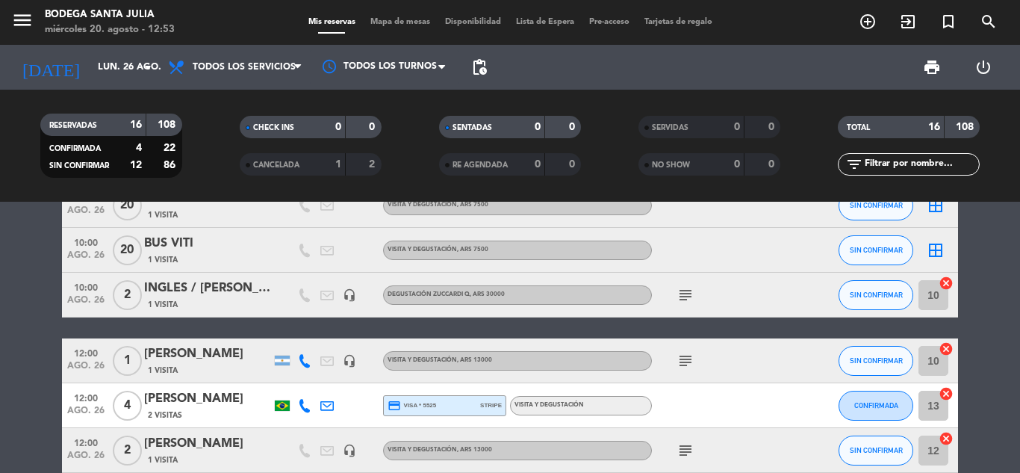
scroll to position [75, 0]
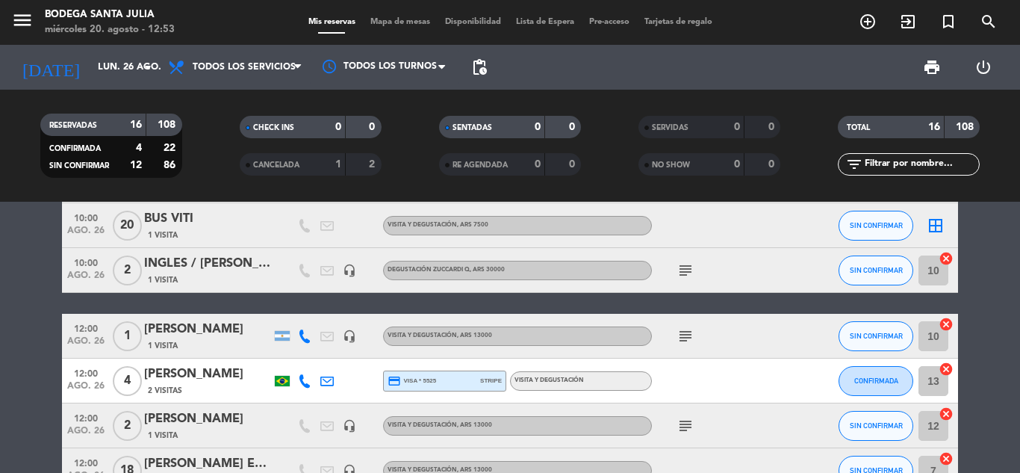
click at [688, 271] on icon "subject" at bounding box center [686, 270] width 18 height 18
click at [688, 335] on icon "subject" at bounding box center [686, 336] width 18 height 18
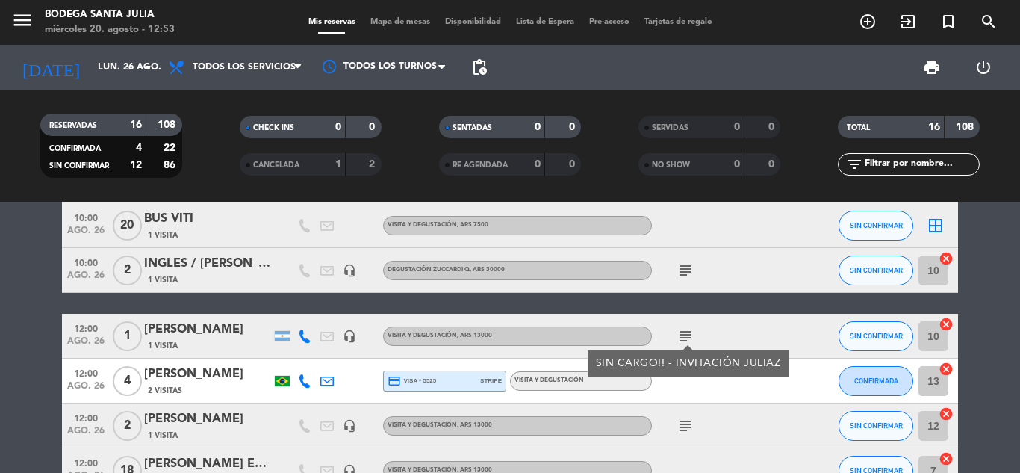
click at [688, 335] on icon "subject" at bounding box center [686, 336] width 18 height 18
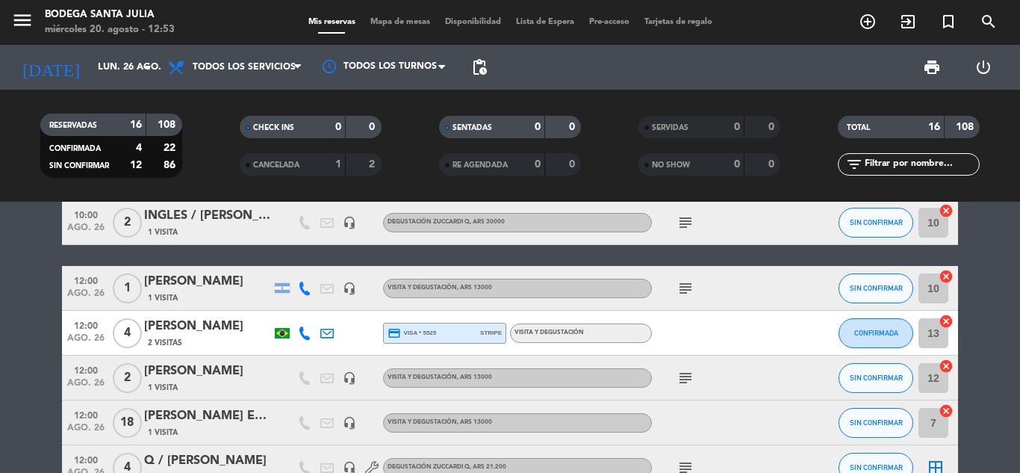
scroll to position [149, 0]
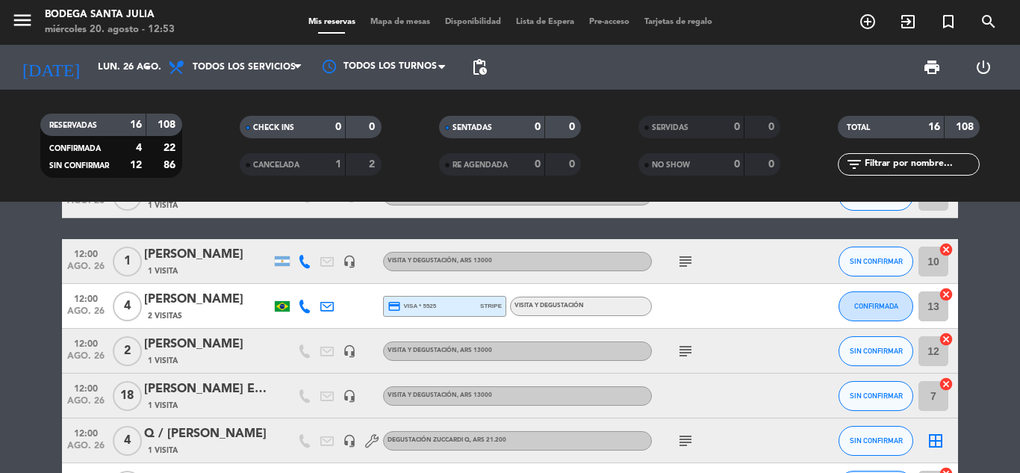
click at [683, 356] on icon "subject" at bounding box center [686, 351] width 18 height 18
click at [681, 354] on icon "subject" at bounding box center [686, 351] width 18 height 18
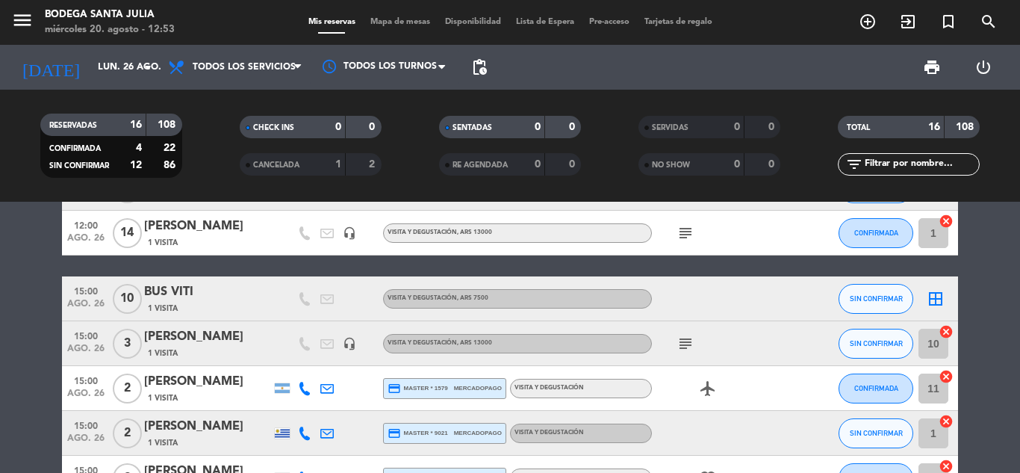
scroll to position [448, 0]
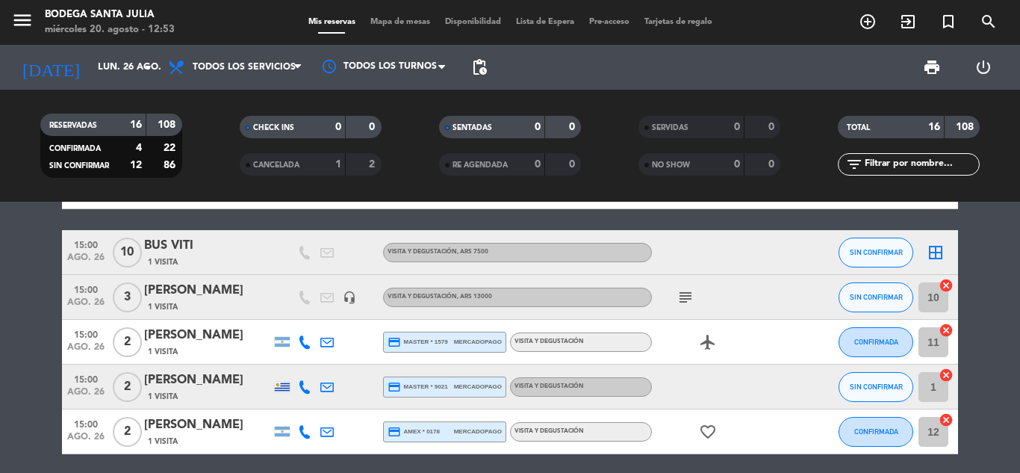
click at [693, 296] on icon "subject" at bounding box center [686, 297] width 18 height 18
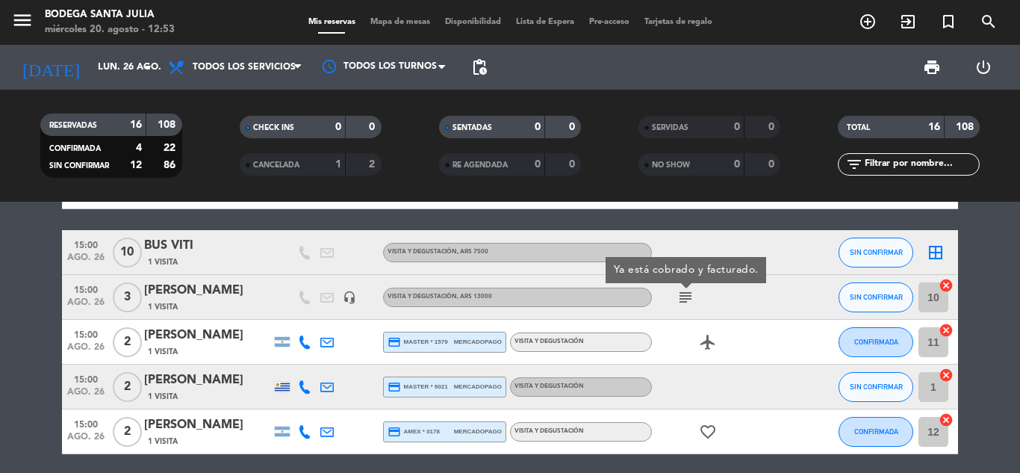
click at [693, 297] on icon "subject" at bounding box center [686, 297] width 18 height 18
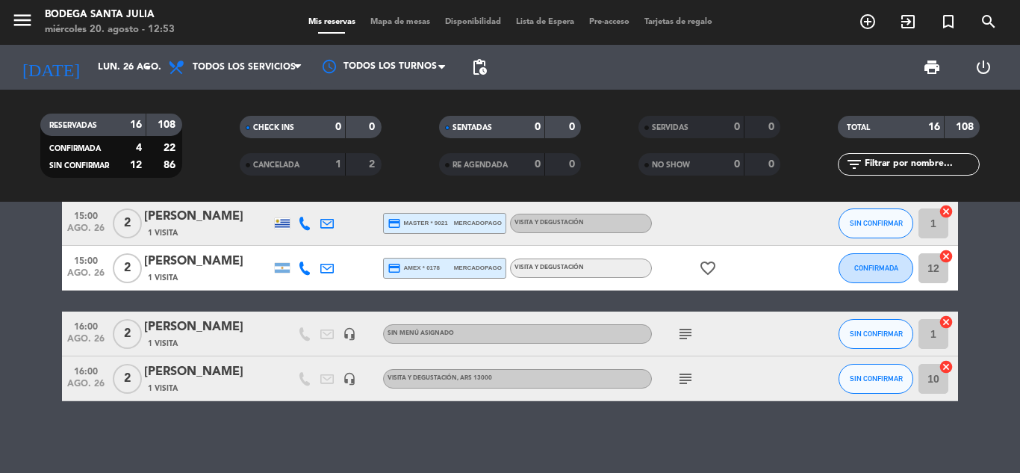
scroll to position [615, 0]
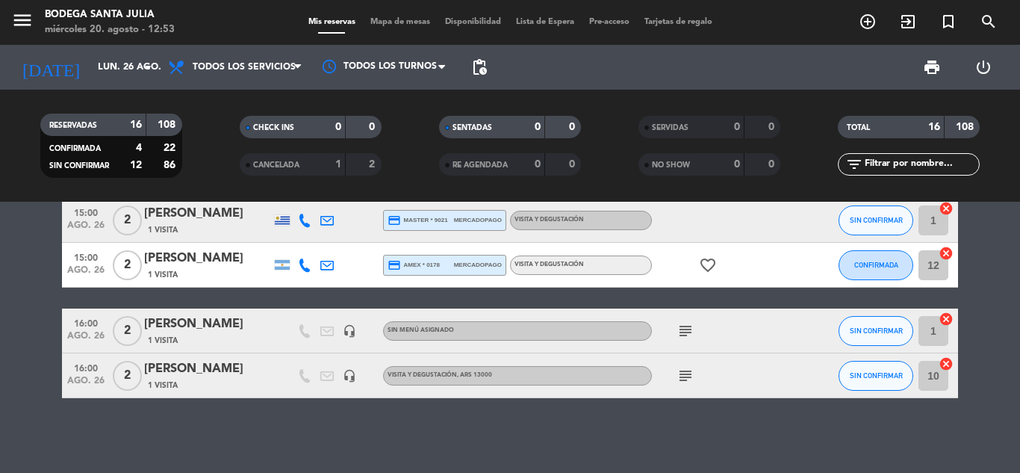
click at [695, 332] on span "subject" at bounding box center [685, 331] width 22 height 18
click at [691, 328] on icon "subject" at bounding box center [686, 331] width 18 height 18
drag, startPoint x: 691, startPoint y: 328, endPoint x: 692, endPoint y: 339, distance: 11.2
click at [691, 331] on icon "subject" at bounding box center [686, 331] width 18 height 18
click at [686, 384] on icon "subject" at bounding box center [686, 376] width 18 height 18
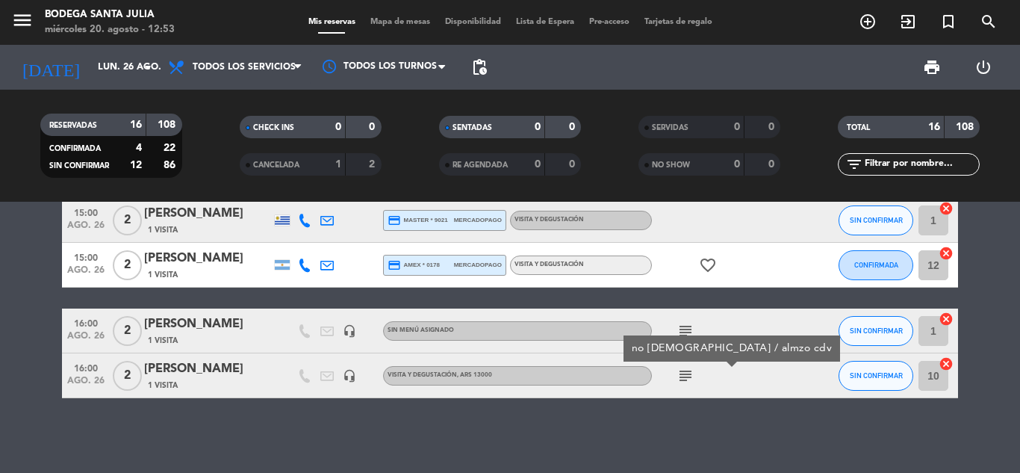
click at [686, 382] on icon "subject" at bounding box center [686, 376] width 18 height 18
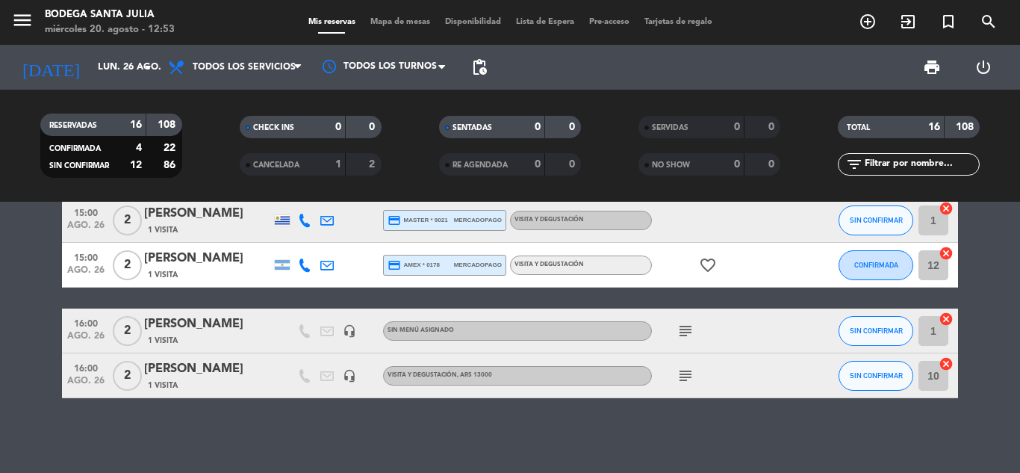
scroll to position [540, 0]
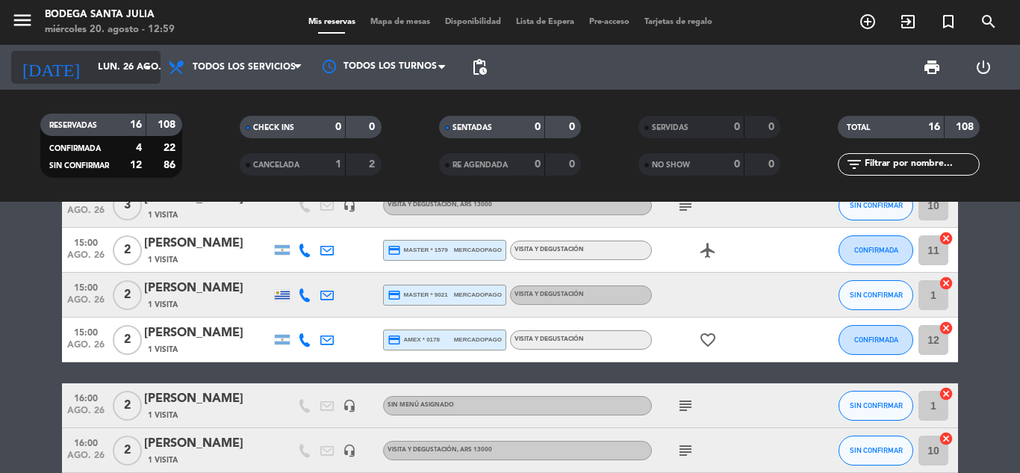
click at [90, 76] on input "lun. 26 ago." at bounding box center [153, 67] width 126 height 25
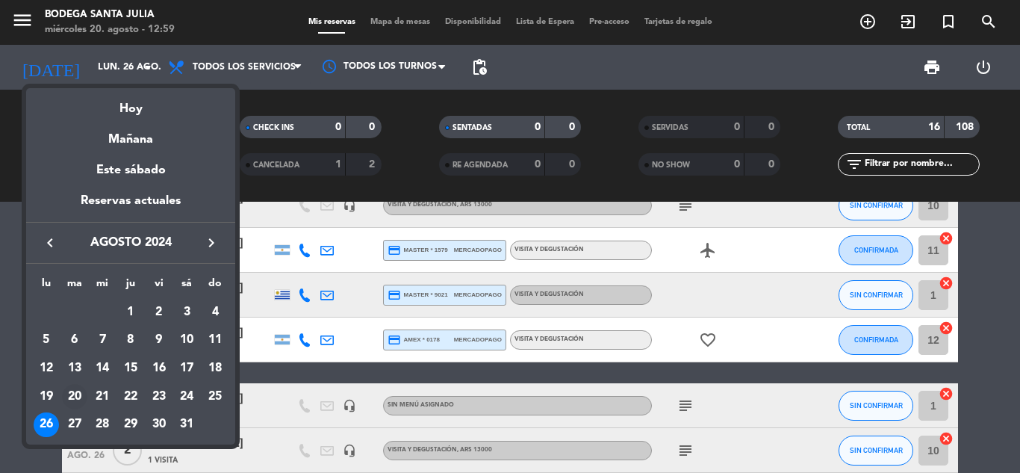
click at [68, 396] on div "20" at bounding box center [74, 396] width 25 height 25
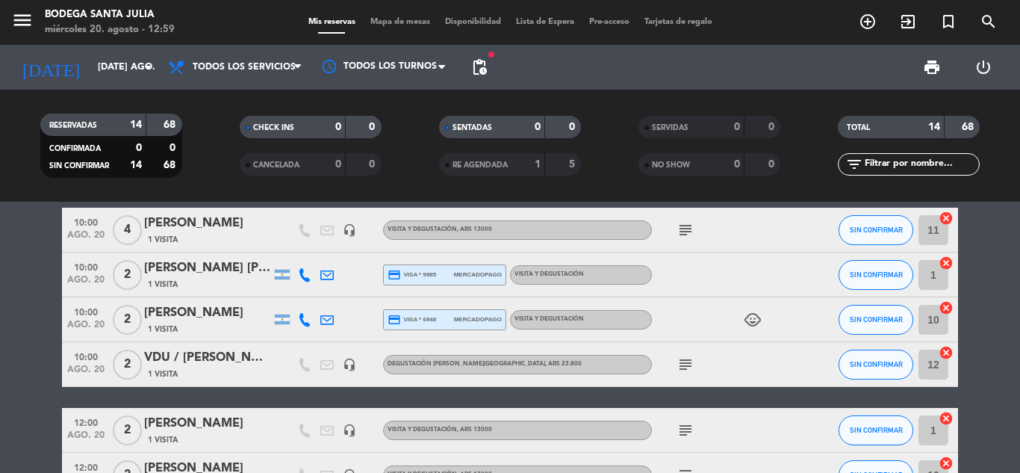
scroll to position [92, 0]
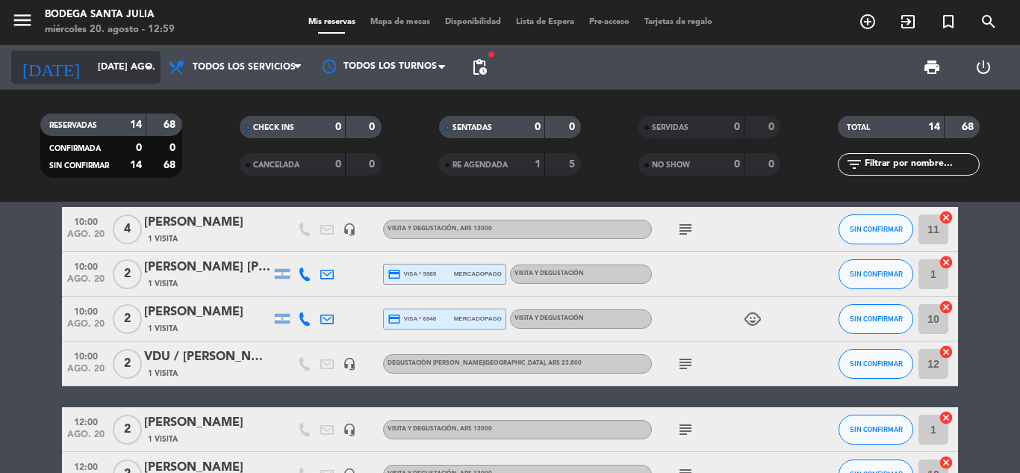
click at [125, 75] on input "[DATE] ago." at bounding box center [153, 67] width 126 height 25
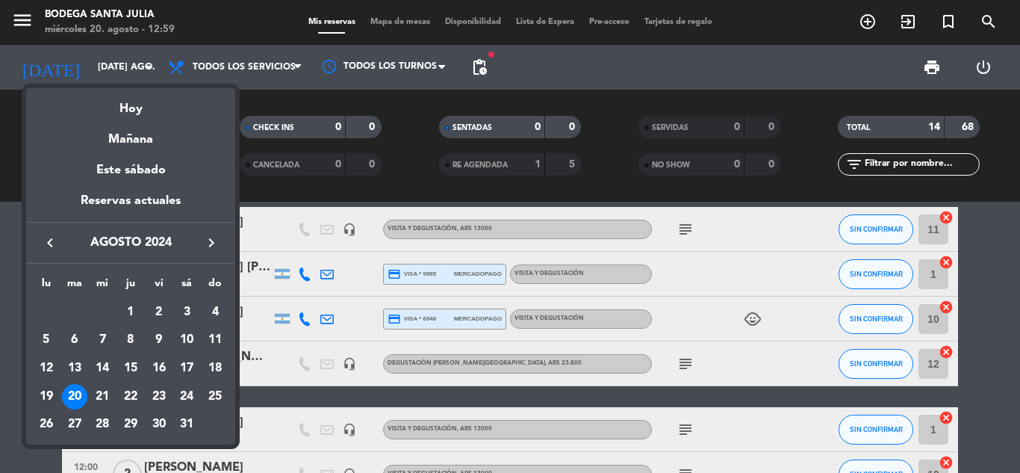
click at [44, 391] on div "19" at bounding box center [46, 396] width 25 height 25
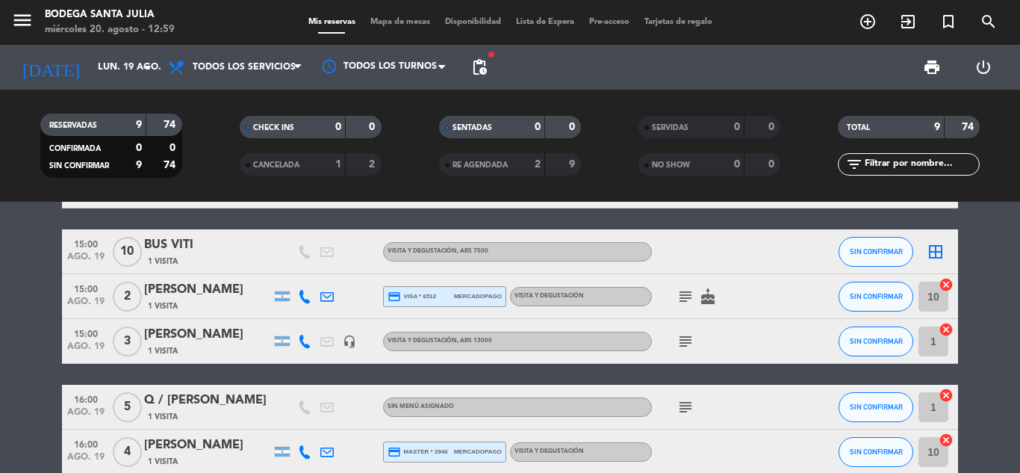
scroll to position [152, 0]
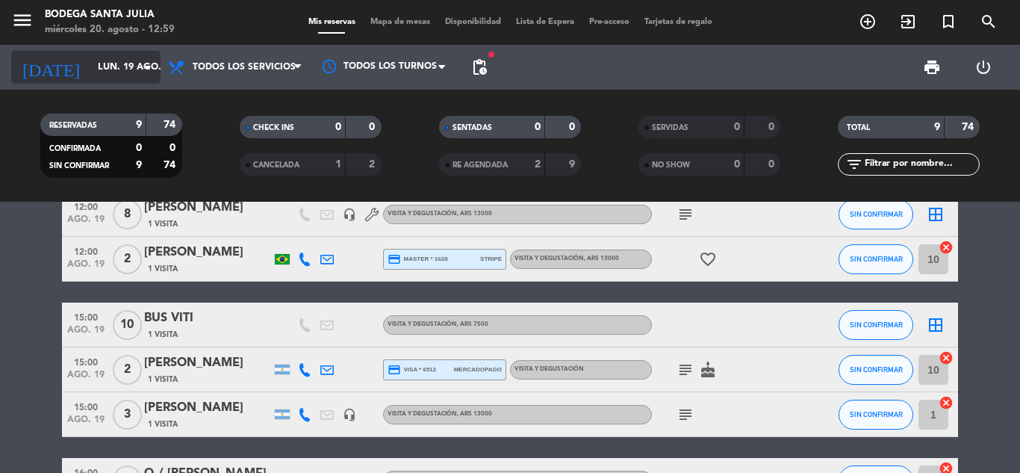
click at [102, 78] on input "lun. 19 ago." at bounding box center [153, 67] width 126 height 25
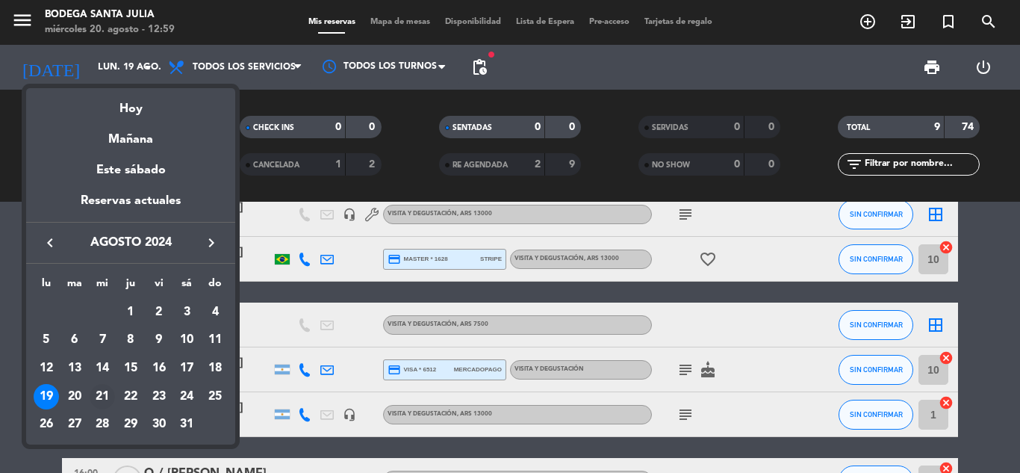
click at [108, 397] on div "21" at bounding box center [102, 396] width 25 height 25
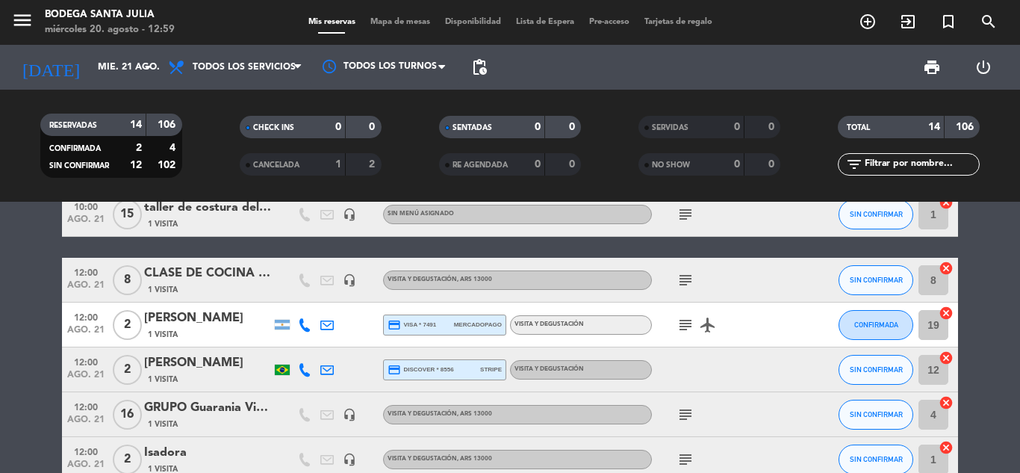
click at [702, 412] on div "subject" at bounding box center [719, 414] width 134 height 44
click at [686, 415] on icon "subject" at bounding box center [686, 415] width 18 height 18
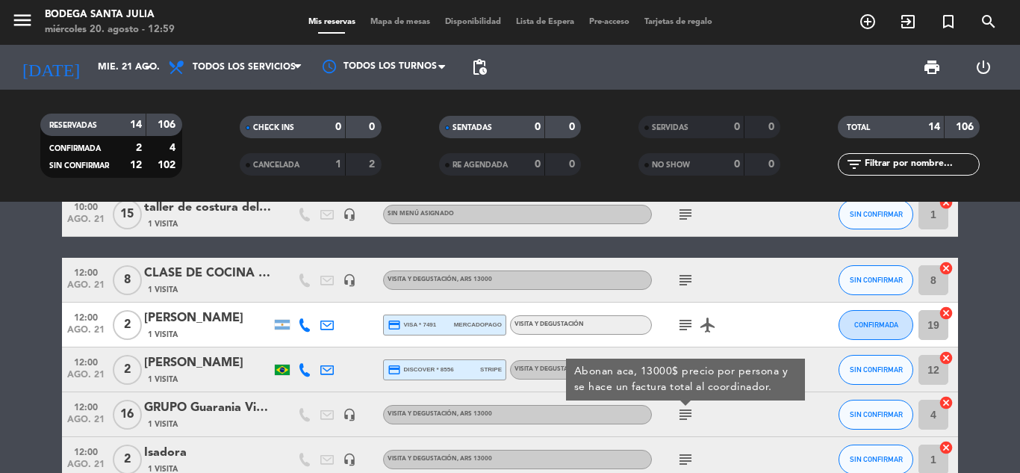
click at [685, 416] on icon "subject" at bounding box center [686, 415] width 18 height 18
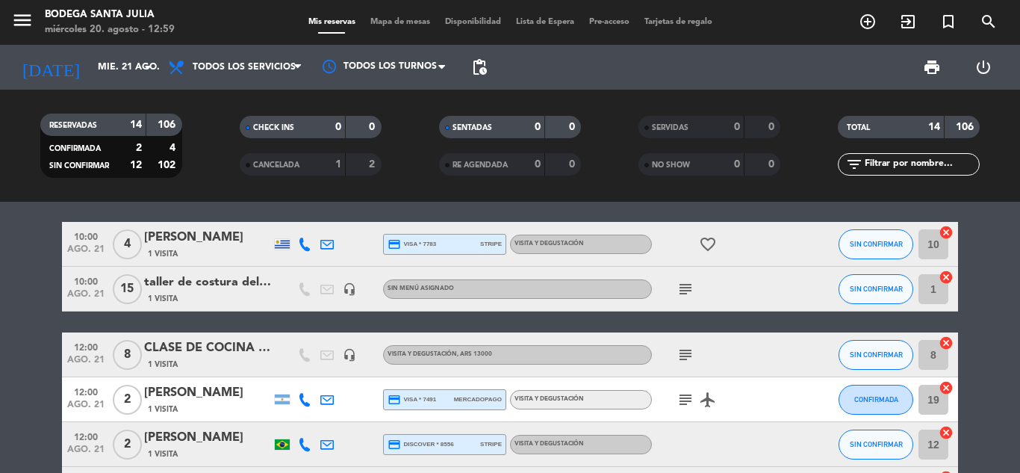
scroll to position [2, 0]
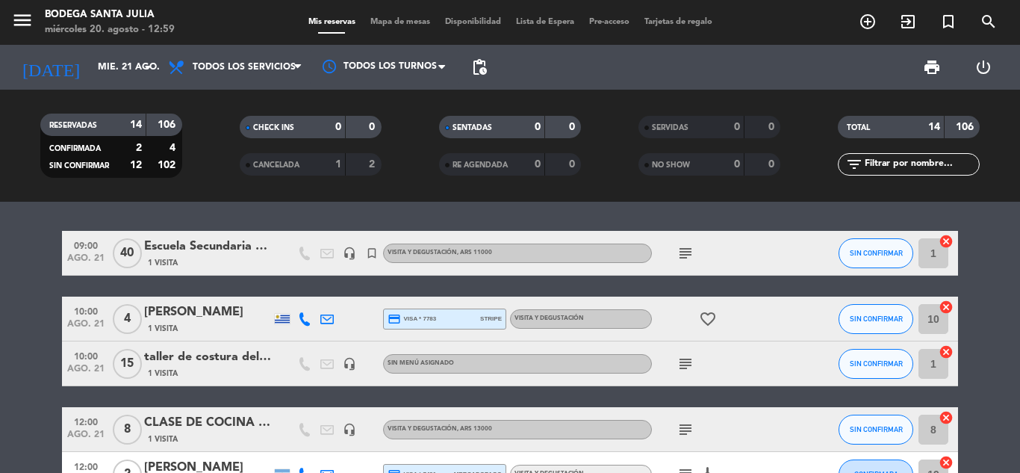
click at [685, 363] on icon "subject" at bounding box center [686, 364] width 18 height 18
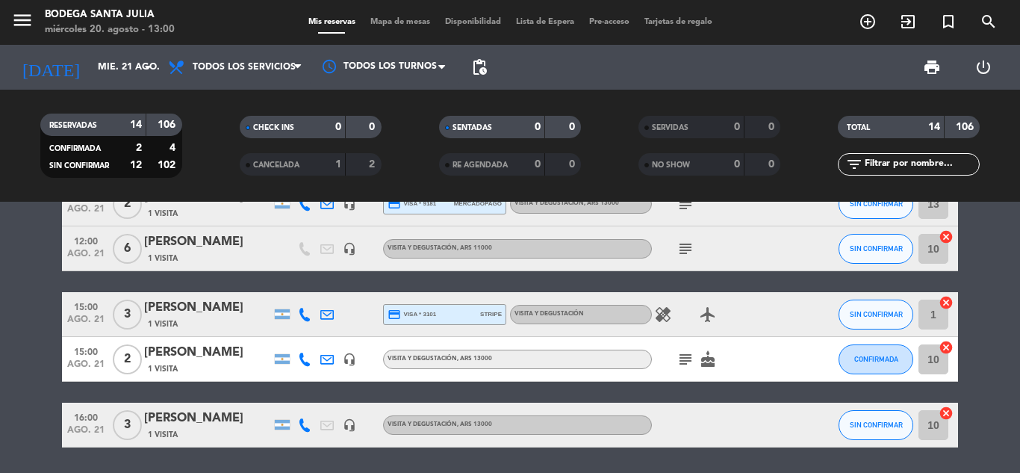
scroll to position [523, 0]
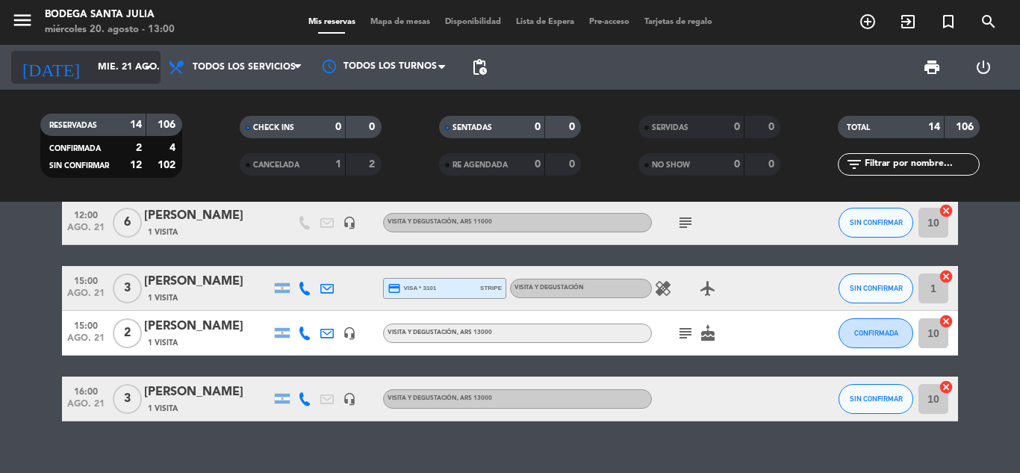
click at [119, 58] on input "mié. 21 ago." at bounding box center [153, 67] width 126 height 25
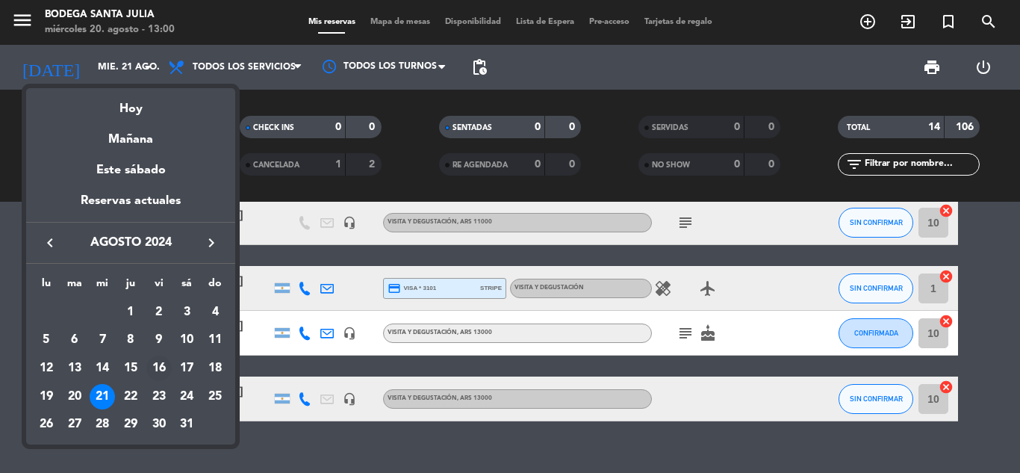
click at [161, 367] on div "16" at bounding box center [158, 368] width 25 height 25
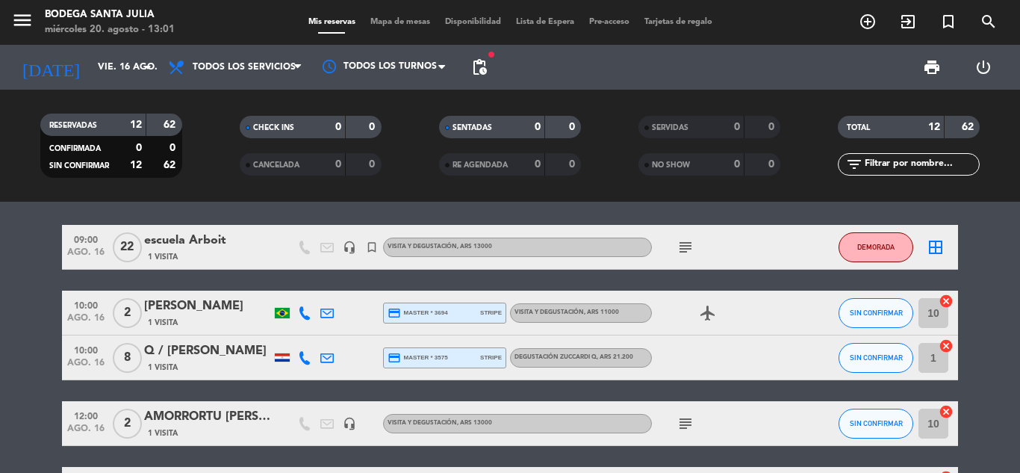
scroll to position [0, 0]
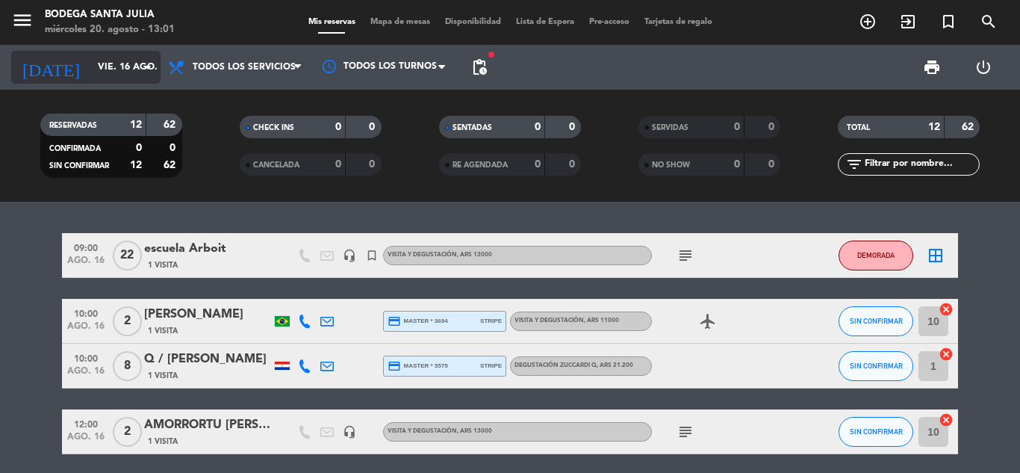
click at [117, 69] on input "vie. 16 ago." at bounding box center [153, 67] width 126 height 25
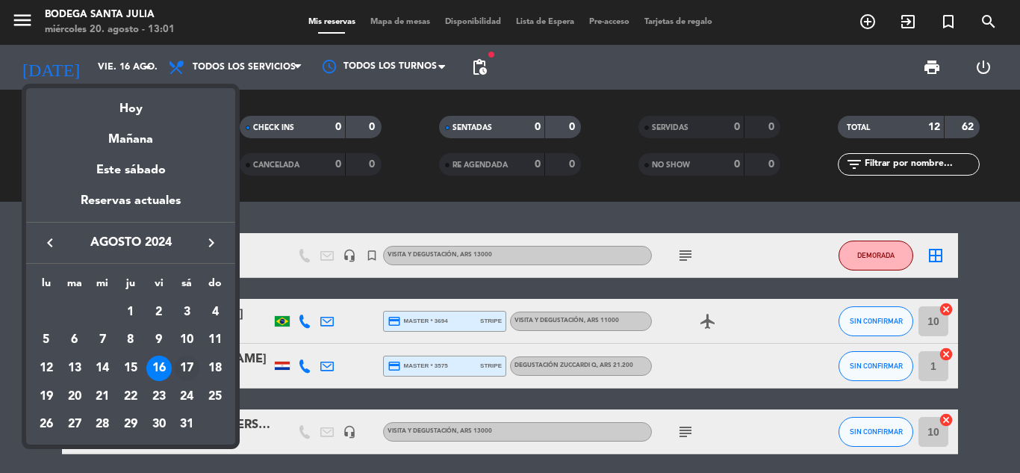
click at [188, 370] on div "17" at bounding box center [186, 368] width 25 height 25
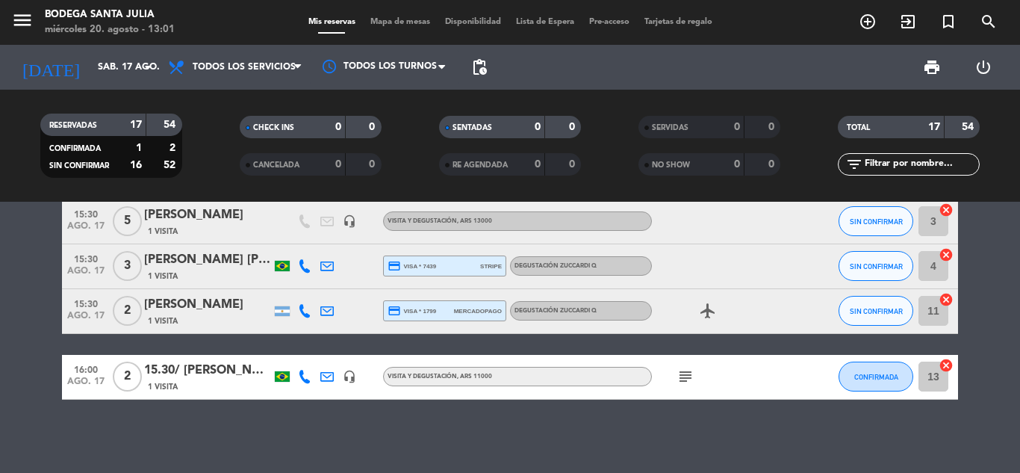
scroll to position [739, 0]
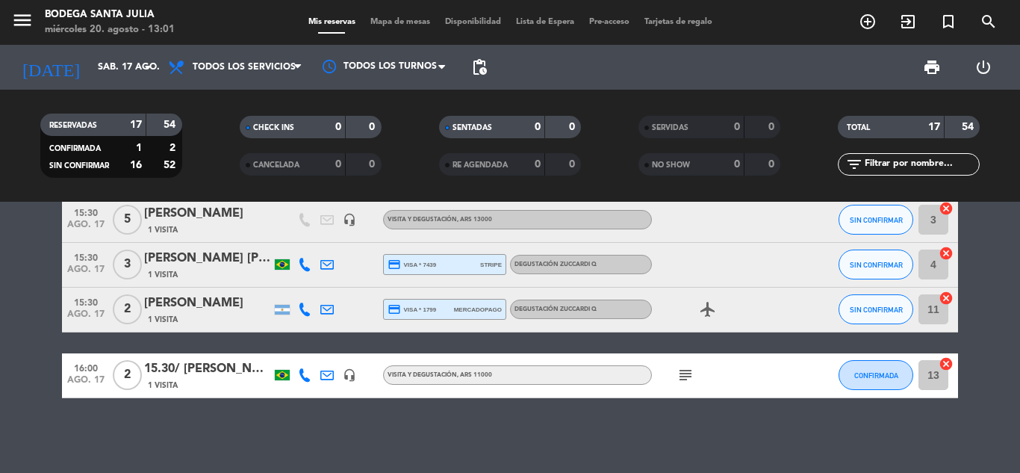
click at [125, 84] on div "[DATE] sáb. 17 ago. arrow_drop_down" at bounding box center [85, 67] width 149 height 45
click at [125, 63] on input "sáb. 17 ago." at bounding box center [153, 67] width 126 height 25
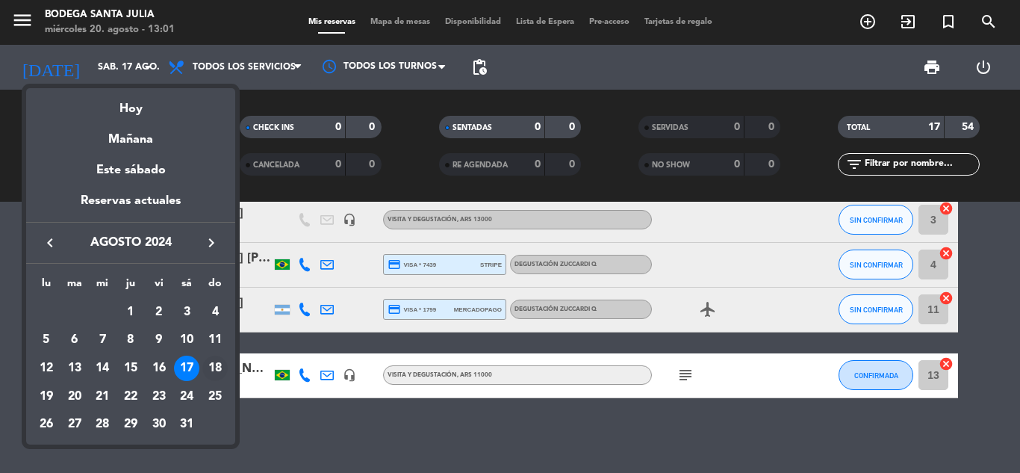
click at [218, 365] on div "18" at bounding box center [214, 368] width 25 height 25
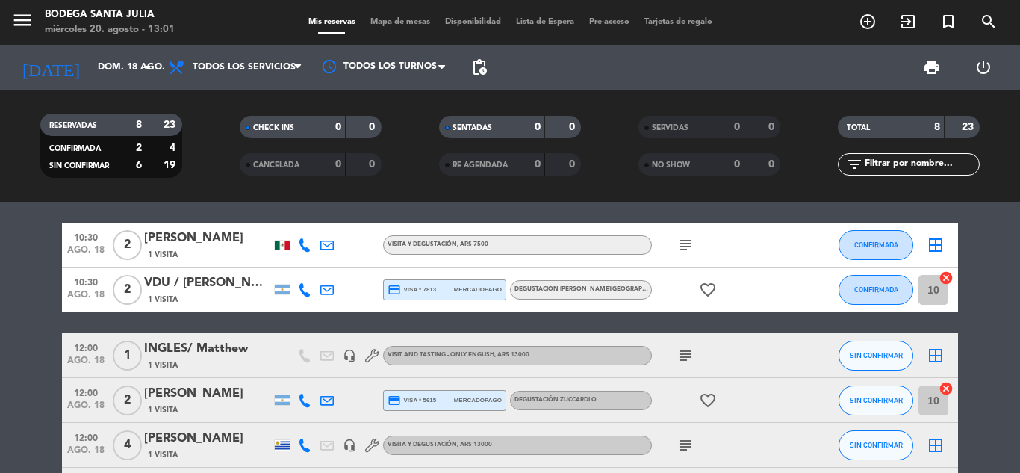
scroll to position [0, 0]
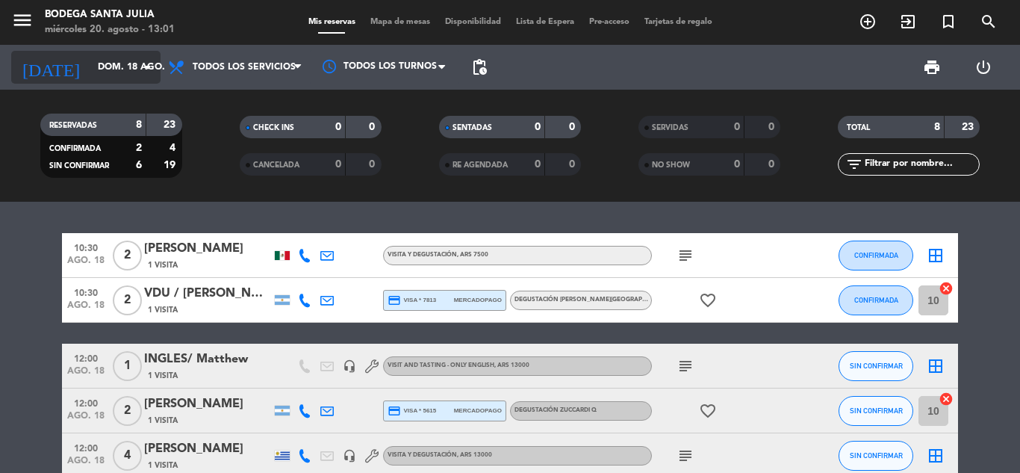
click at [96, 58] on input "dom. 18 ago." at bounding box center [153, 67] width 126 height 25
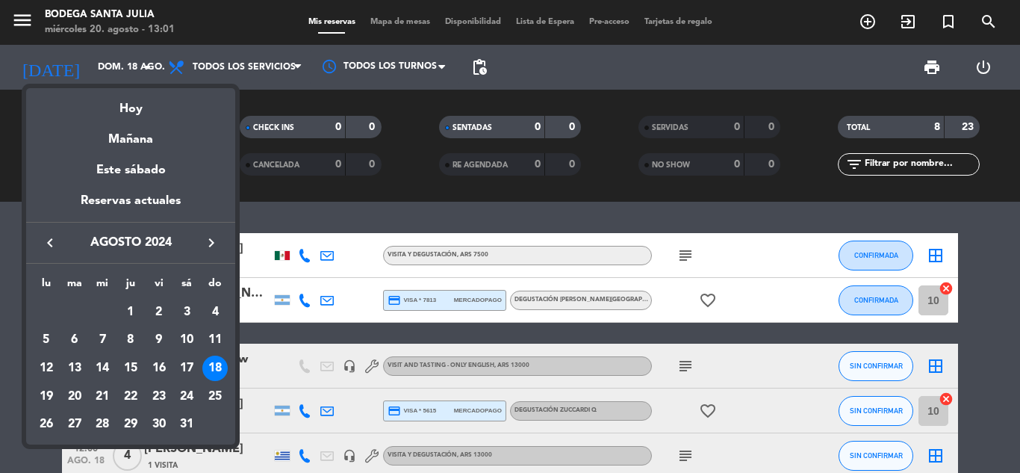
click at [490, 226] on div at bounding box center [510, 236] width 1020 height 473
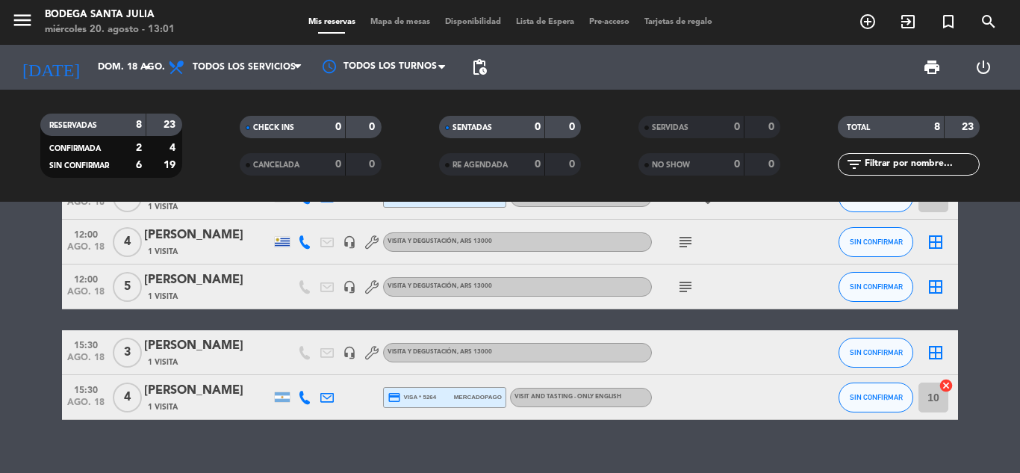
scroll to position [235, 0]
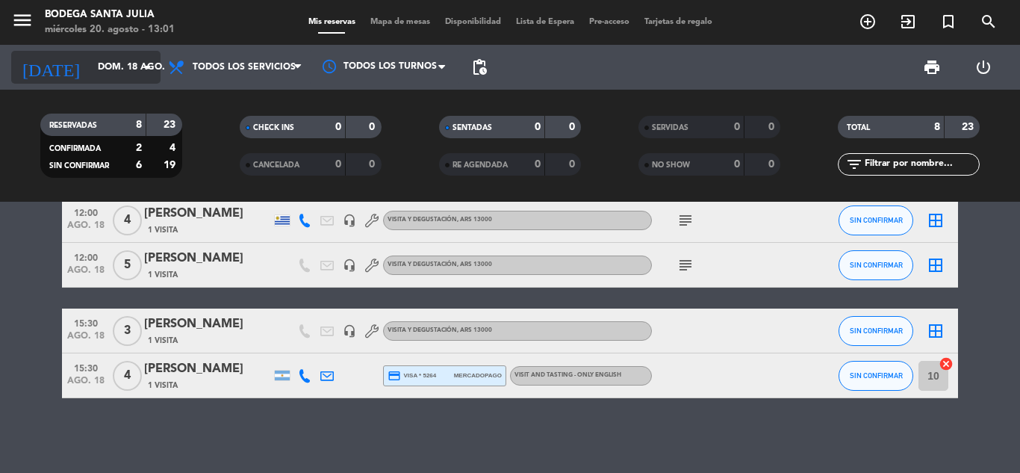
click at [132, 75] on input "dom. 18 ago." at bounding box center [153, 67] width 126 height 25
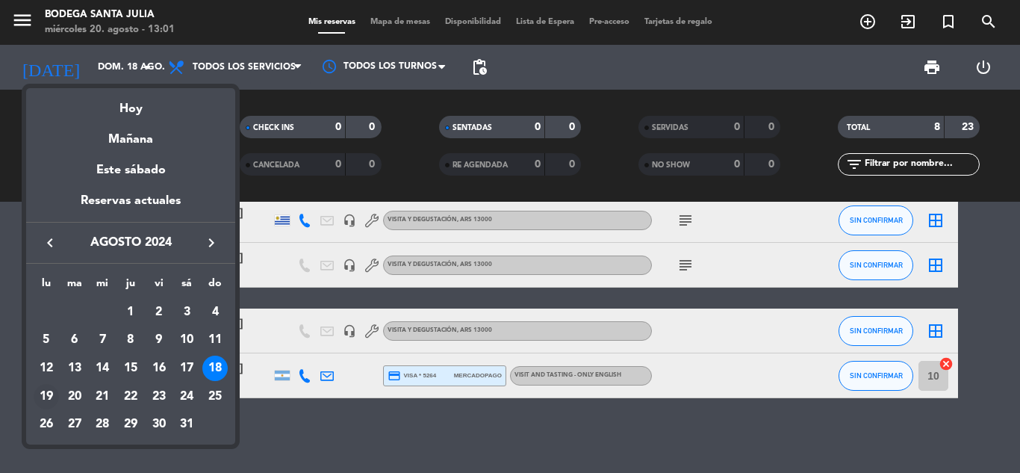
click at [51, 397] on div "19" at bounding box center [46, 396] width 25 height 25
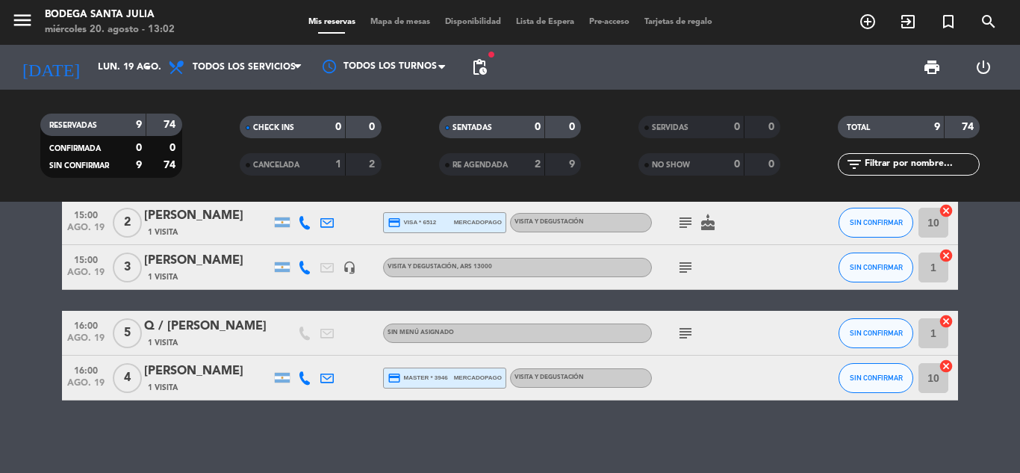
scroll to position [301, 0]
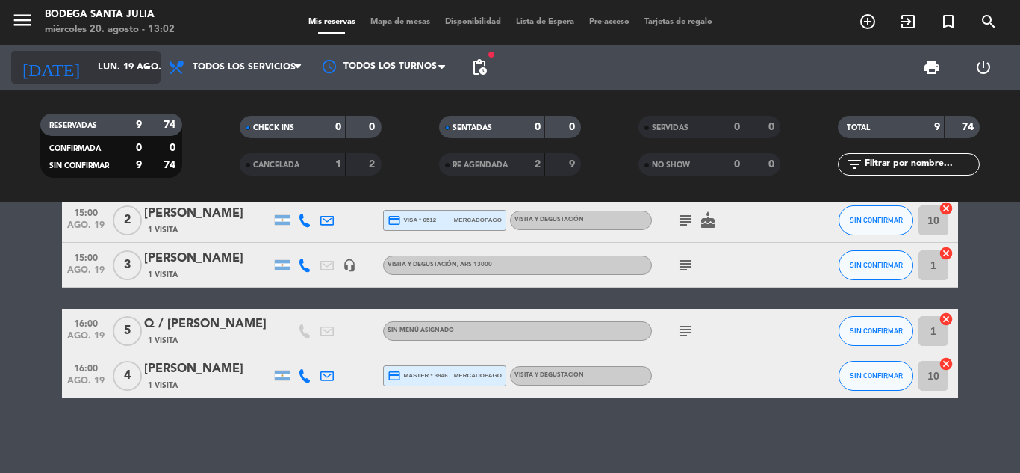
click at [101, 57] on input "lun. 19 ago." at bounding box center [153, 67] width 126 height 25
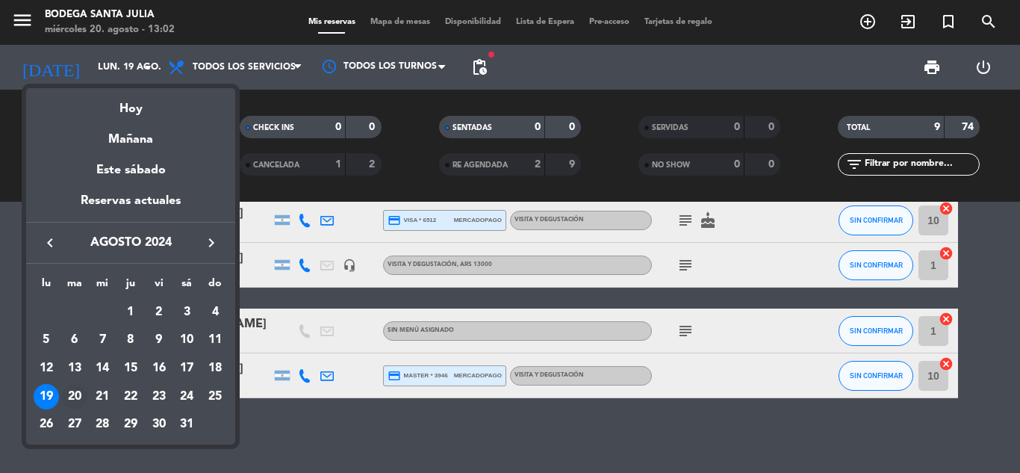
click at [74, 396] on div "20" at bounding box center [74, 396] width 25 height 25
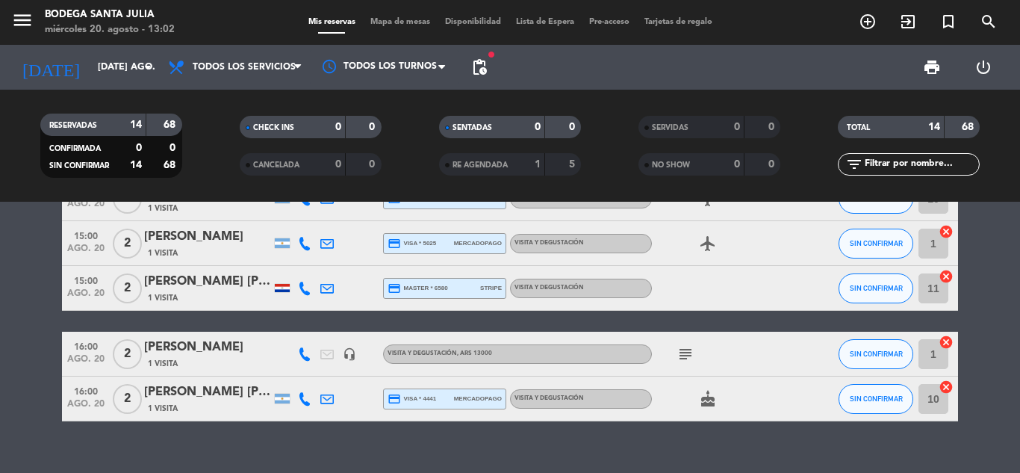
scroll to position [546, 0]
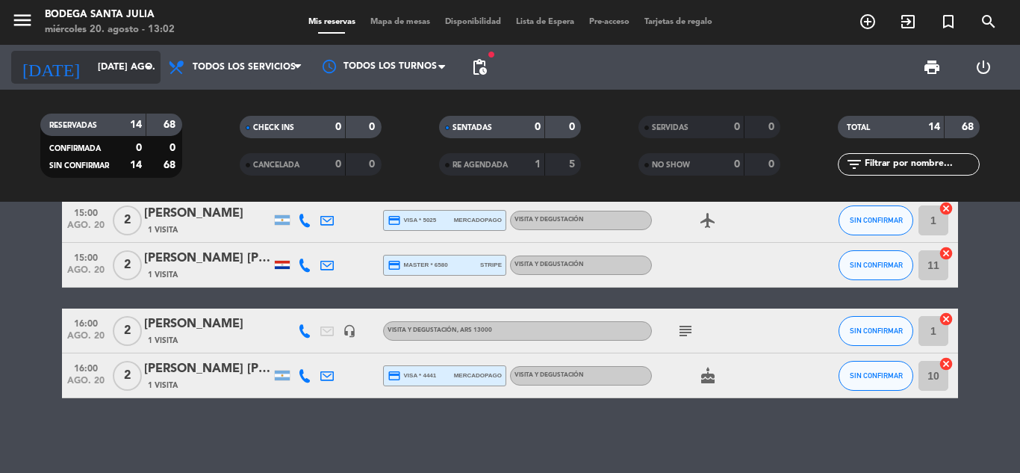
click at [98, 72] on input "[DATE] ago." at bounding box center [153, 67] width 126 height 25
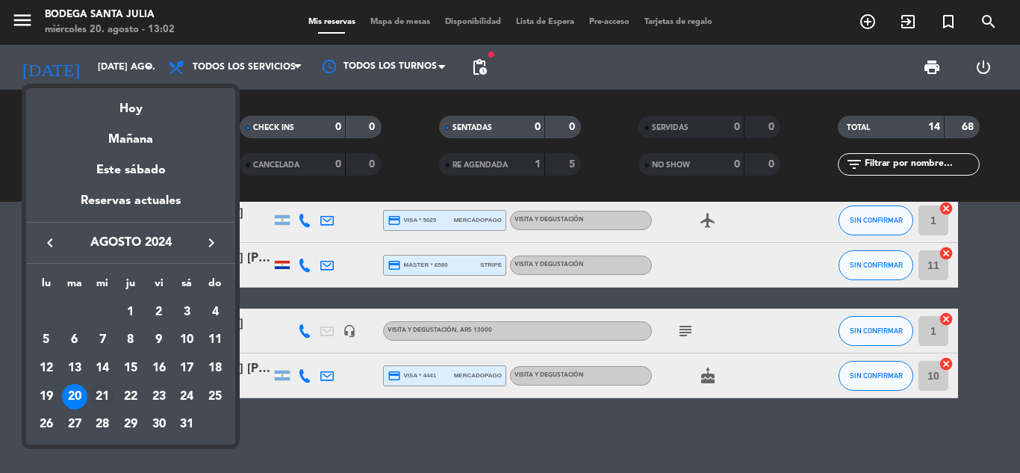
click at [105, 392] on div "21" at bounding box center [102, 396] width 25 height 25
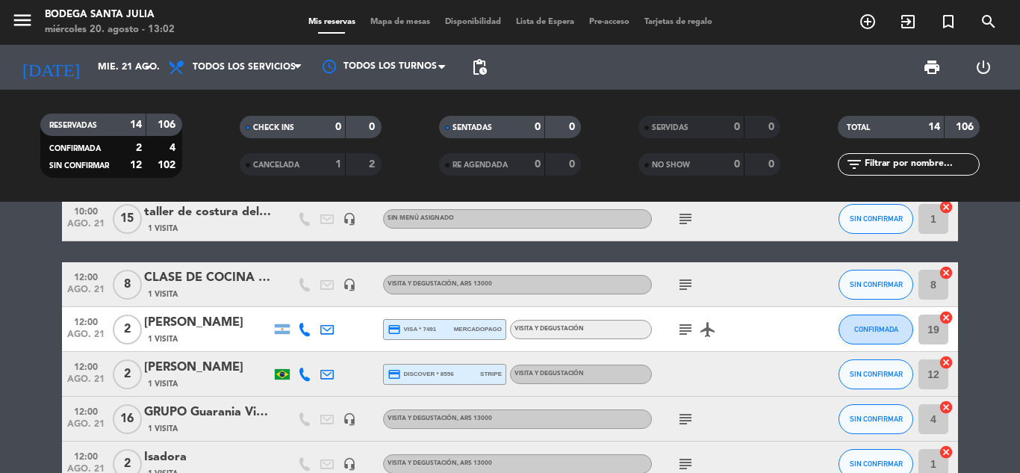
scroll to position [173, 0]
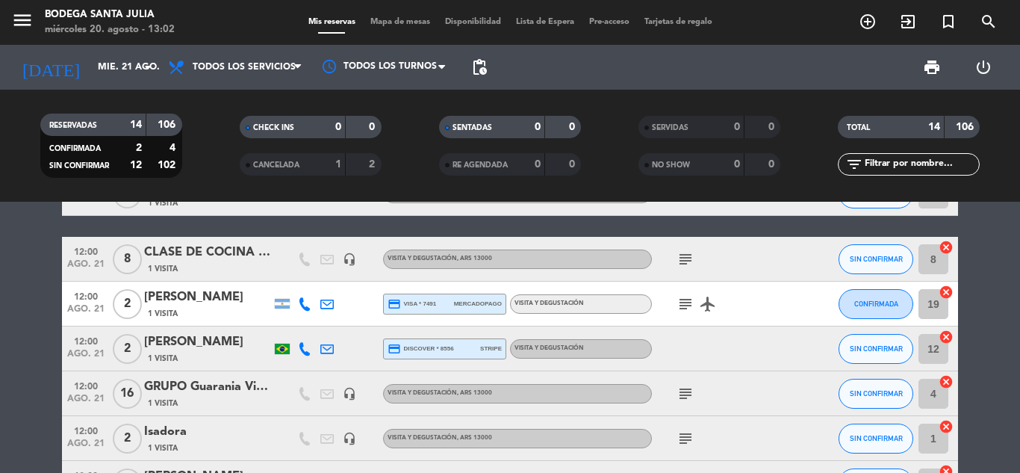
click at [681, 399] on icon "subject" at bounding box center [686, 394] width 18 height 18
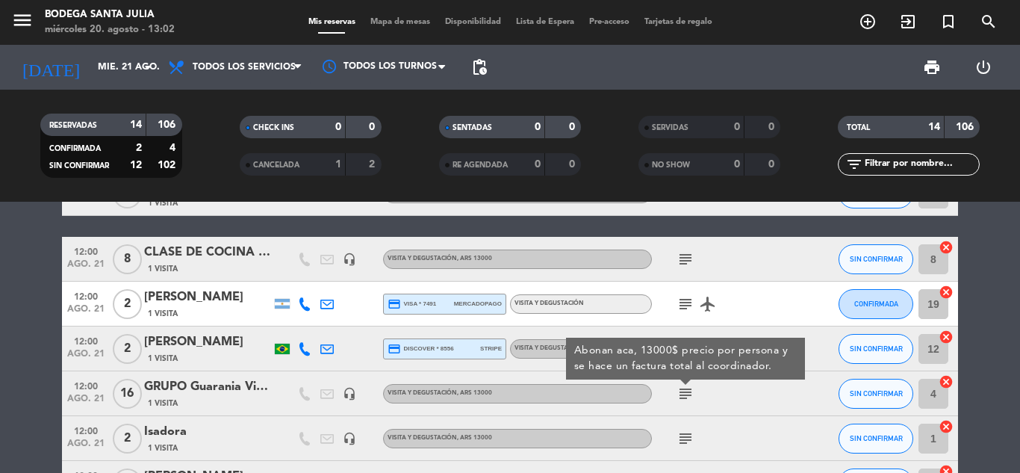
click at [681, 399] on icon "subject" at bounding box center [686, 394] width 18 height 18
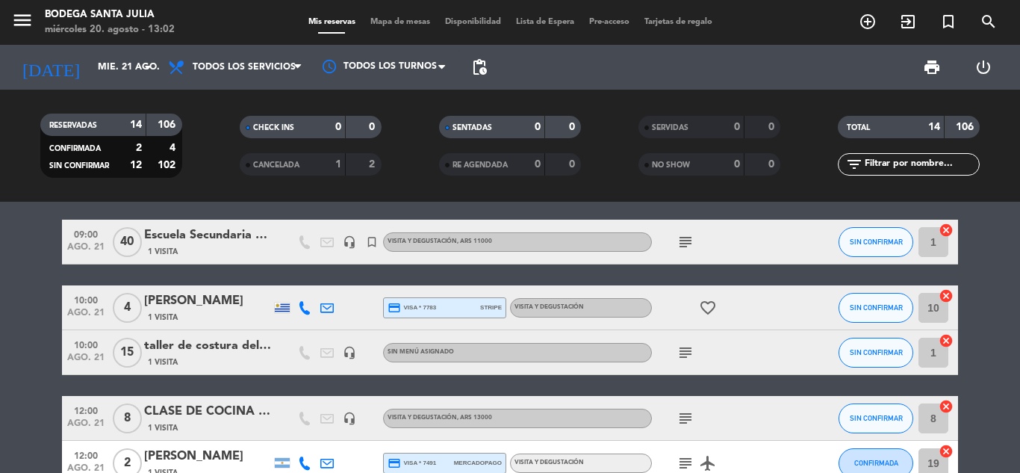
scroll to position [0, 0]
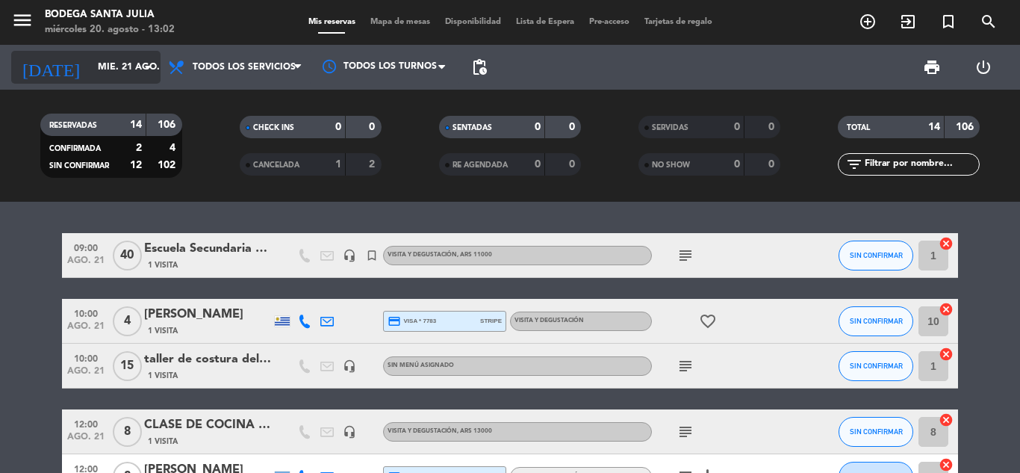
click at [93, 70] on input "mié. 21 ago." at bounding box center [153, 67] width 126 height 25
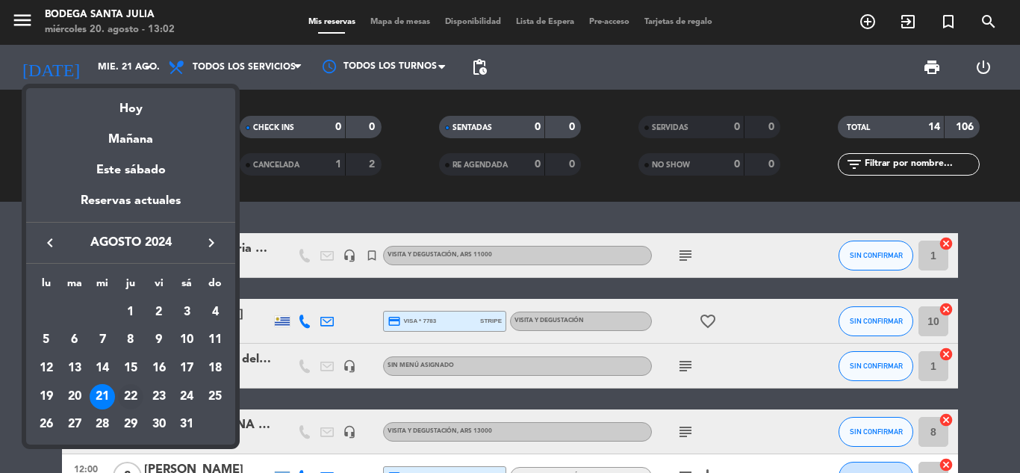
click at [132, 396] on div "22" at bounding box center [130, 396] width 25 height 25
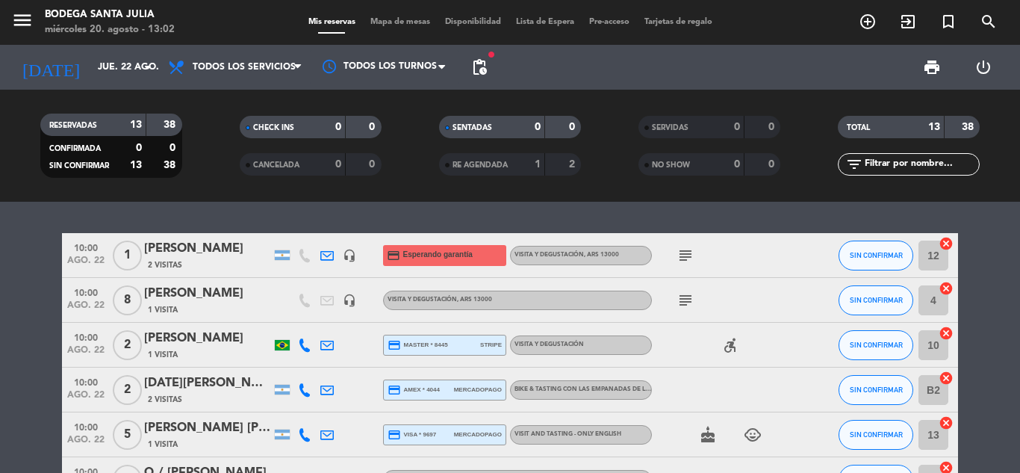
scroll to position [75, 0]
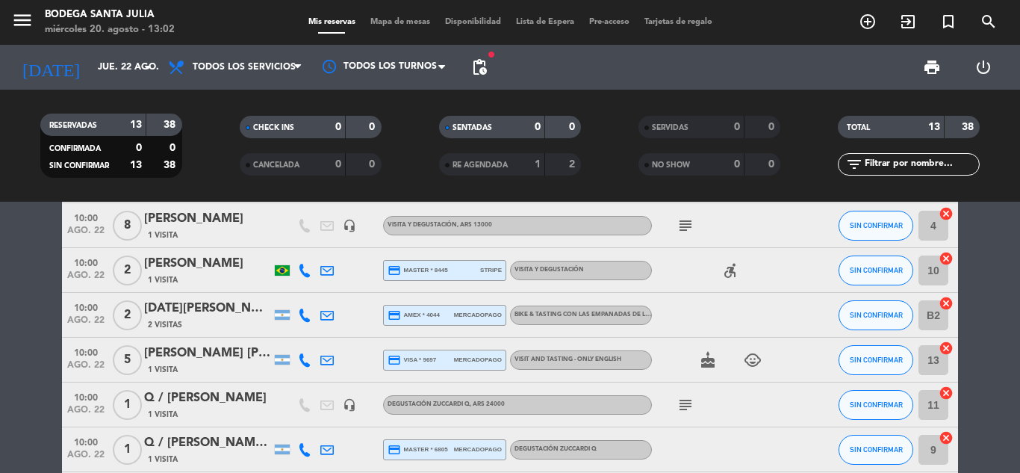
click at [686, 218] on icon "subject" at bounding box center [686, 226] width 18 height 18
click at [683, 221] on icon "subject" at bounding box center [686, 226] width 18 height 18
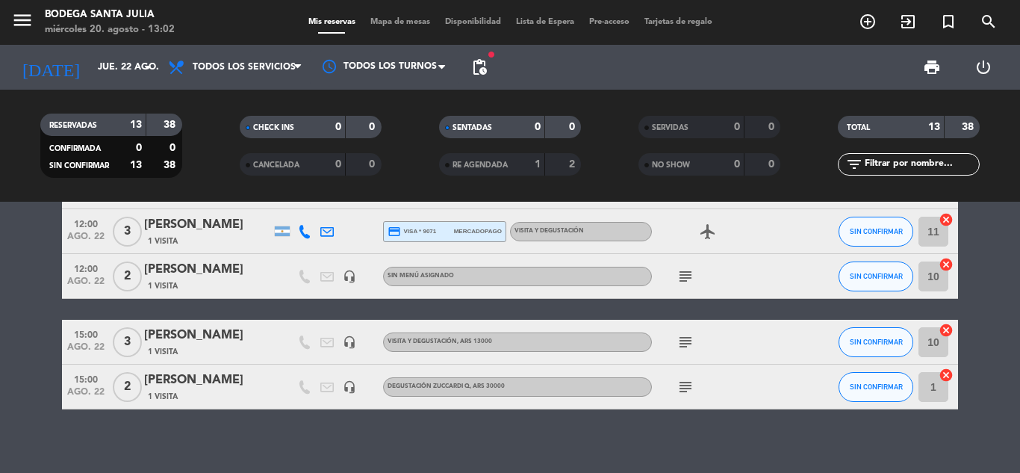
scroll to position [459, 0]
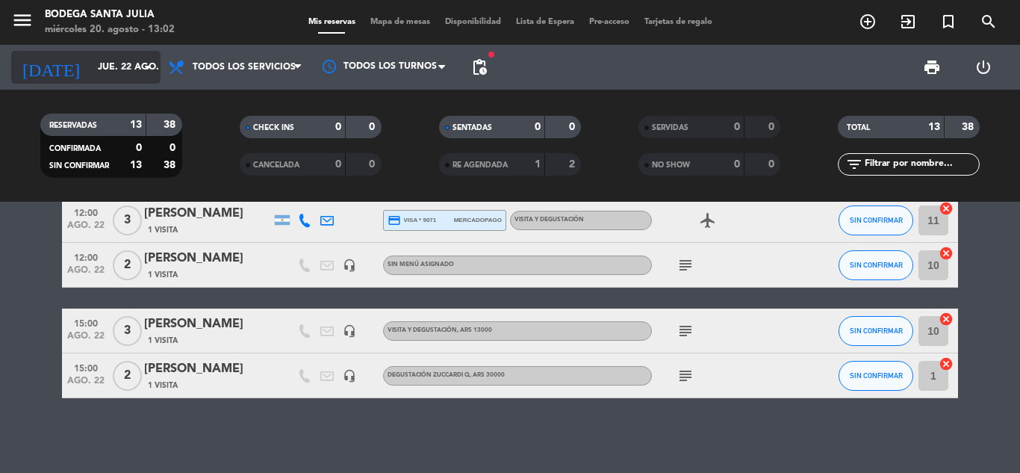
click at [140, 56] on input "jue. 22 ago." at bounding box center [153, 67] width 126 height 25
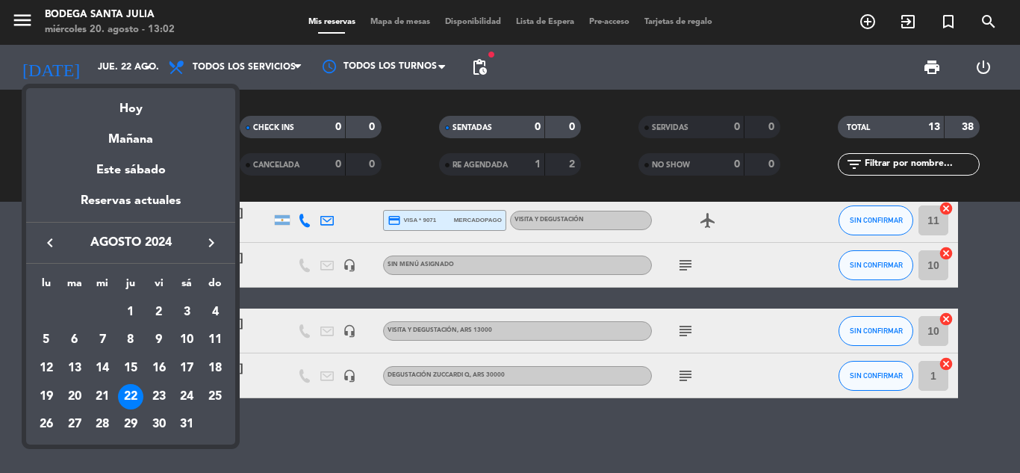
click at [54, 242] on icon "keyboard_arrow_left" at bounding box center [50, 243] width 18 height 18
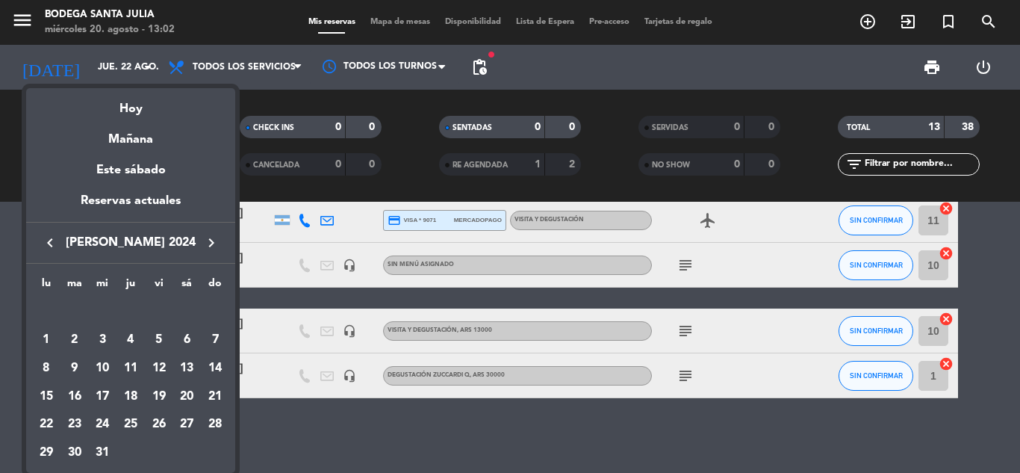
click at [54, 242] on icon "keyboard_arrow_left" at bounding box center [50, 243] width 18 height 18
click at [213, 244] on icon "keyboard_arrow_right" at bounding box center [211, 243] width 18 height 18
click at [182, 396] on div "20" at bounding box center [186, 396] width 25 height 25
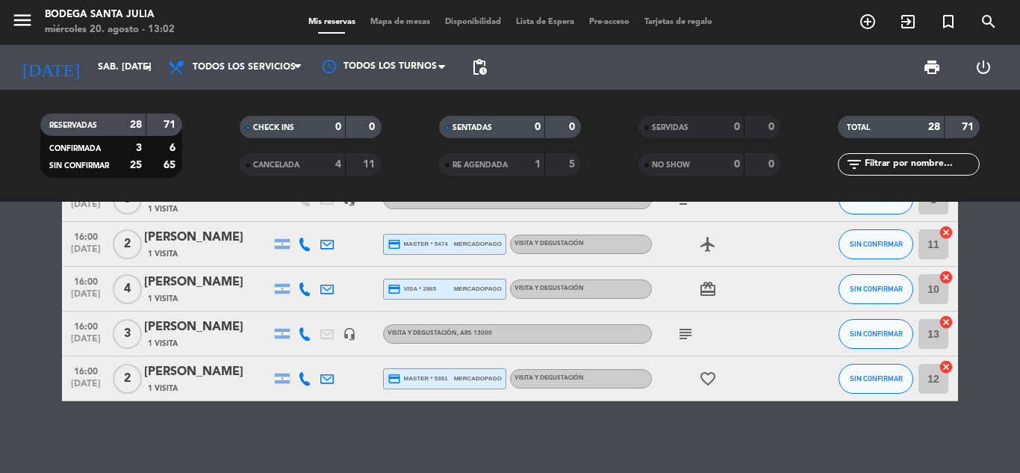
scroll to position [1173, 0]
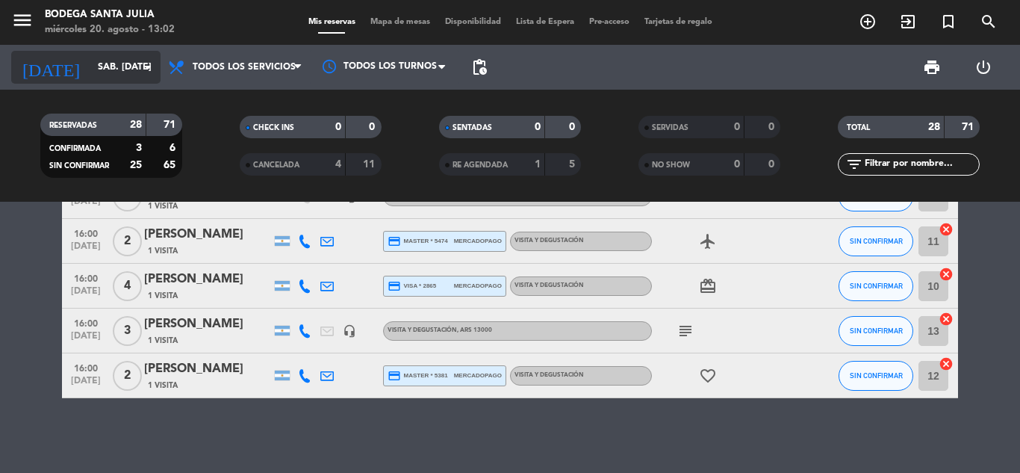
click at [111, 63] on input "sáb. [DATE]" at bounding box center [153, 67] width 126 height 25
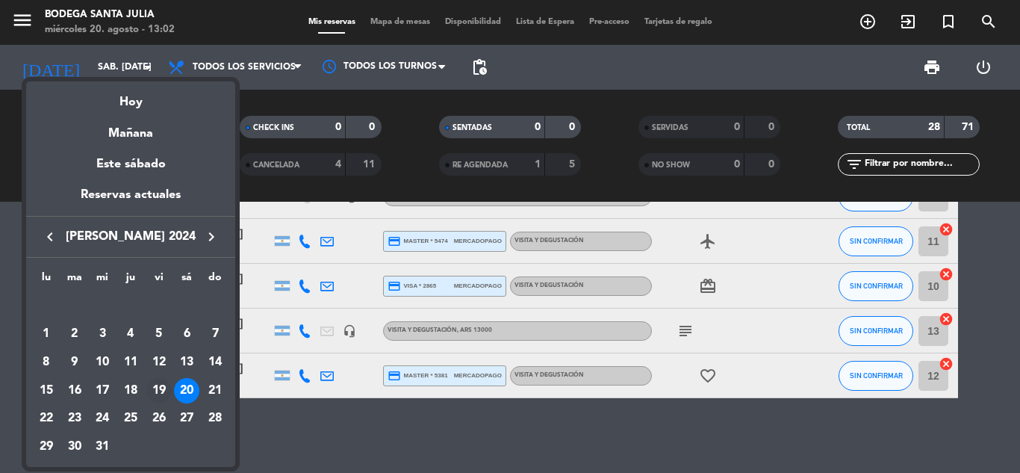
click at [167, 384] on div "19" at bounding box center [158, 390] width 25 height 25
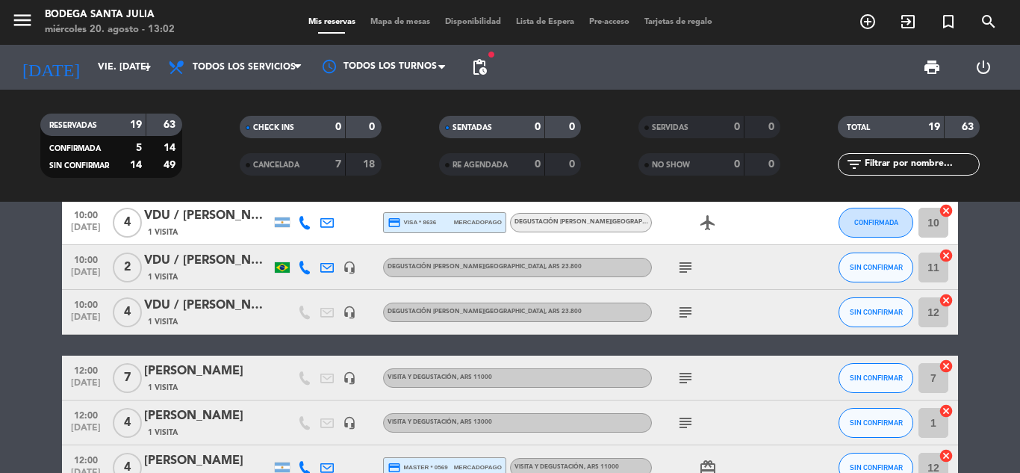
scroll to position [77, 0]
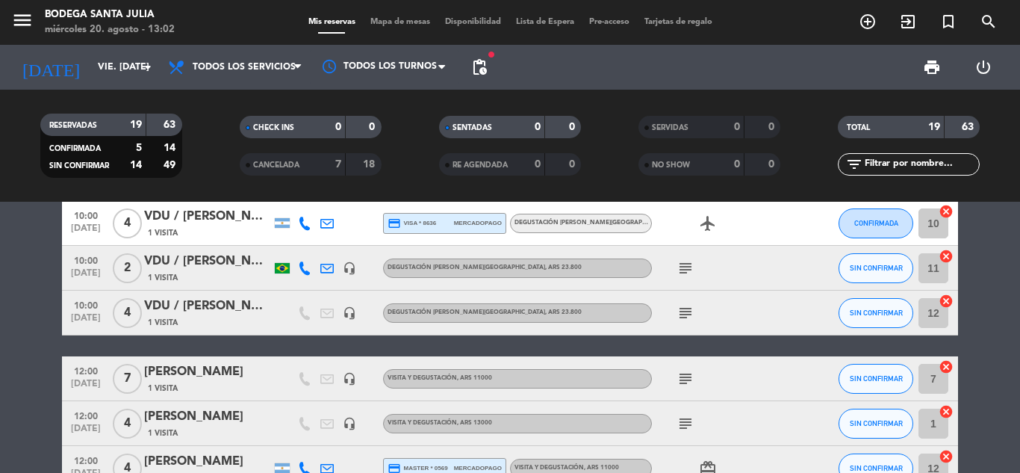
click at [692, 373] on icon "subject" at bounding box center [686, 379] width 18 height 18
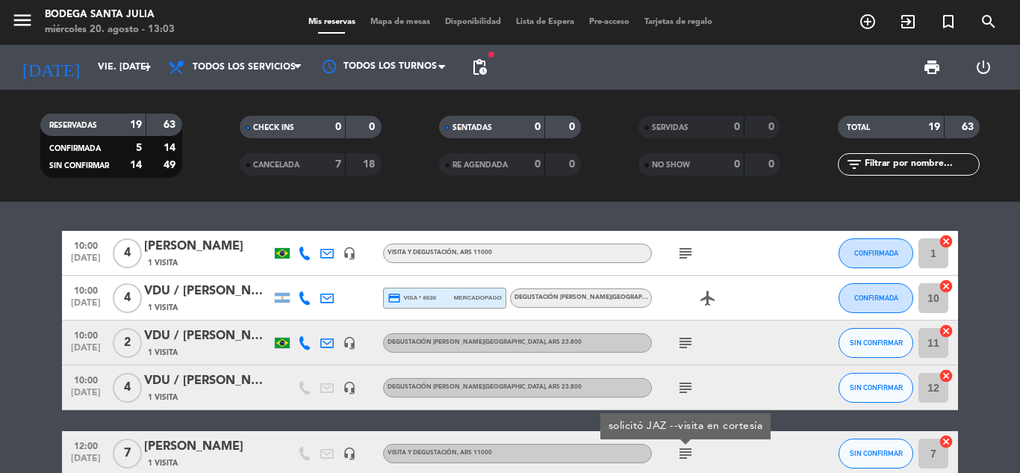
scroll to position [0, 0]
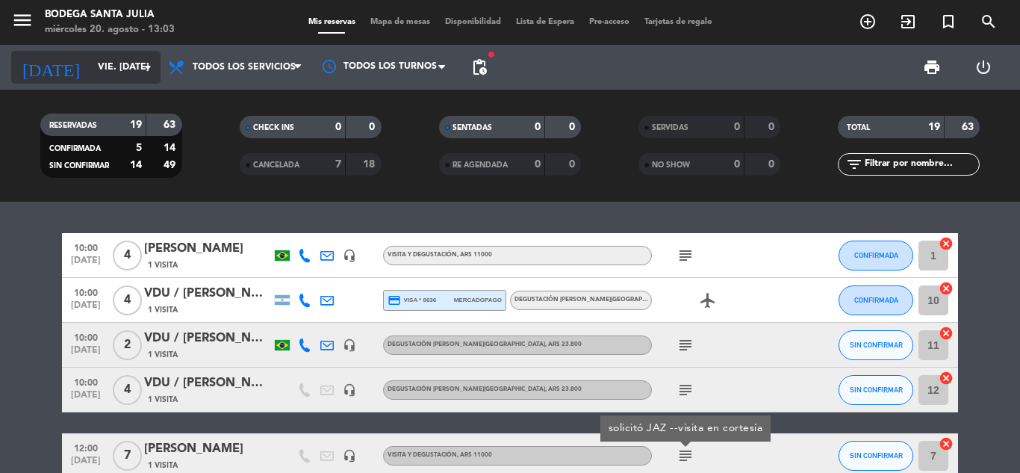
click at [90, 70] on input "vie. [DATE]" at bounding box center [153, 67] width 126 height 25
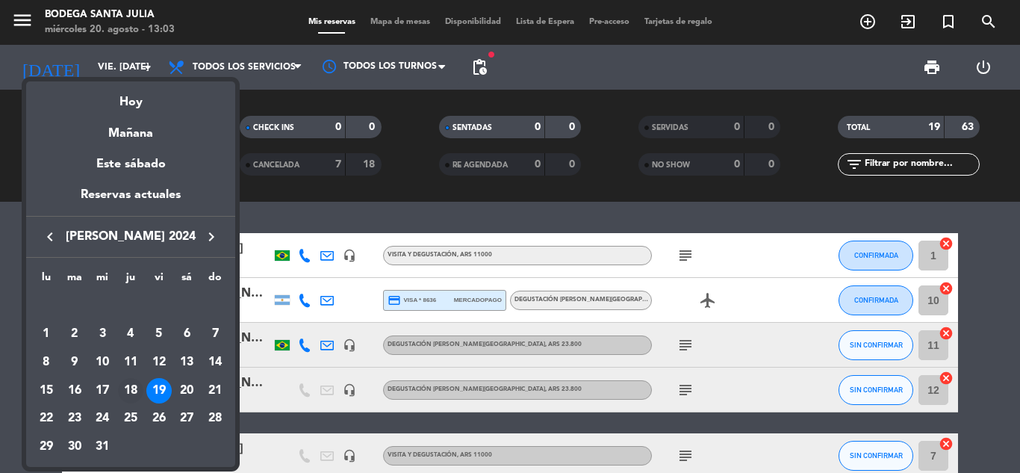
click at [132, 379] on div "18" at bounding box center [130, 390] width 25 height 25
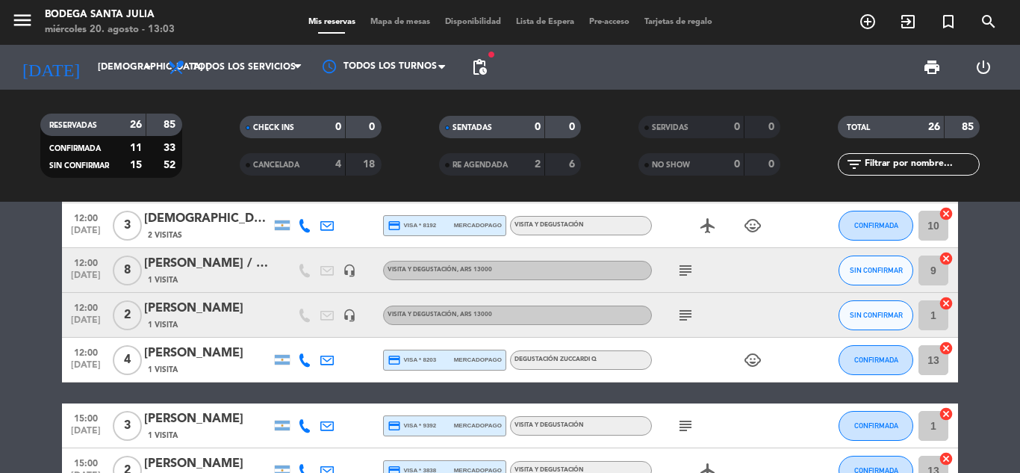
scroll to position [448, 0]
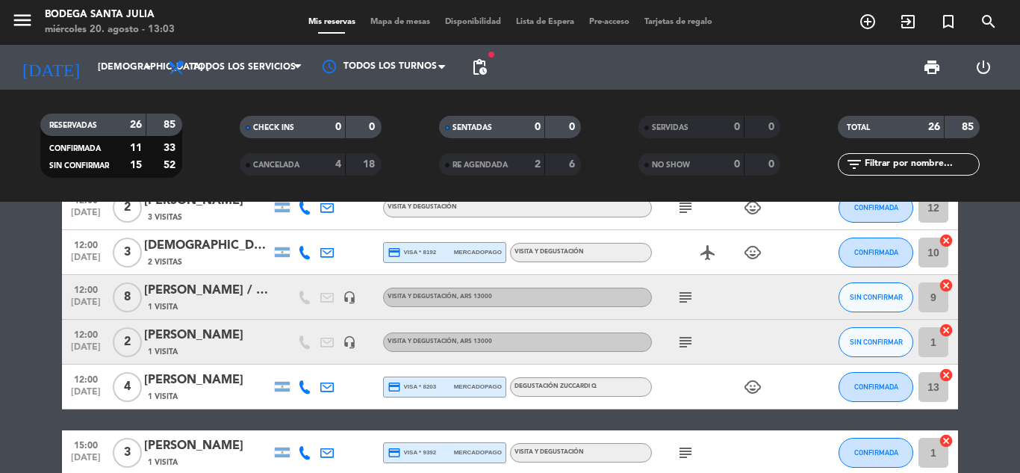
click at [682, 294] on icon "subject" at bounding box center [686, 297] width 18 height 18
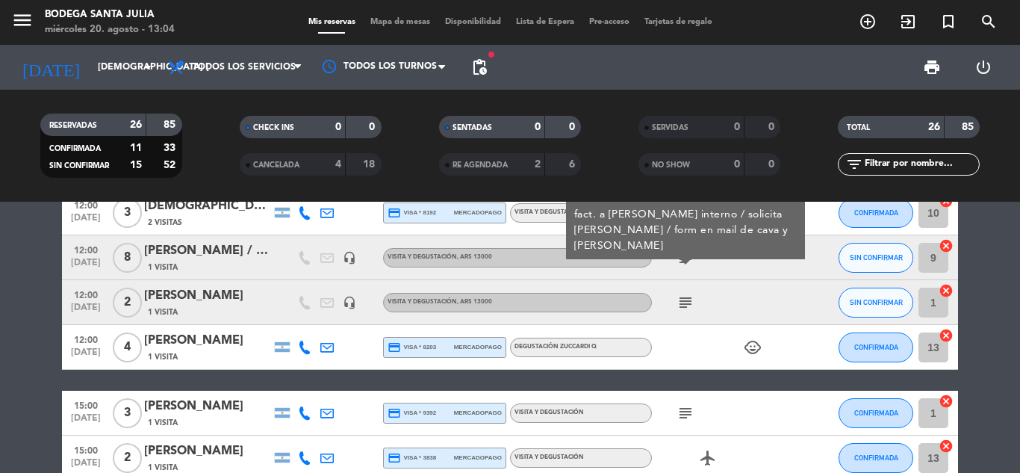
scroll to position [486, 0]
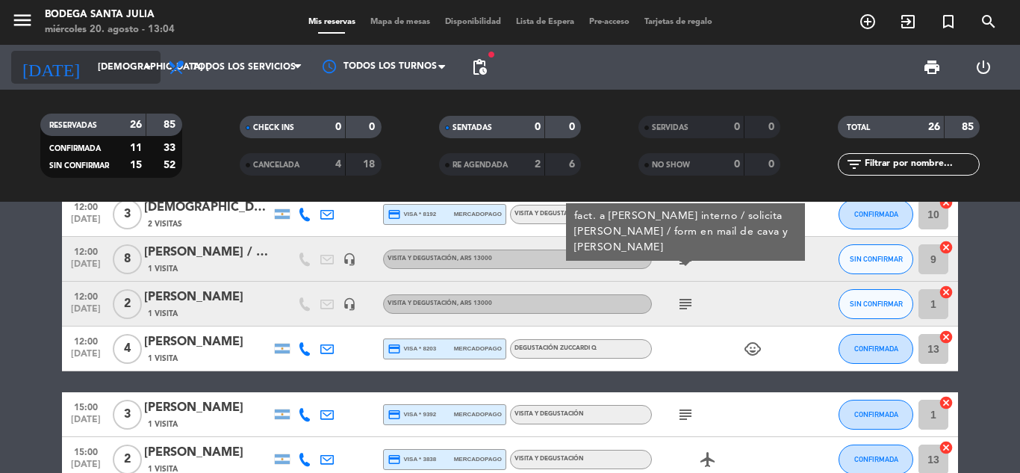
click at [123, 67] on input "[DEMOGRAPHIC_DATA] [DATE]" at bounding box center [153, 67] width 126 height 25
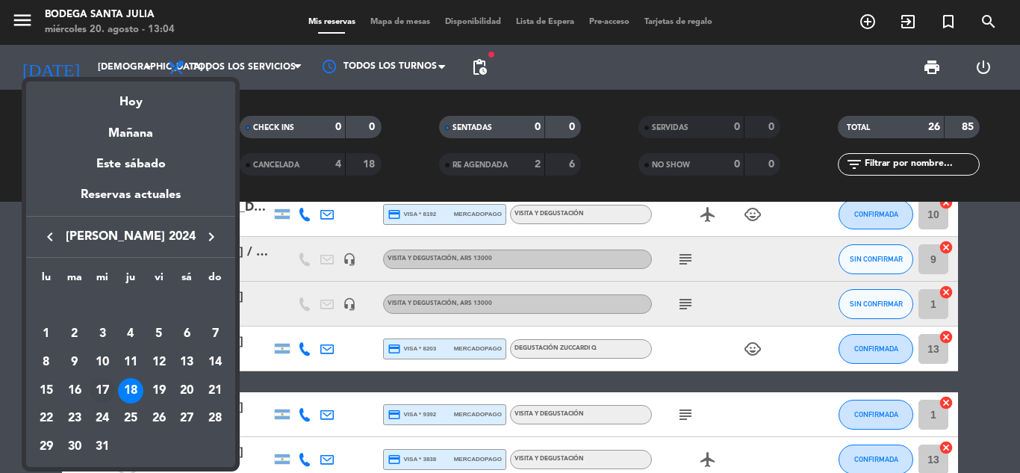
click at [107, 384] on div "17" at bounding box center [102, 390] width 25 height 25
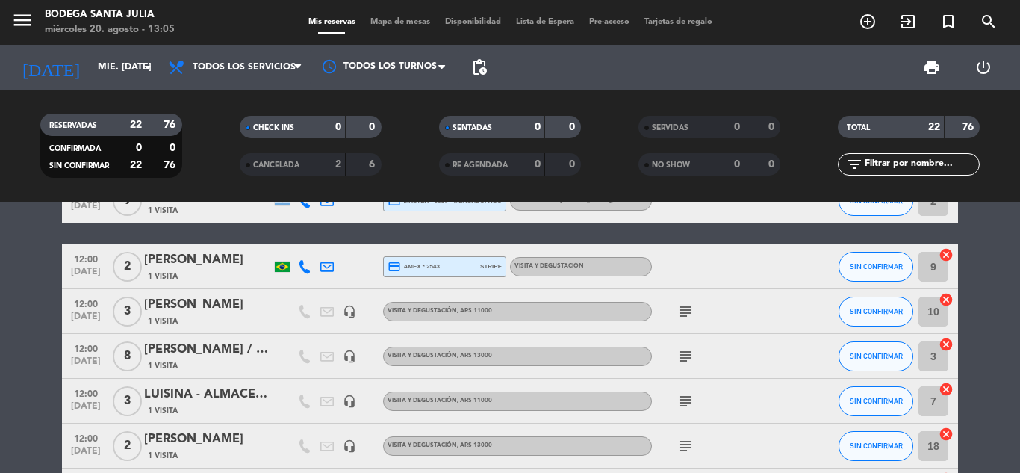
scroll to position [137, 0]
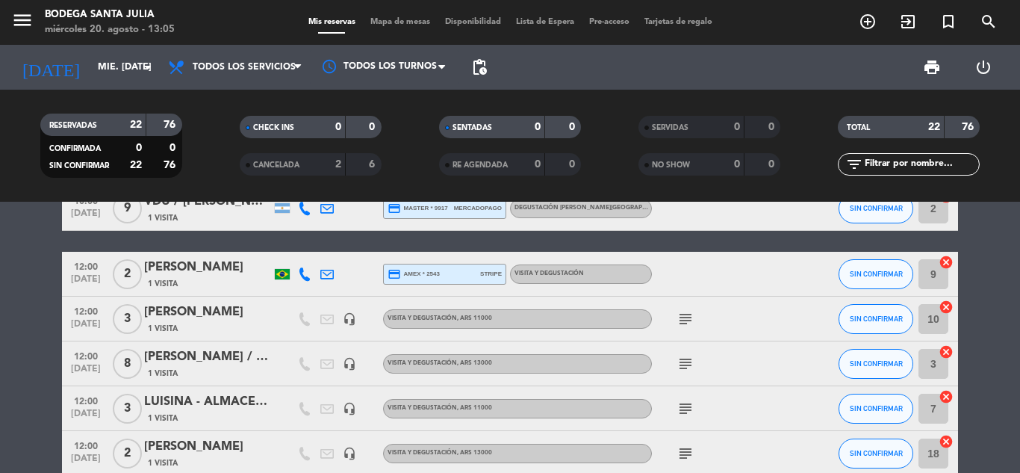
click at [693, 368] on icon "subject" at bounding box center [686, 364] width 18 height 18
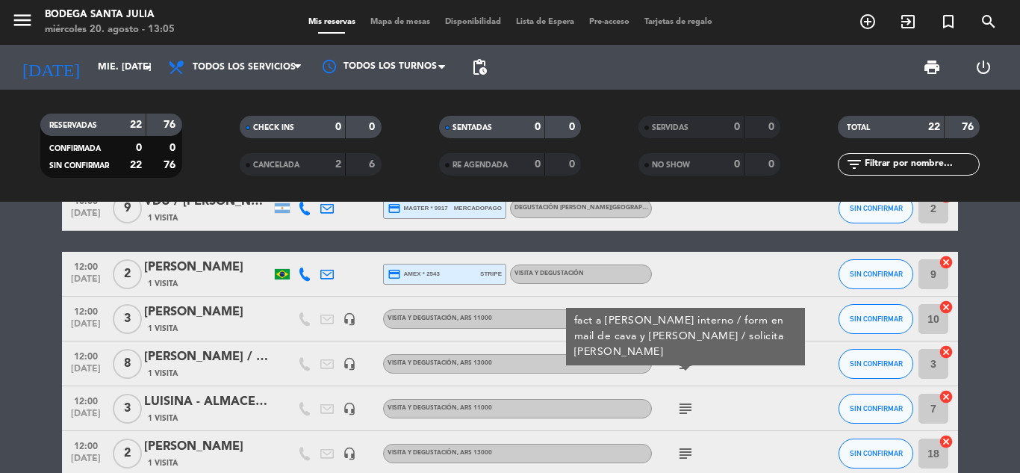
click at [692, 366] on icon "subject" at bounding box center [686, 364] width 18 height 18
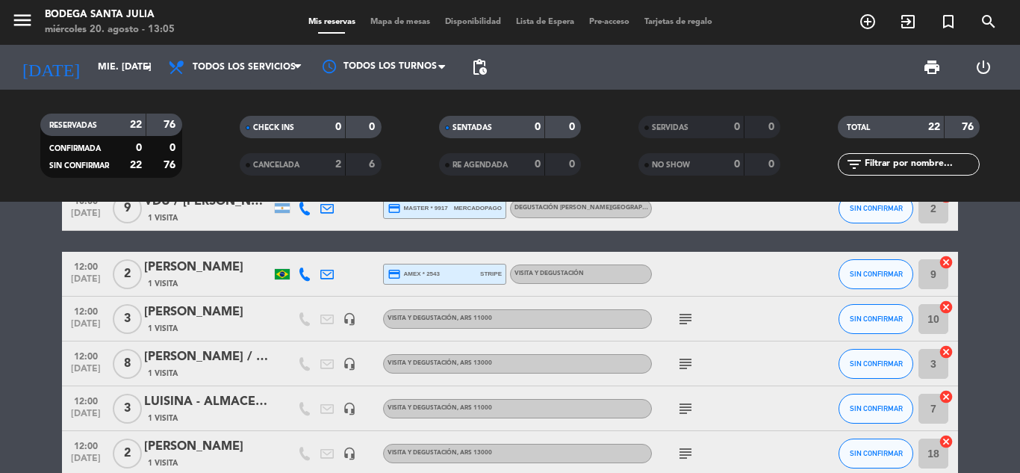
scroll to position [62, 0]
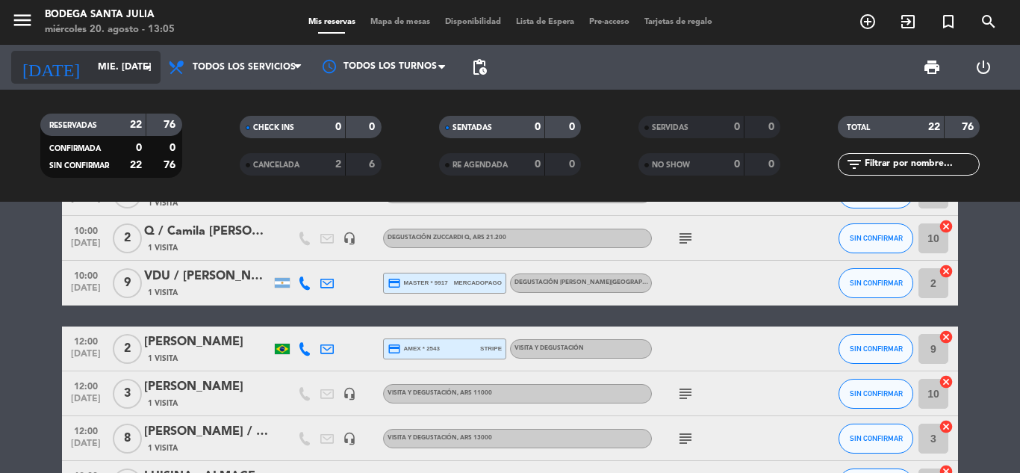
click at [90, 72] on input "mié. [DATE]" at bounding box center [153, 67] width 126 height 25
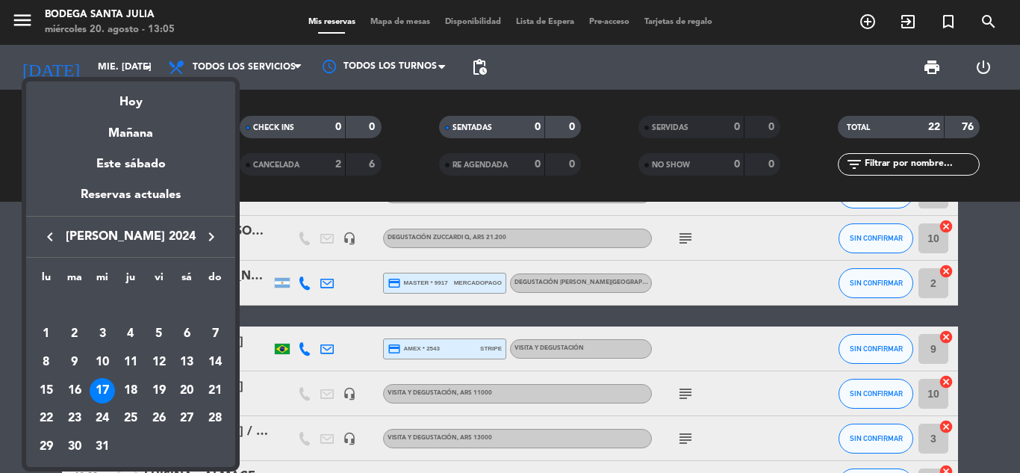
click at [0, 252] on div at bounding box center [510, 236] width 1020 height 473
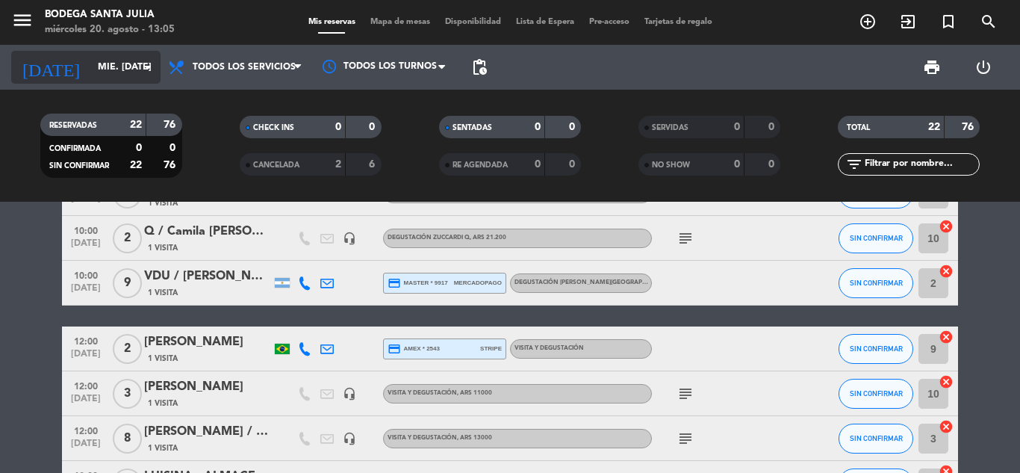
click at [90, 71] on input "mié. [DATE]" at bounding box center [153, 67] width 126 height 25
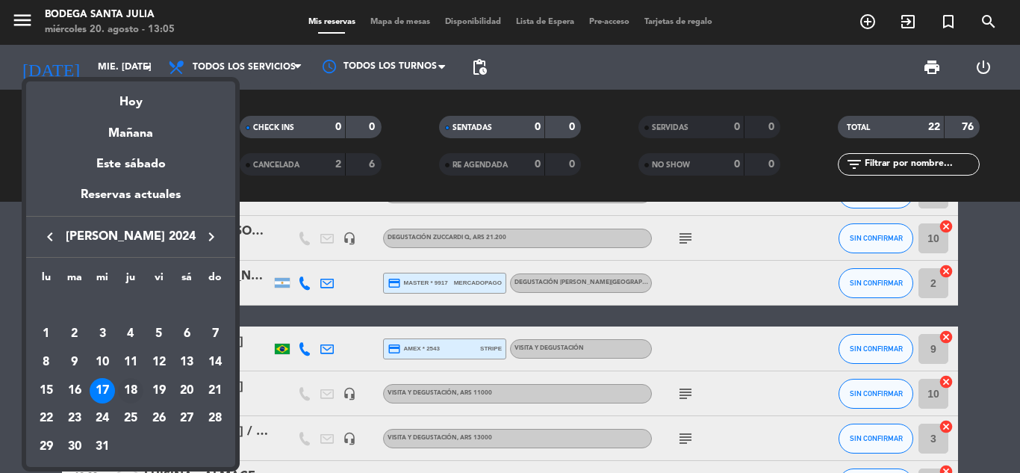
click at [135, 387] on div "18" at bounding box center [130, 390] width 25 height 25
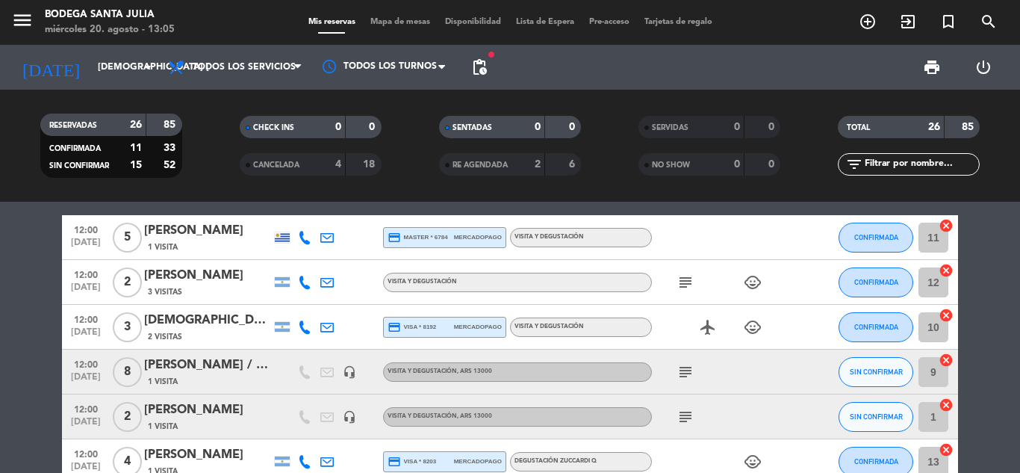
scroll to position [448, 0]
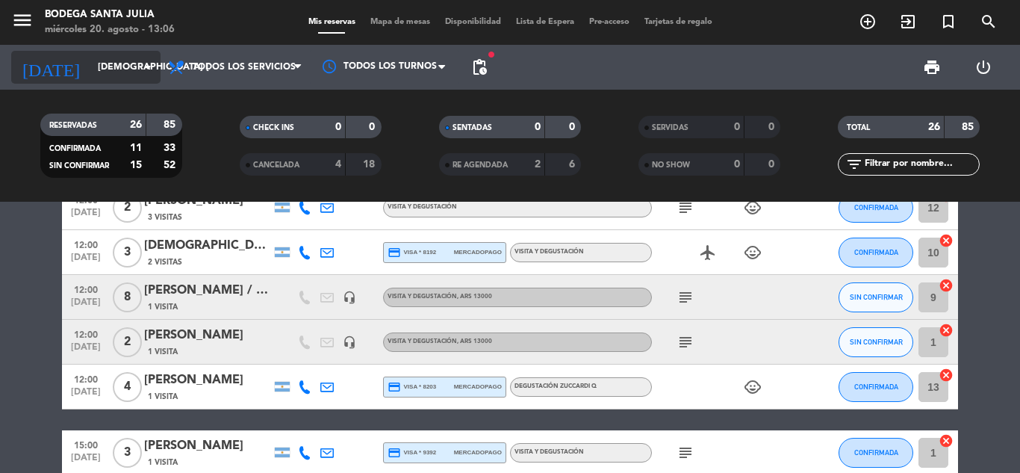
click at [90, 78] on input "[DEMOGRAPHIC_DATA] [DATE]" at bounding box center [153, 67] width 126 height 25
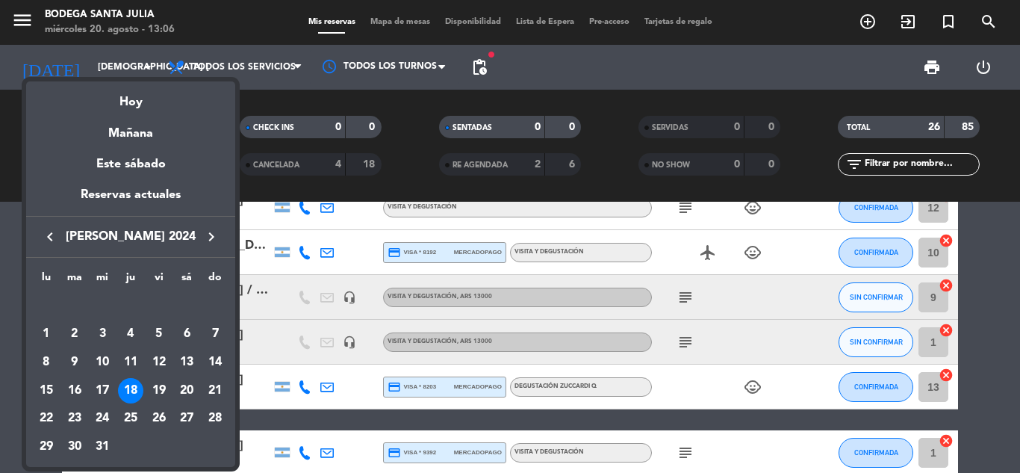
click at [216, 238] on icon "keyboard_arrow_right" at bounding box center [211, 237] width 18 height 18
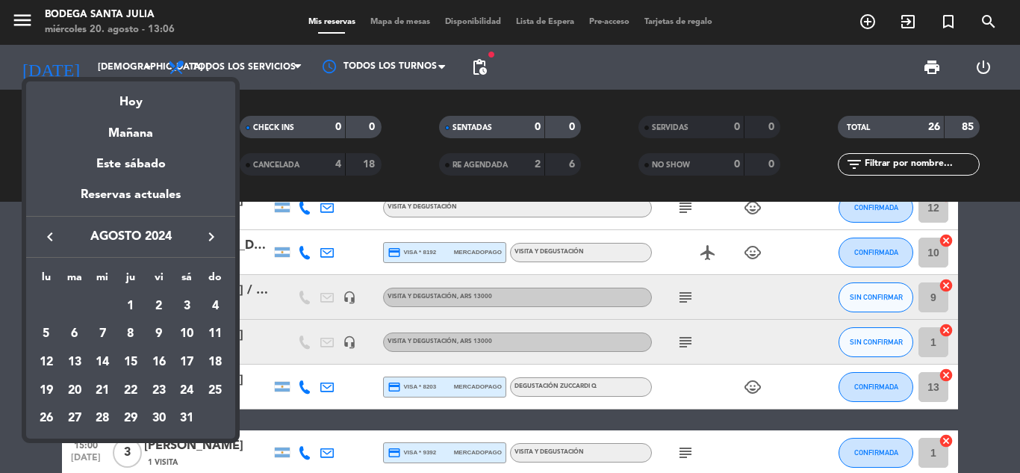
click at [216, 238] on icon "keyboard_arrow_right" at bounding box center [211, 237] width 18 height 18
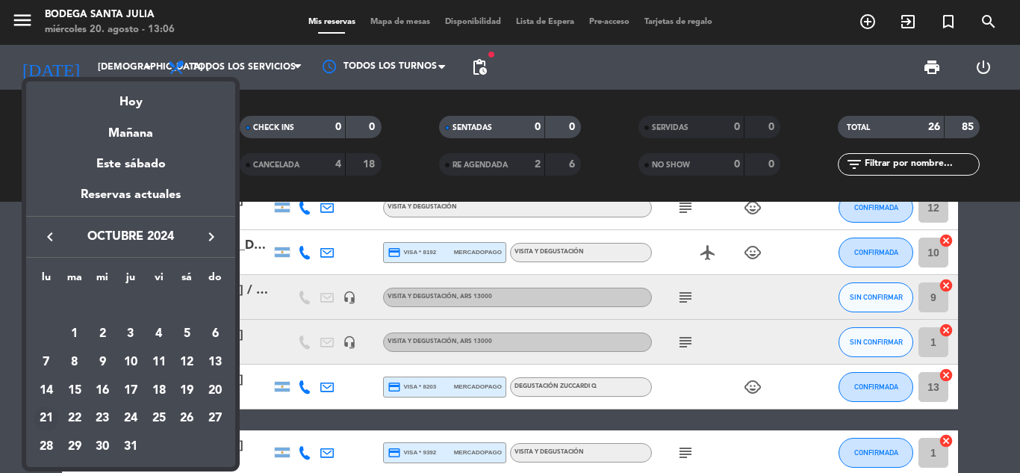
click at [41, 421] on div "21" at bounding box center [46, 418] width 25 height 25
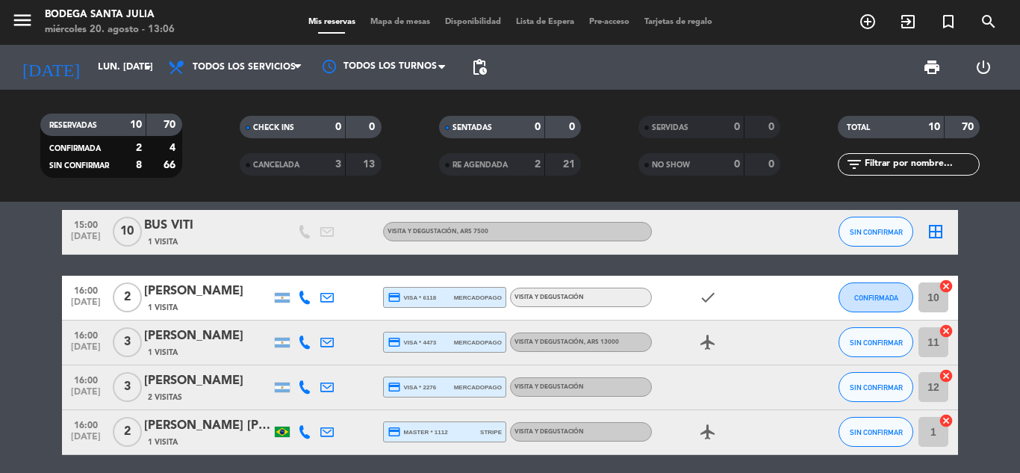
scroll to position [373, 0]
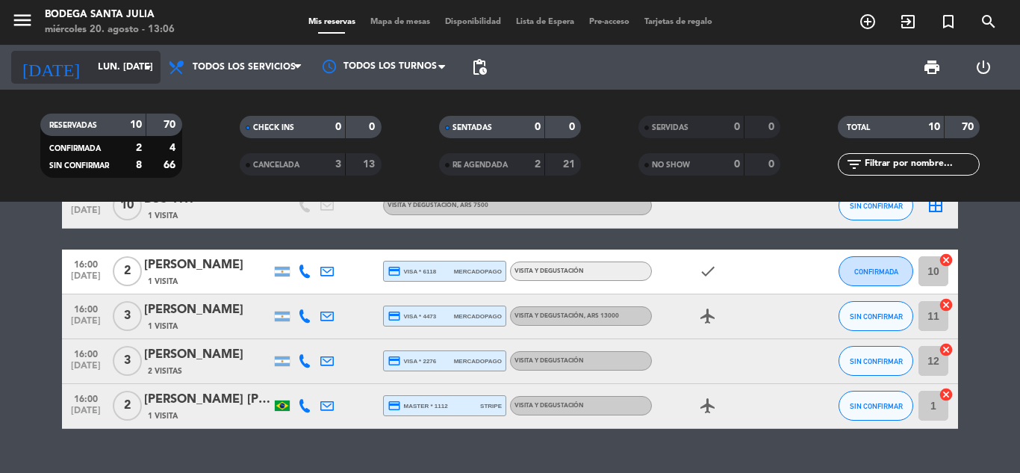
click at [90, 68] on input "lun. [DATE]" at bounding box center [153, 67] width 126 height 25
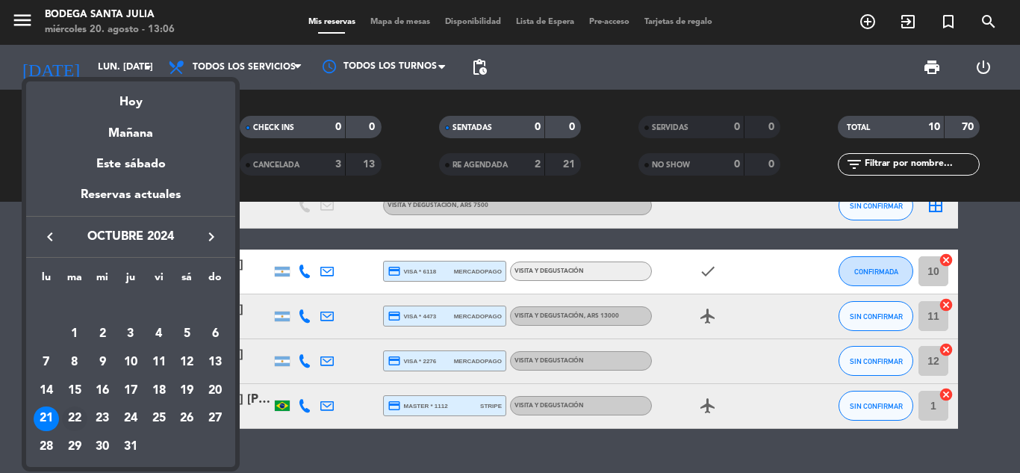
click at [76, 415] on div "22" at bounding box center [74, 418] width 25 height 25
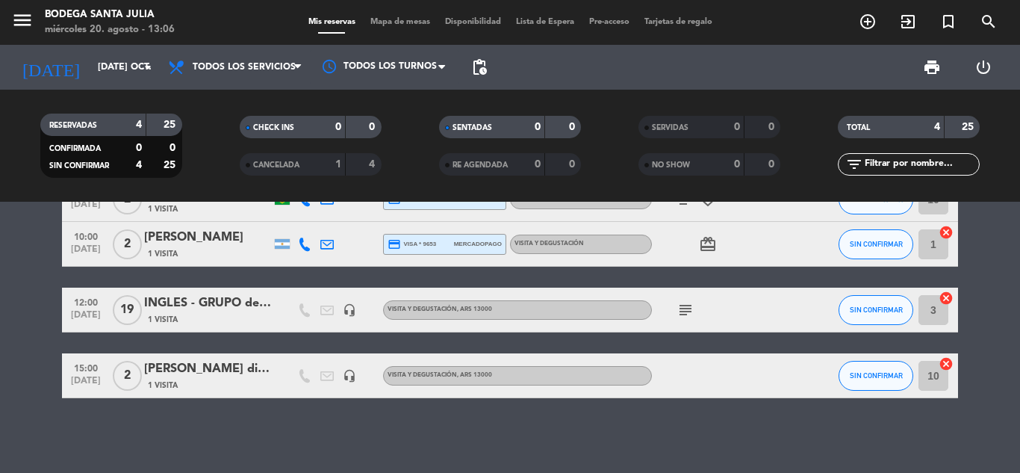
scroll to position [0, 0]
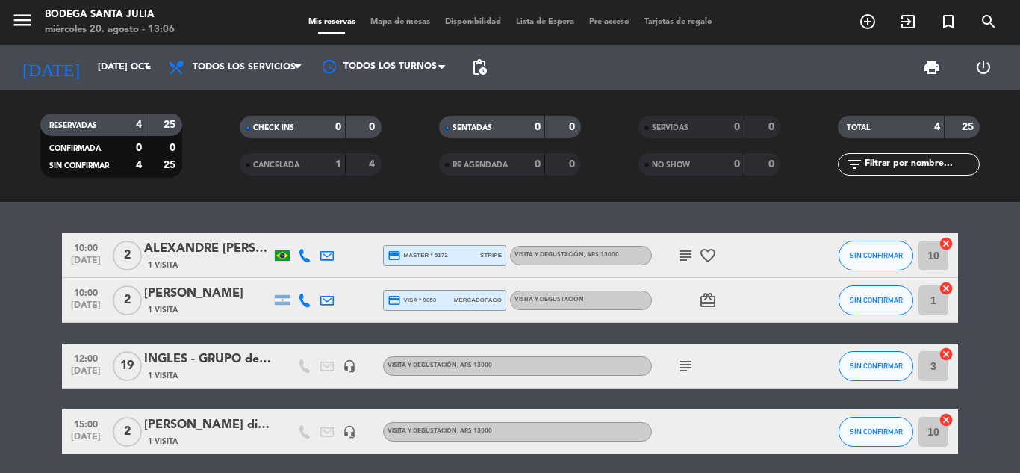
click at [685, 254] on icon "subject" at bounding box center [686, 255] width 18 height 18
click at [686, 261] on icon "subject" at bounding box center [686, 255] width 18 height 18
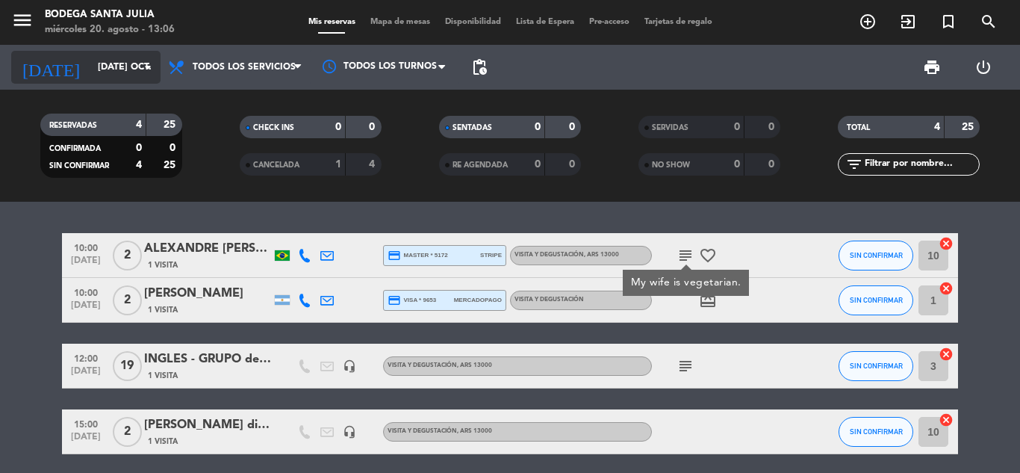
click at [106, 73] on input "[DATE] oct." at bounding box center [153, 67] width 126 height 25
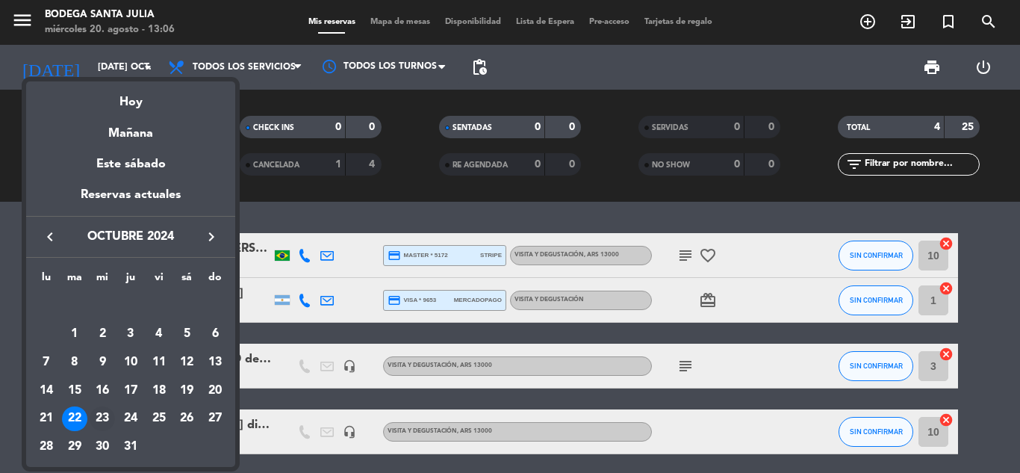
click at [93, 412] on div "23" at bounding box center [102, 418] width 25 height 25
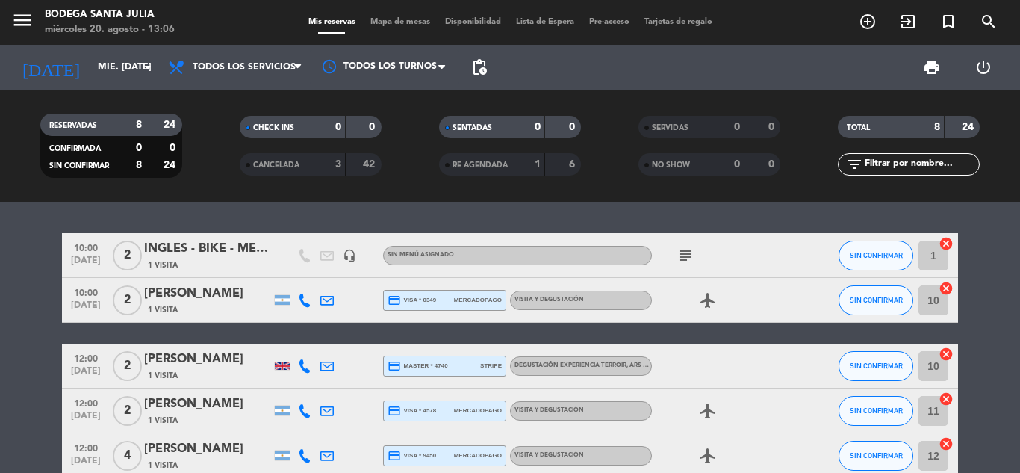
click at [695, 254] on span "subject" at bounding box center [685, 255] width 22 height 18
click at [689, 252] on icon "subject" at bounding box center [686, 255] width 18 height 18
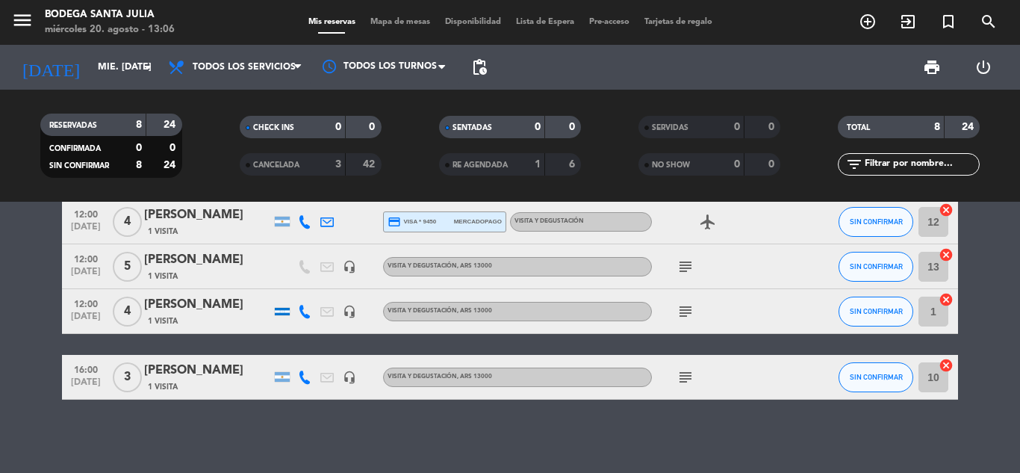
scroll to position [235, 0]
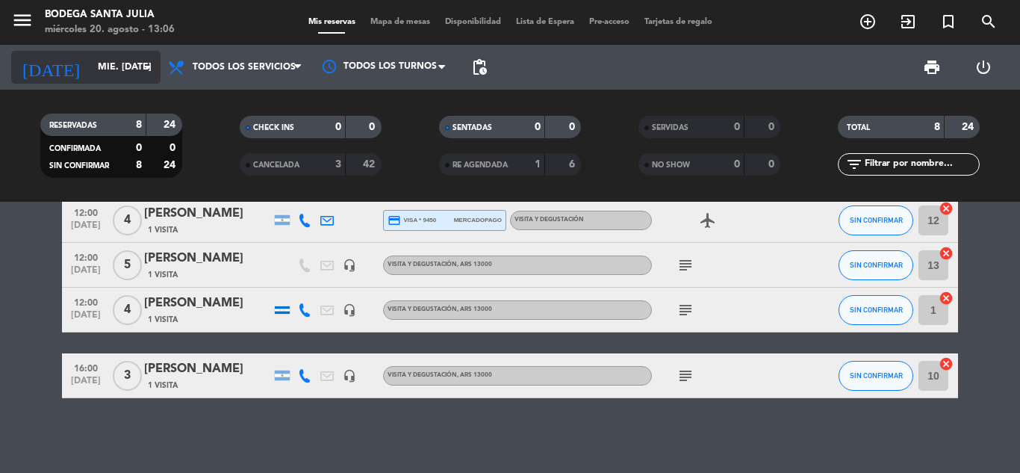
click at [95, 69] on input "mié. [DATE]" at bounding box center [153, 67] width 126 height 25
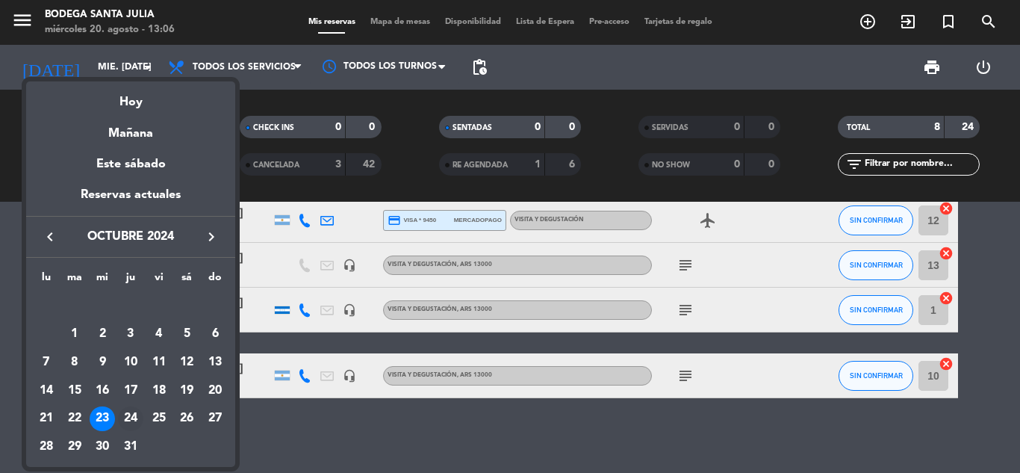
click at [128, 415] on div "24" at bounding box center [130, 418] width 25 height 25
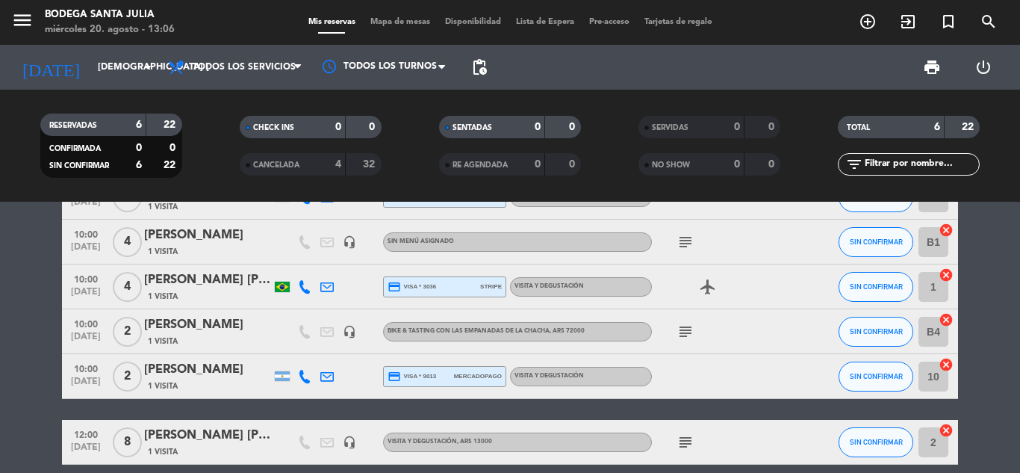
scroll to position [0, 0]
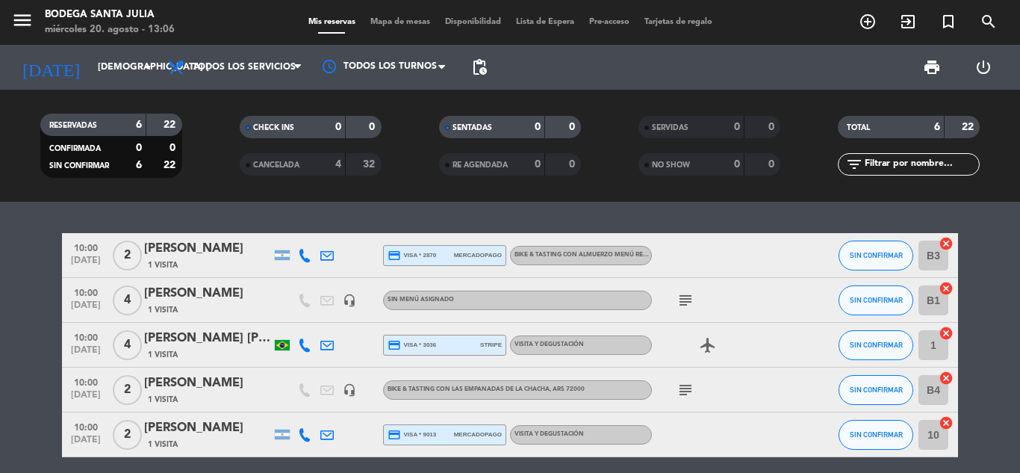
click at [685, 394] on icon "subject" at bounding box center [686, 390] width 18 height 18
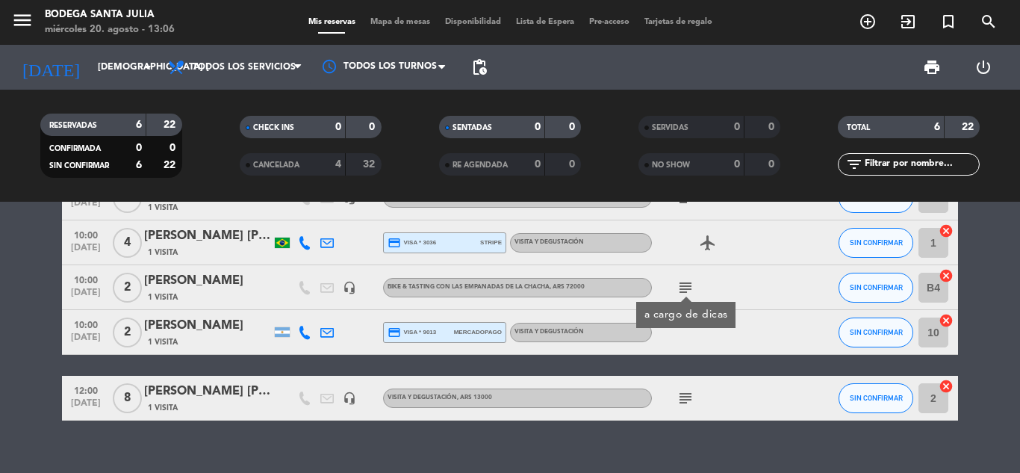
scroll to position [125, 0]
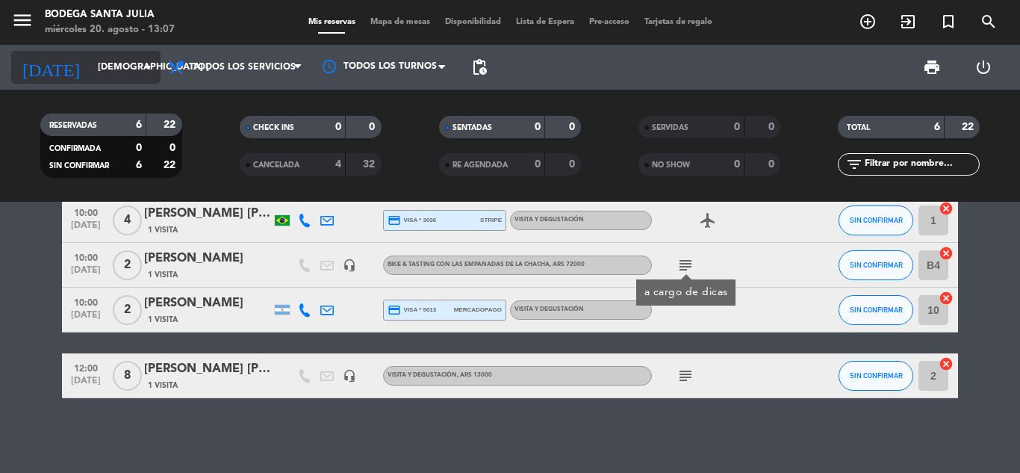
click at [90, 61] on input "[DEMOGRAPHIC_DATA] [DATE]" at bounding box center [153, 67] width 126 height 25
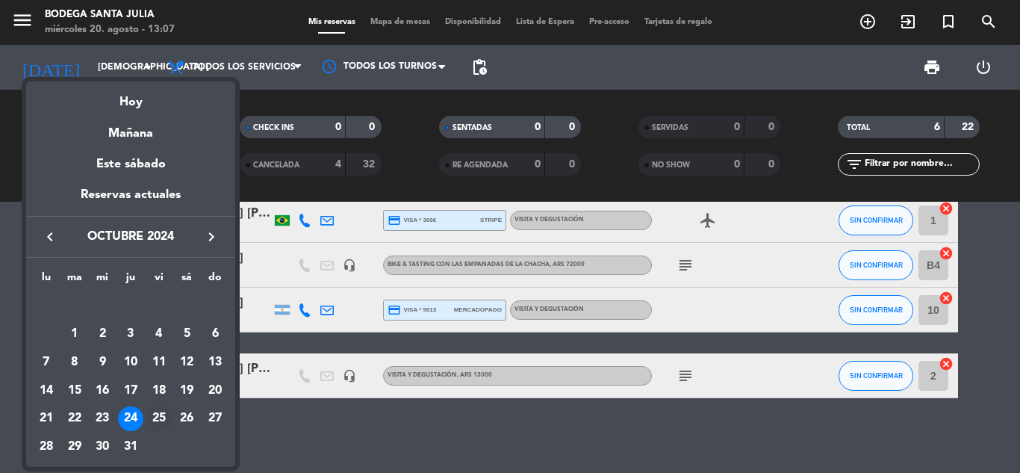
click at [158, 422] on div "25" at bounding box center [158, 418] width 25 height 25
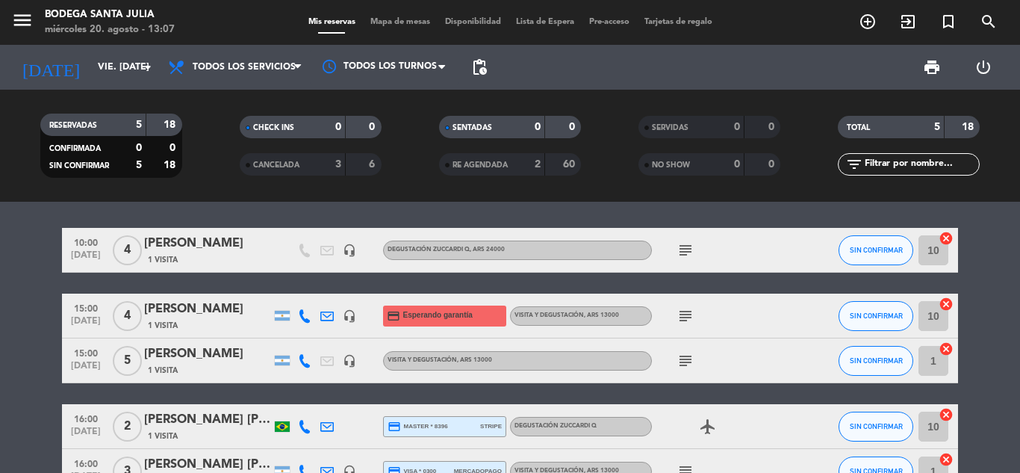
scroll to position [0, 0]
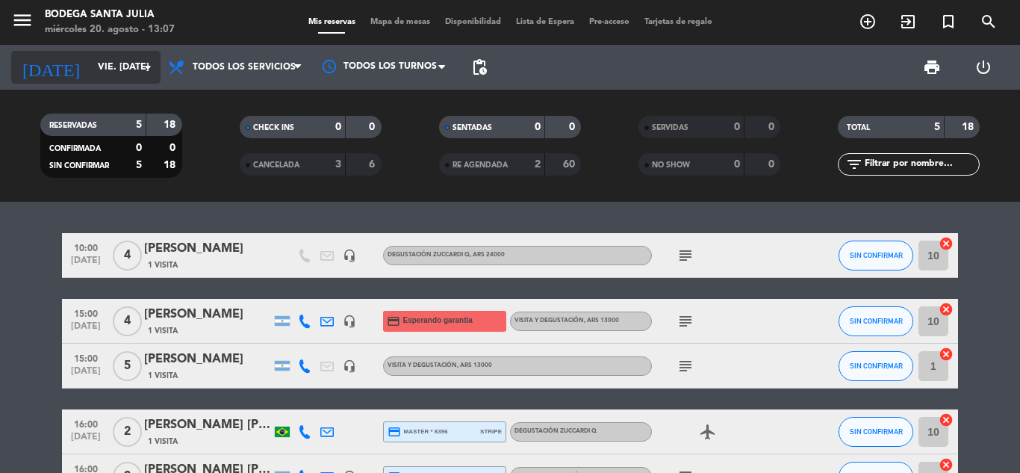
click at [90, 78] on input "vie. [DATE]" at bounding box center [153, 67] width 126 height 25
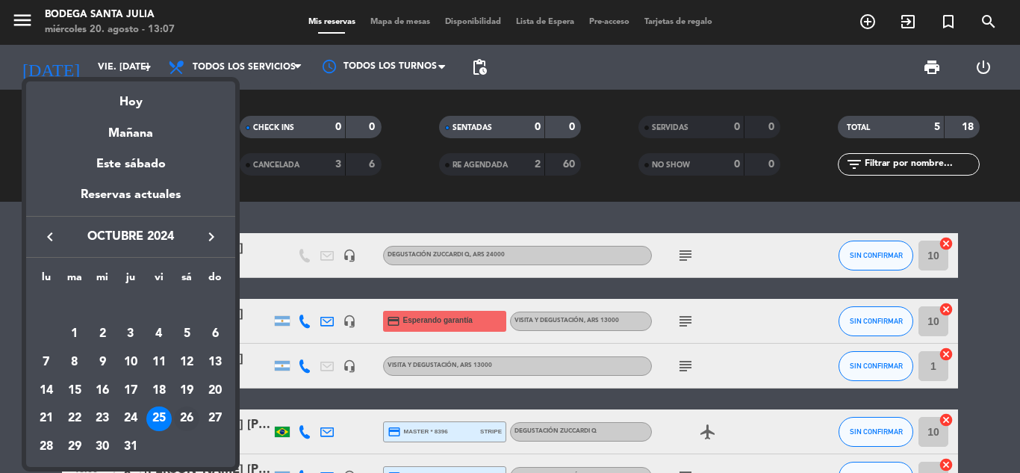
click at [181, 420] on div "26" at bounding box center [186, 418] width 25 height 25
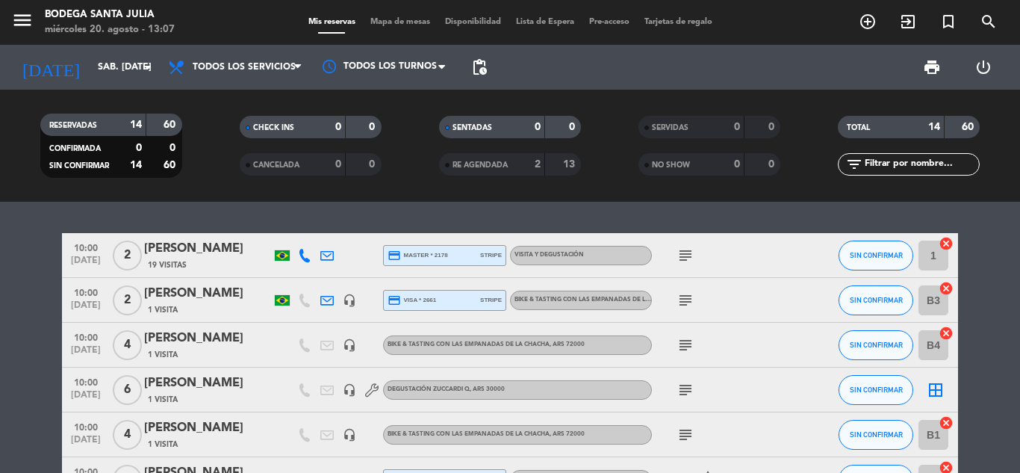
click at [696, 252] on span "subject" at bounding box center [685, 255] width 22 height 18
click at [692, 252] on icon "subject" at bounding box center [686, 255] width 18 height 18
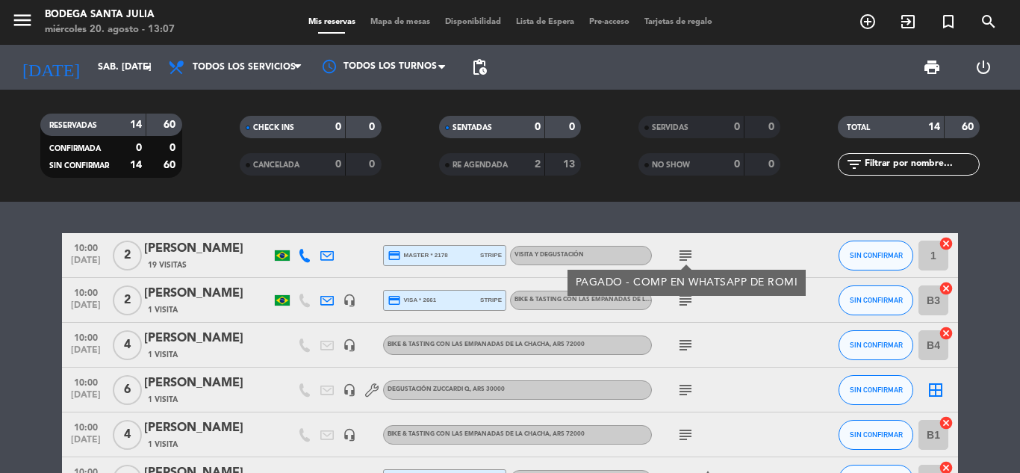
click at [692, 253] on icon "subject" at bounding box center [686, 255] width 18 height 18
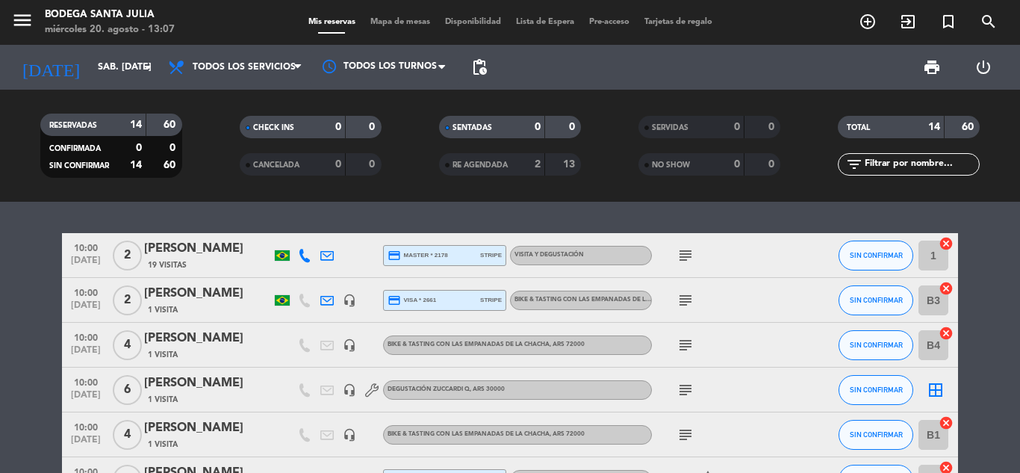
drag, startPoint x: 694, startPoint y: 302, endPoint x: 694, endPoint y: 291, distance: 10.5
click at [694, 301] on icon "subject" at bounding box center [686, 300] width 18 height 18
click at [692, 258] on icon "subject" at bounding box center [686, 255] width 18 height 18
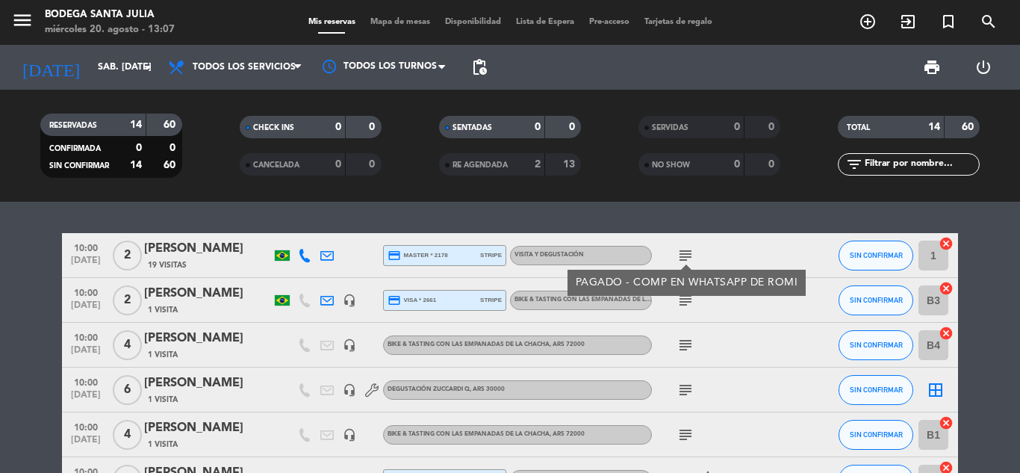
click at [690, 301] on icon "subject" at bounding box center [686, 300] width 18 height 18
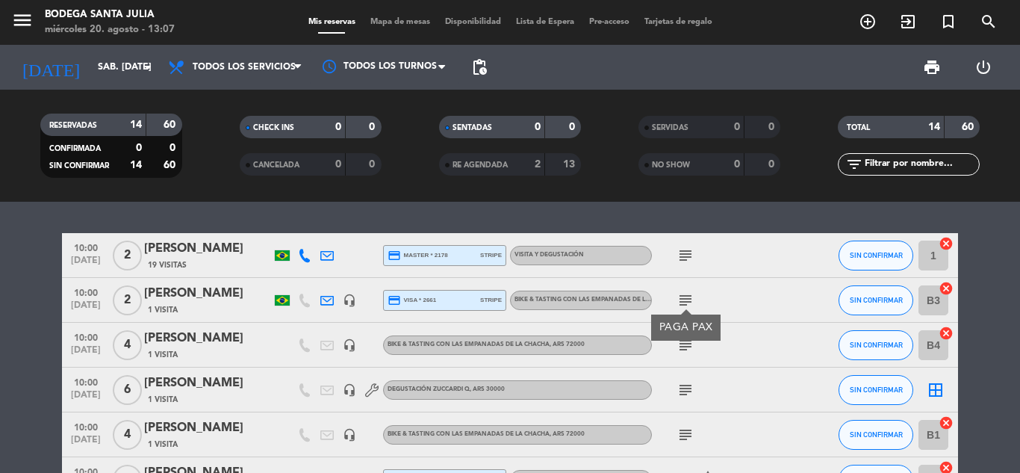
click at [690, 301] on icon "subject" at bounding box center [686, 300] width 18 height 18
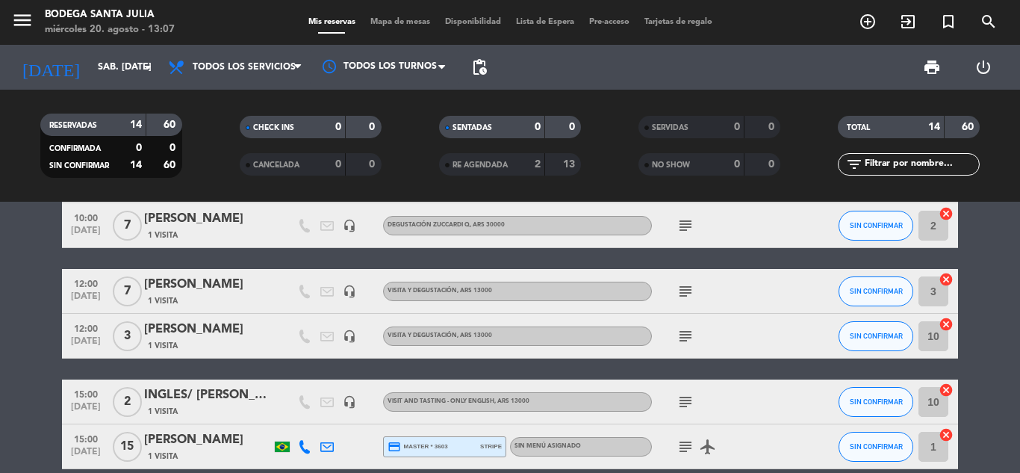
scroll to position [373, 0]
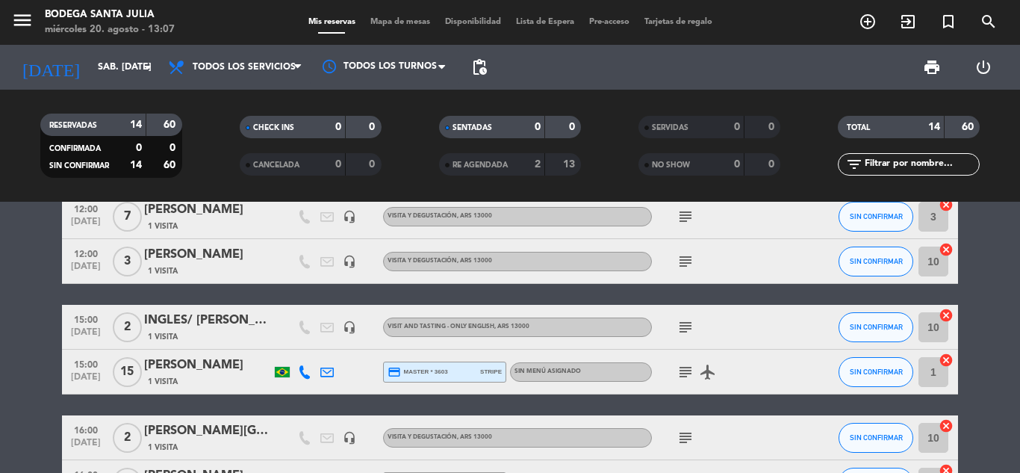
click at [678, 325] on icon "subject" at bounding box center [686, 327] width 18 height 18
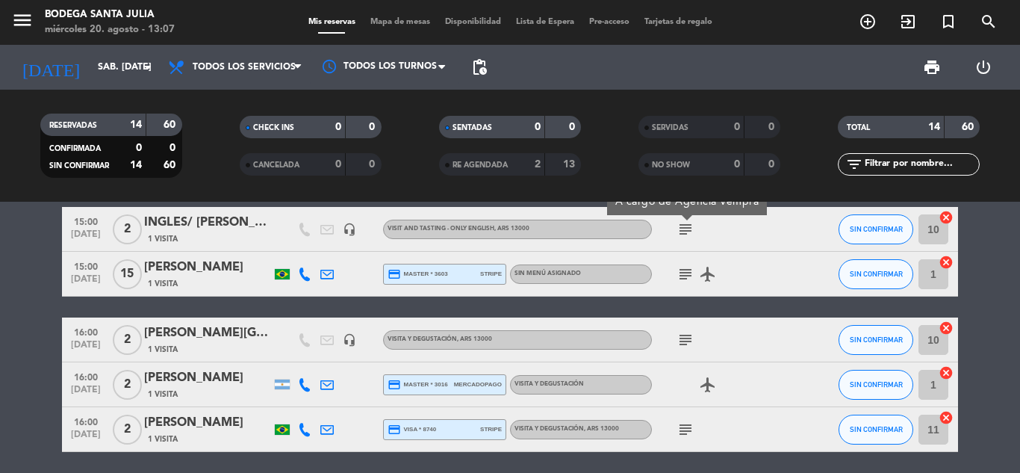
scroll to position [523, 0]
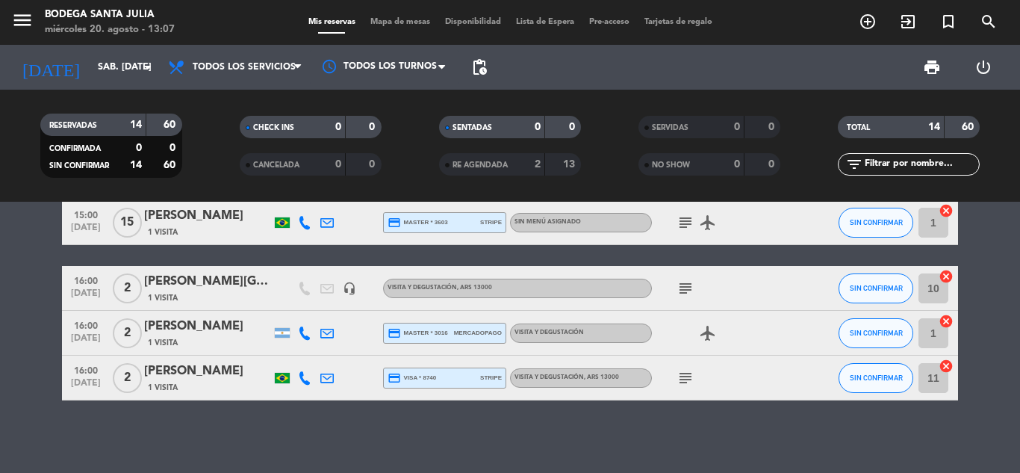
click at [680, 288] on icon "subject" at bounding box center [686, 288] width 18 height 18
click at [689, 382] on icon "subject" at bounding box center [686, 378] width 18 height 18
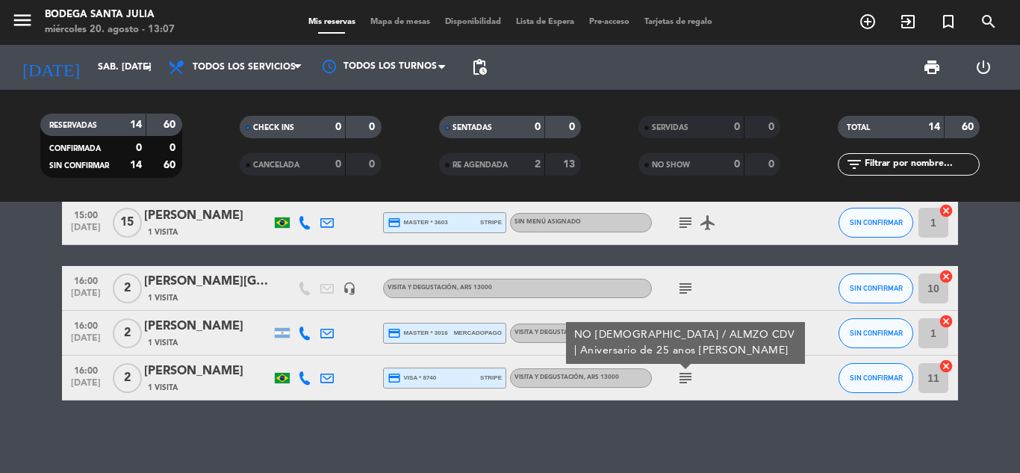
click at [100, 48] on div "[DATE] sáb. [DATE] arrow_drop_down" at bounding box center [85, 67] width 149 height 45
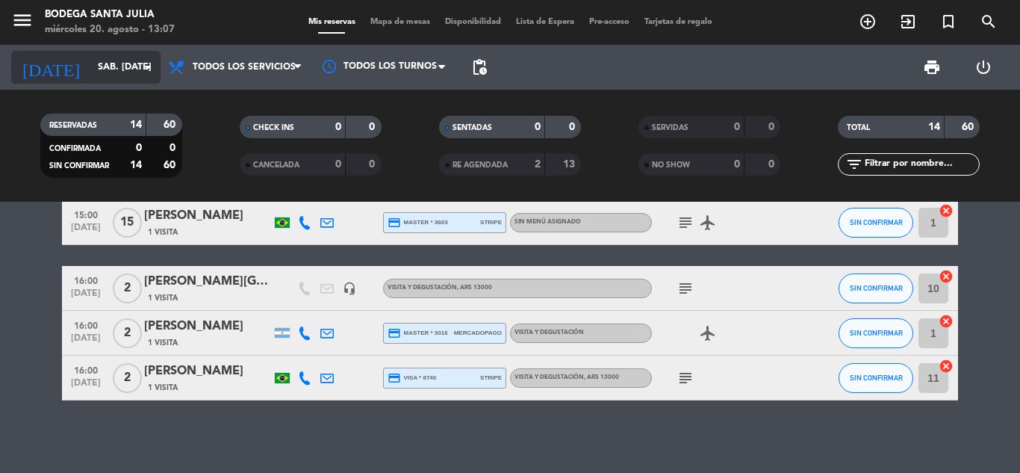
click at [104, 63] on input "sáb. [DATE]" at bounding box center [153, 67] width 126 height 25
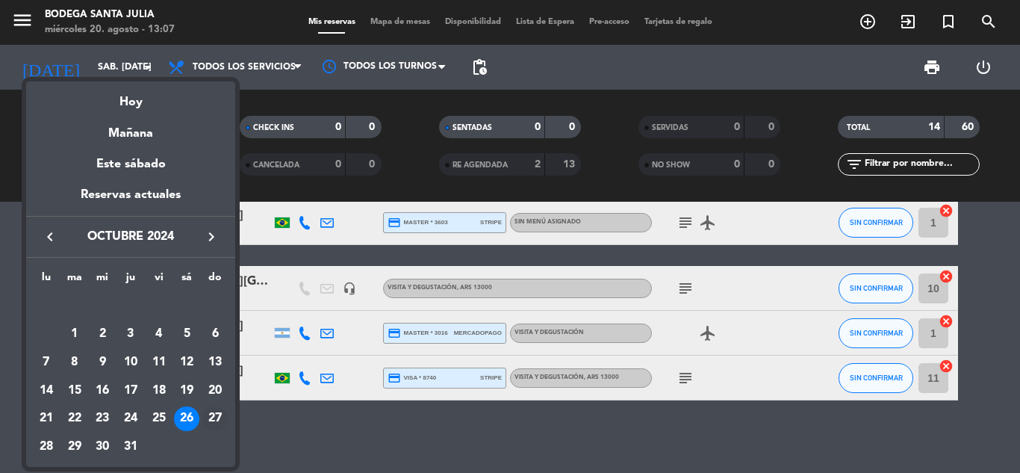
click at [211, 416] on div "27" at bounding box center [214, 418] width 25 height 25
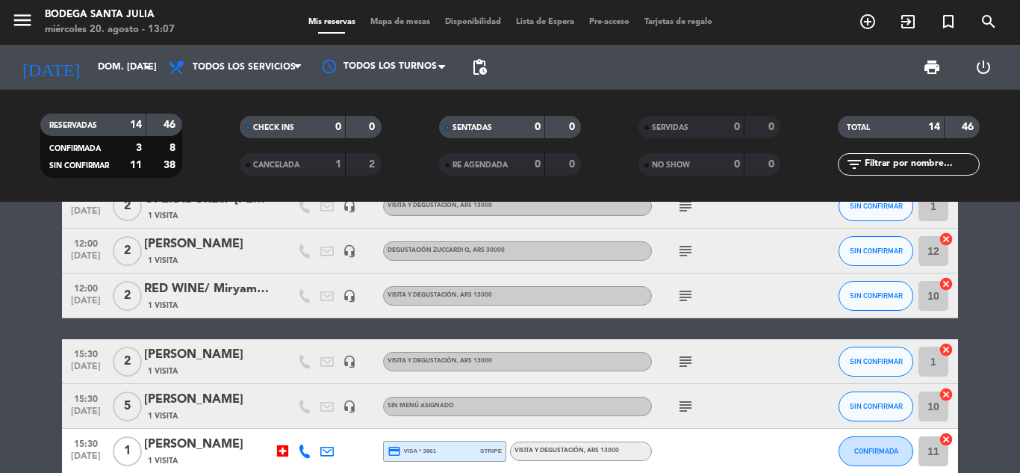
scroll to position [0, 0]
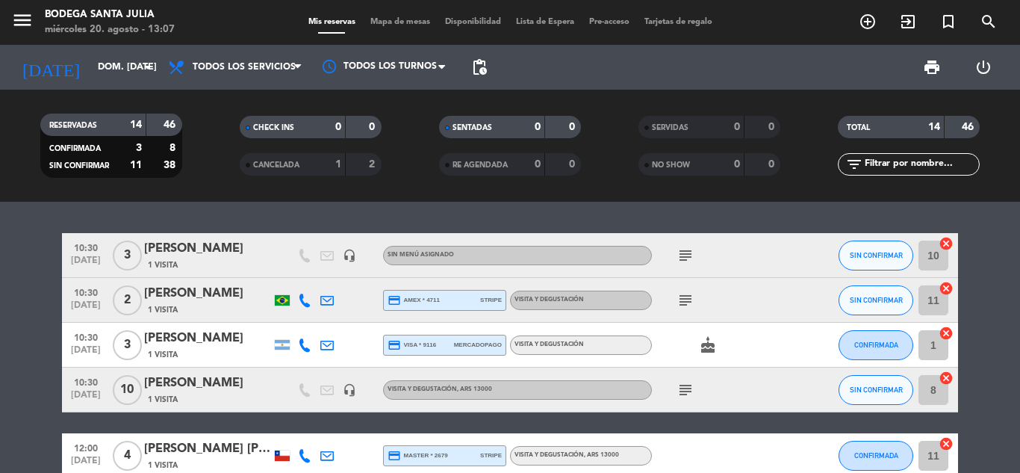
click at [688, 300] on icon "subject" at bounding box center [686, 300] width 18 height 18
click at [689, 303] on icon "subject" at bounding box center [686, 300] width 18 height 18
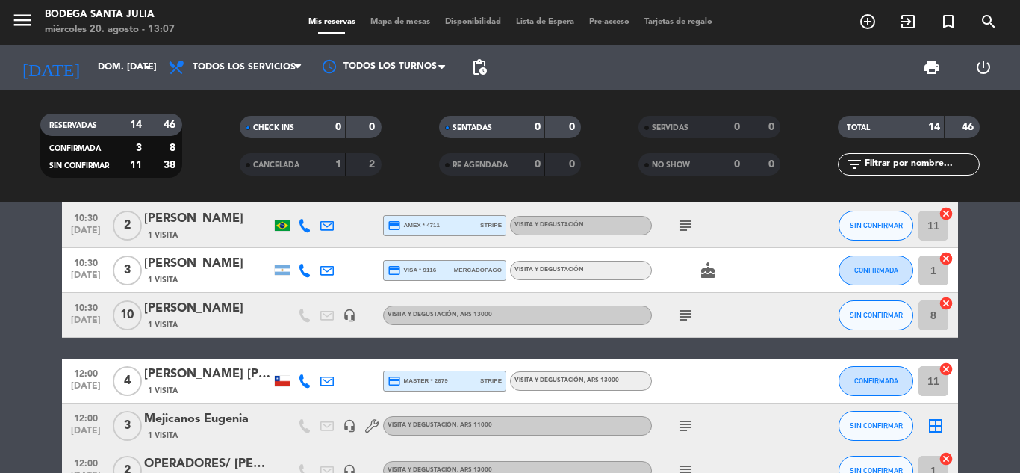
scroll to position [149, 0]
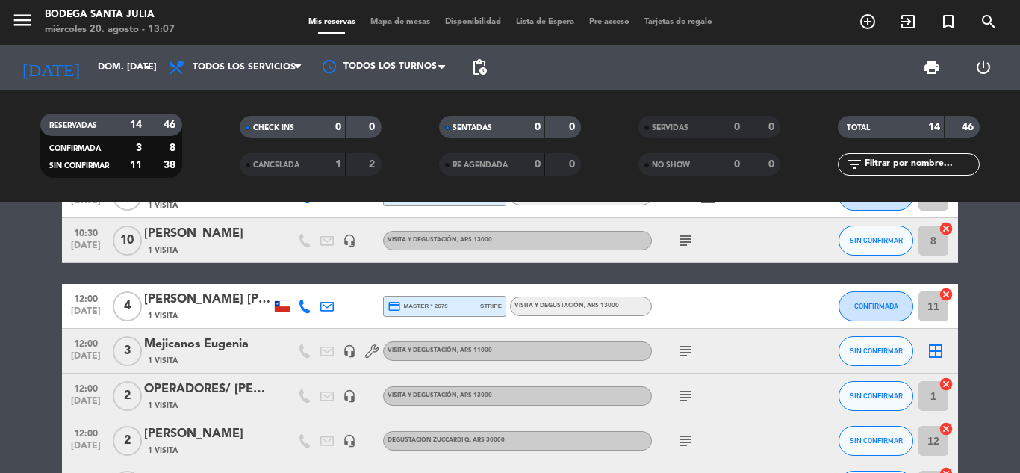
click at [684, 397] on icon "subject" at bounding box center [686, 396] width 18 height 18
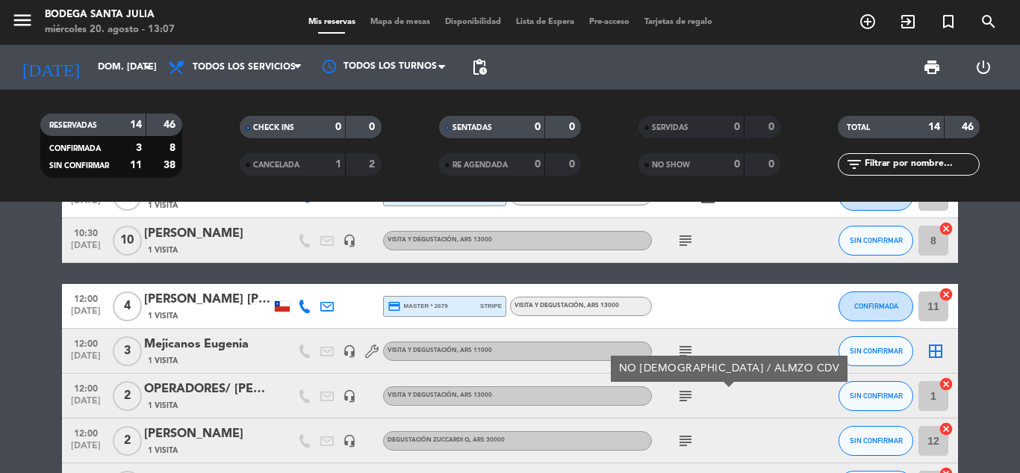
click at [683, 439] on icon "subject" at bounding box center [686, 441] width 18 height 18
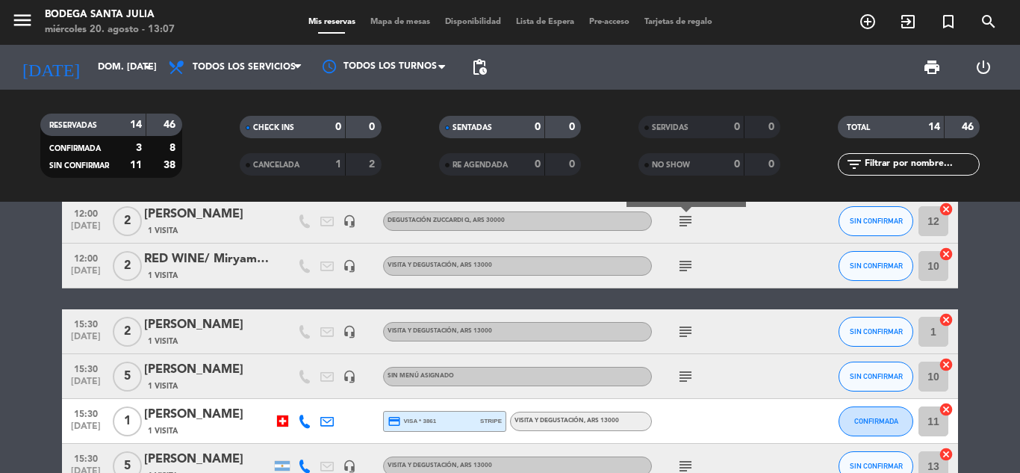
scroll to position [373, 0]
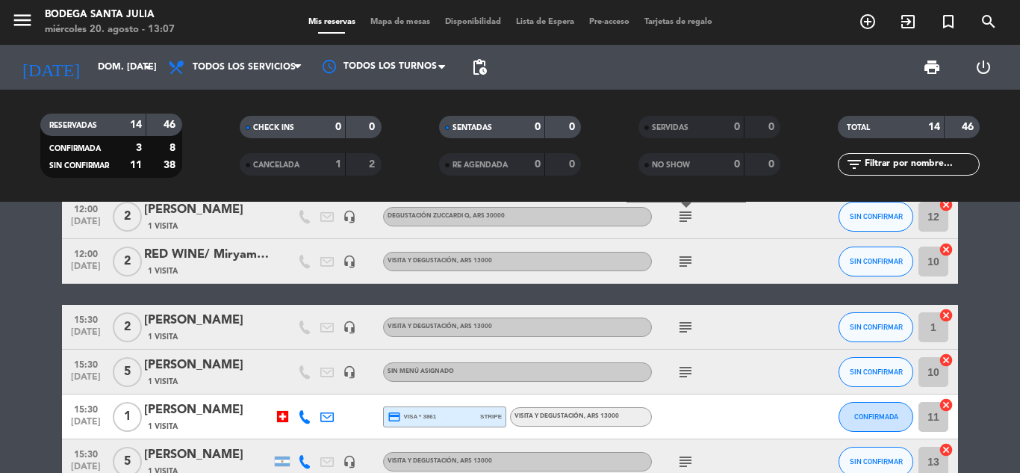
click at [688, 260] on icon "subject" at bounding box center [686, 261] width 18 height 18
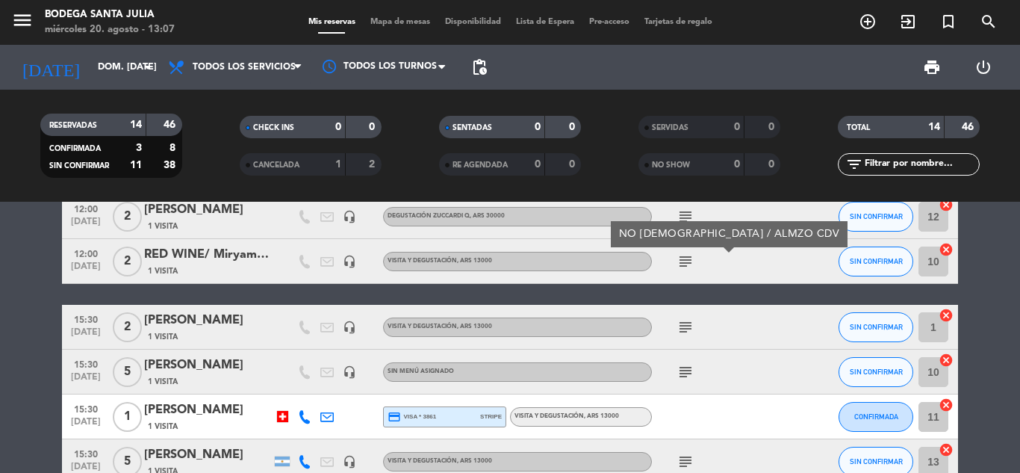
click at [688, 329] on icon "subject" at bounding box center [686, 327] width 18 height 18
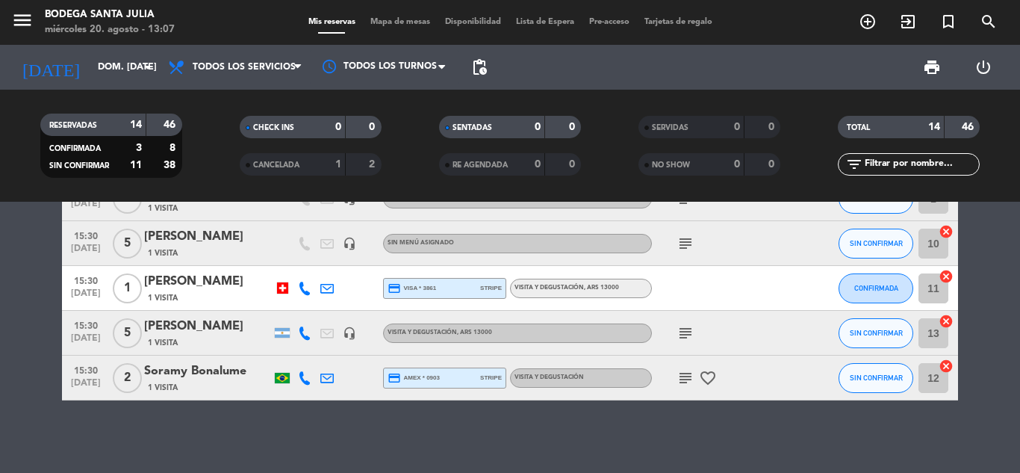
scroll to position [504, 0]
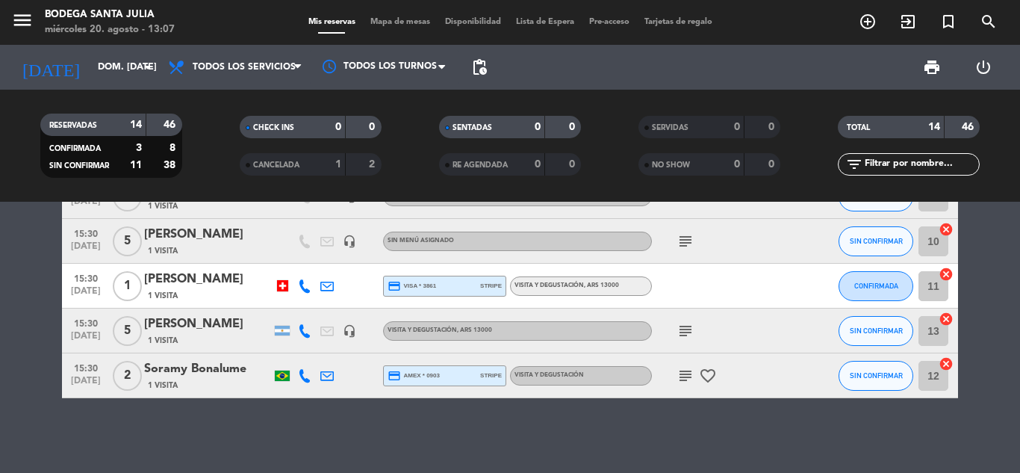
click at [686, 370] on icon "subject" at bounding box center [686, 376] width 18 height 18
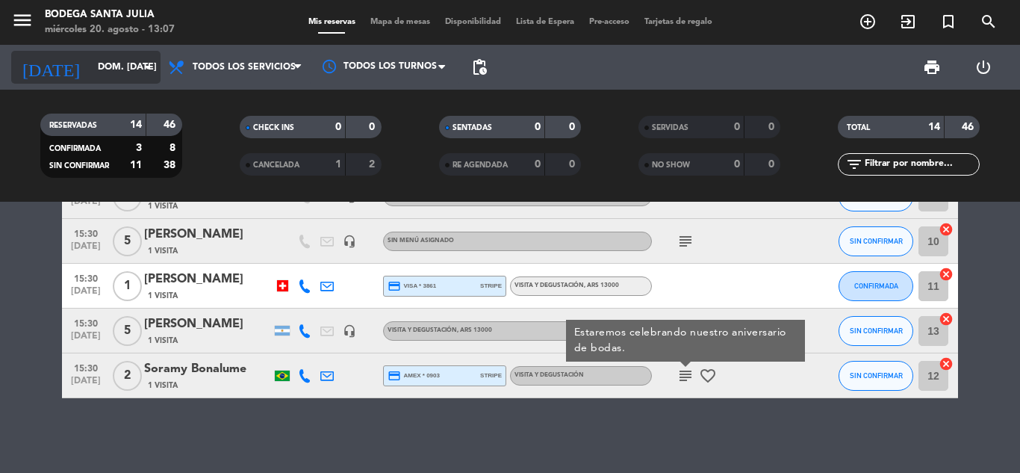
click at [98, 72] on input "dom. [DATE]" at bounding box center [153, 67] width 126 height 25
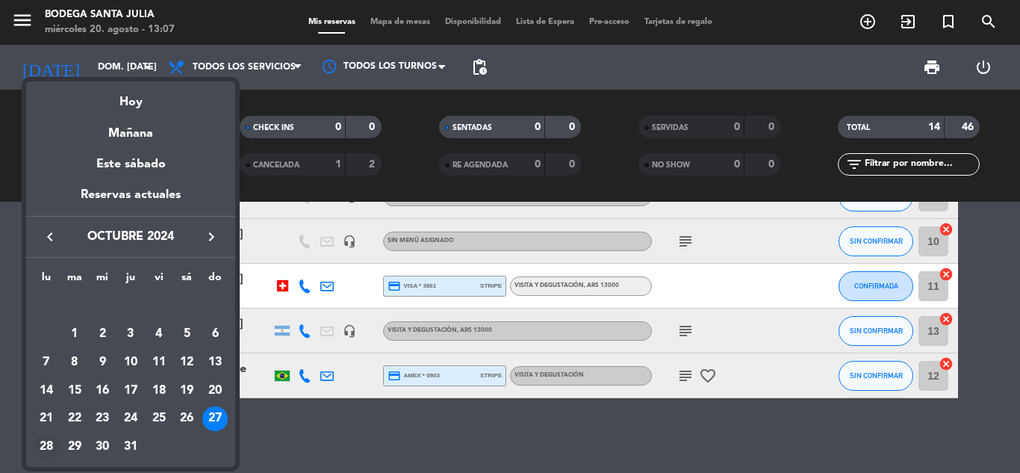
click at [38, 447] on div "28" at bounding box center [46, 446] width 25 height 25
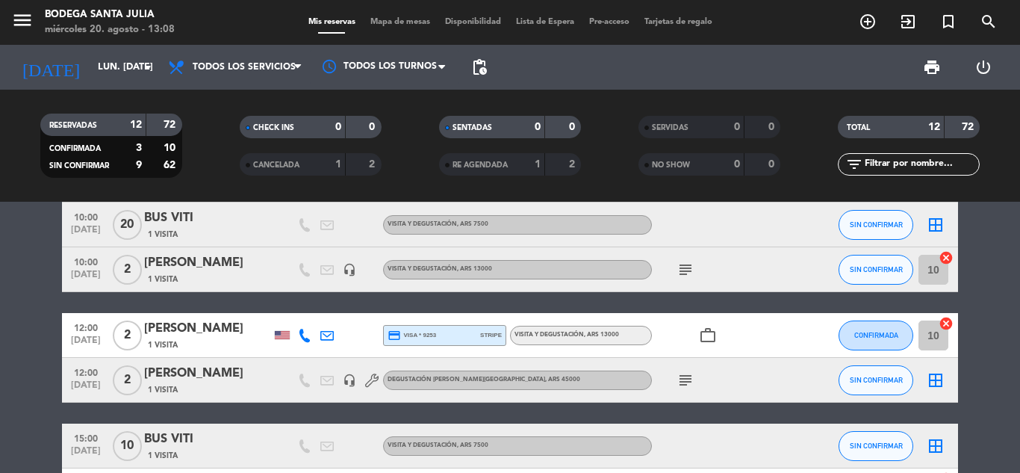
scroll to position [0, 0]
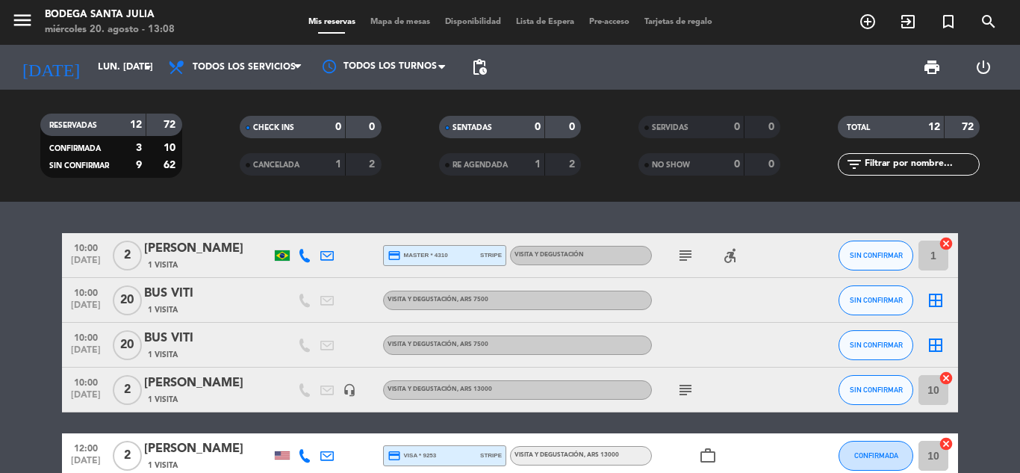
click at [693, 253] on icon "subject" at bounding box center [686, 255] width 18 height 18
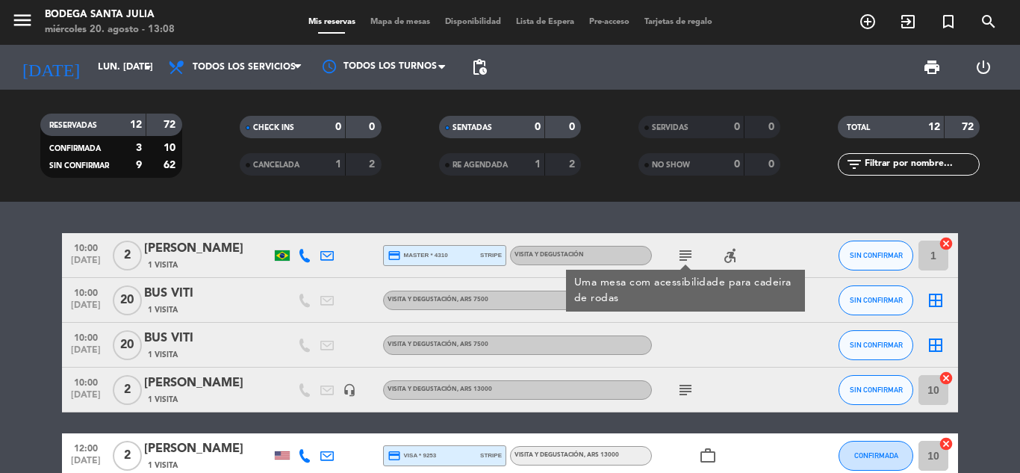
click at [687, 398] on icon "subject" at bounding box center [686, 390] width 18 height 18
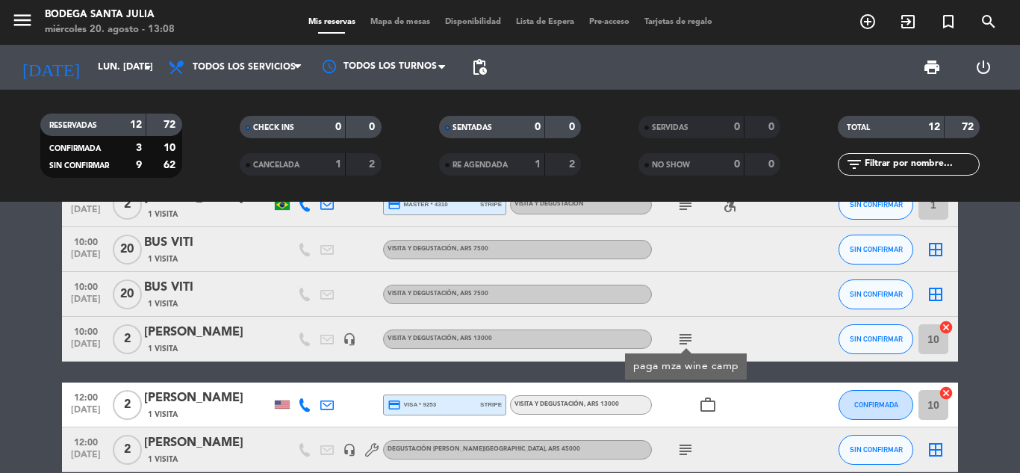
scroll to position [75, 0]
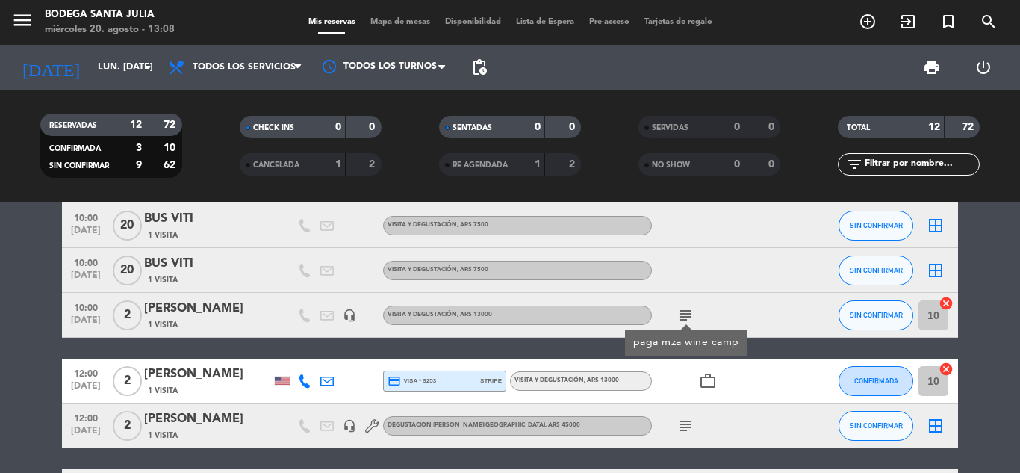
click at [683, 424] on icon "subject" at bounding box center [686, 426] width 18 height 18
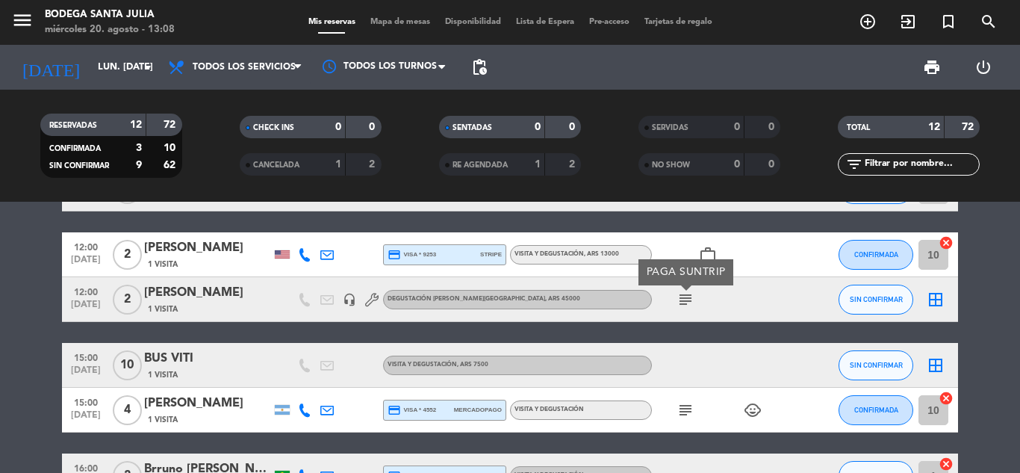
scroll to position [224, 0]
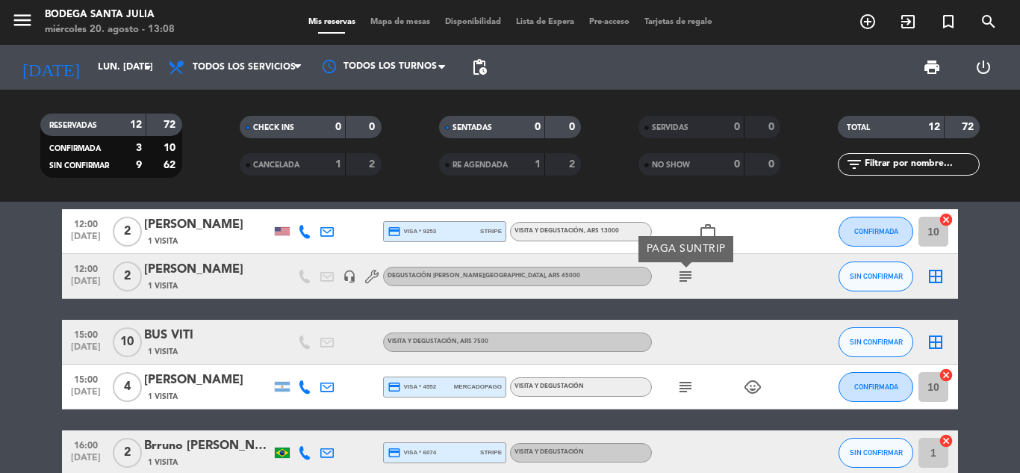
click at [683, 385] on icon "subject" at bounding box center [686, 387] width 18 height 18
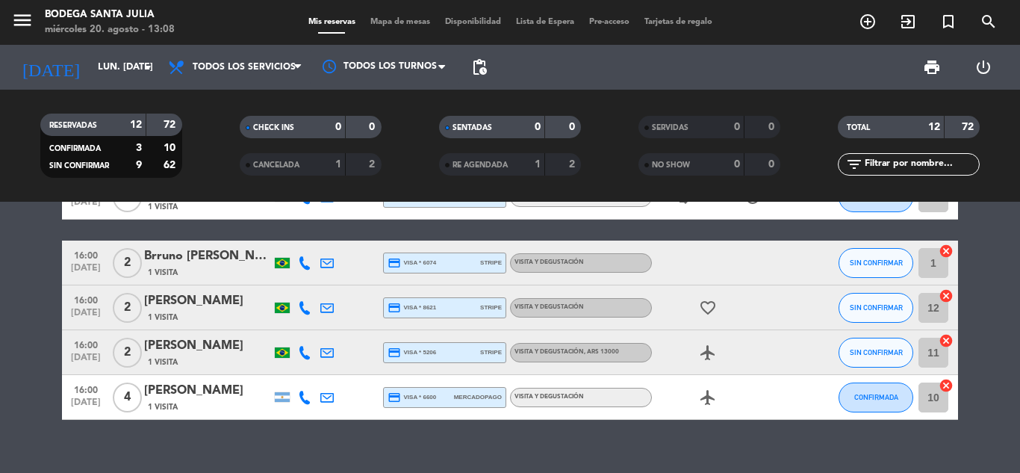
scroll to position [435, 0]
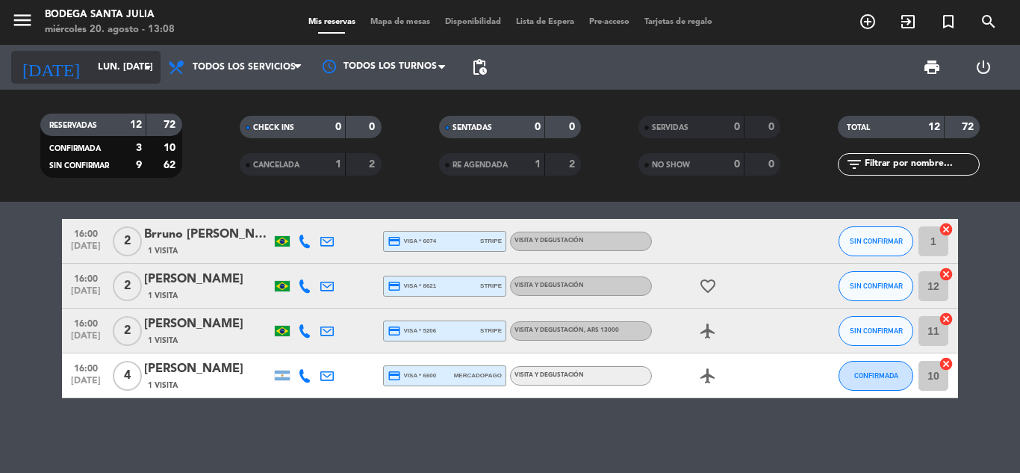
click at [90, 72] on input "lun. [DATE]" at bounding box center [153, 67] width 126 height 25
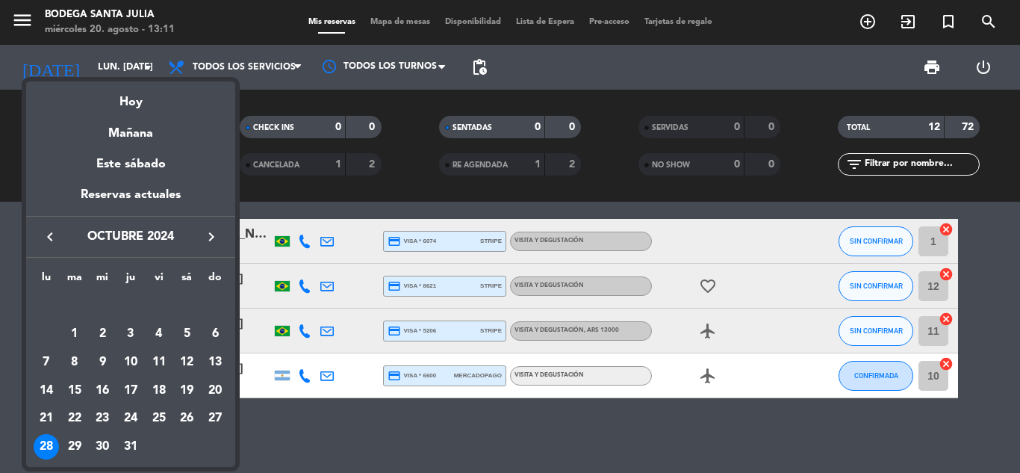
click at [595, 425] on div at bounding box center [510, 236] width 1020 height 473
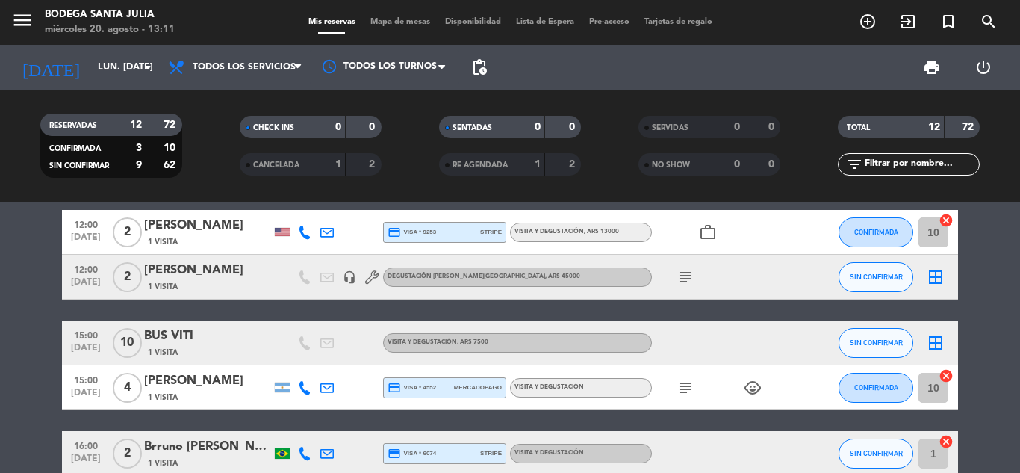
scroll to position [211, 0]
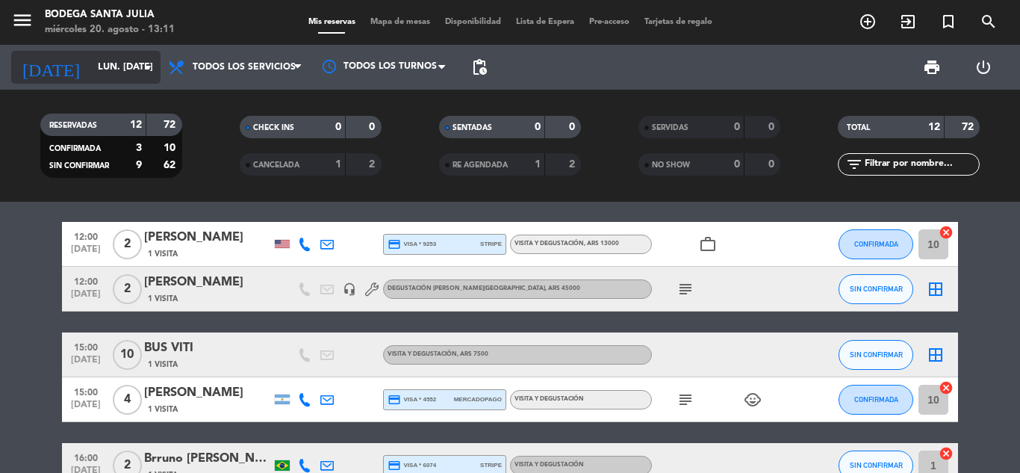
click at [125, 75] on input "lun. [DATE]" at bounding box center [153, 67] width 126 height 25
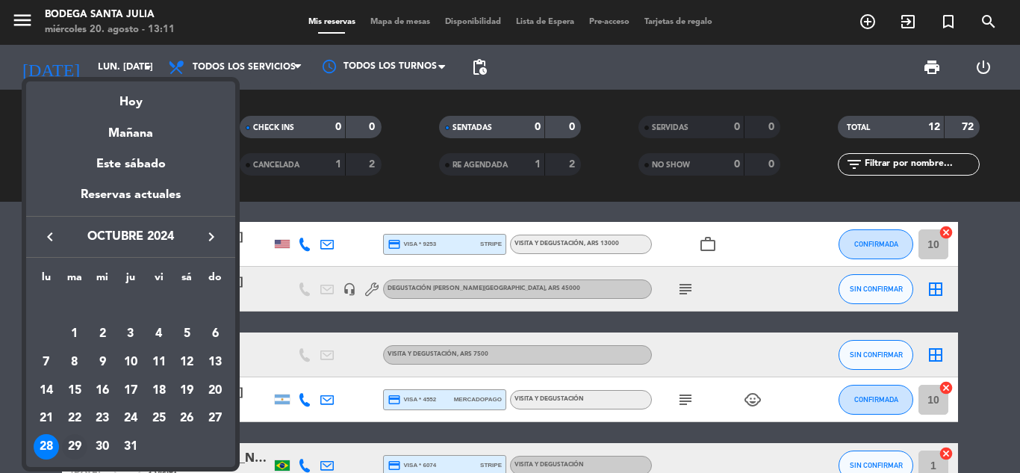
click at [85, 441] on div "29" at bounding box center [74, 446] width 25 height 25
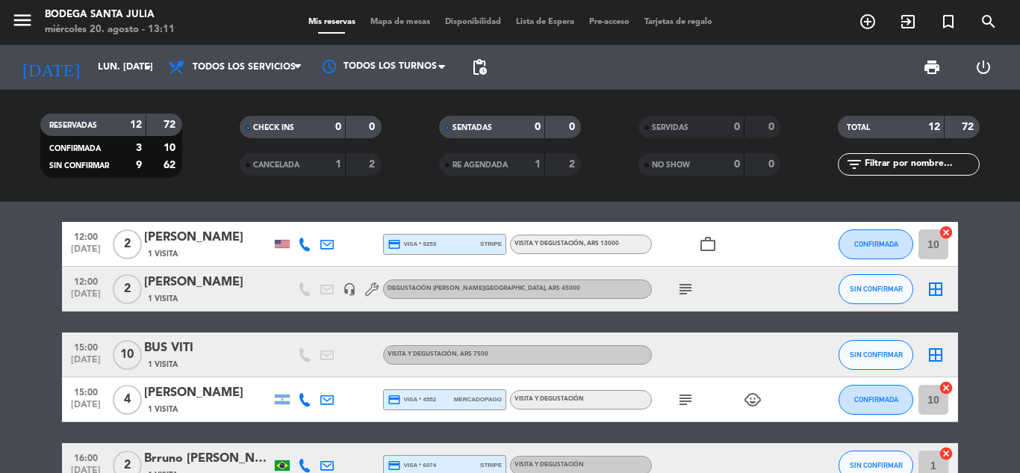
type input "[DATE] oct."
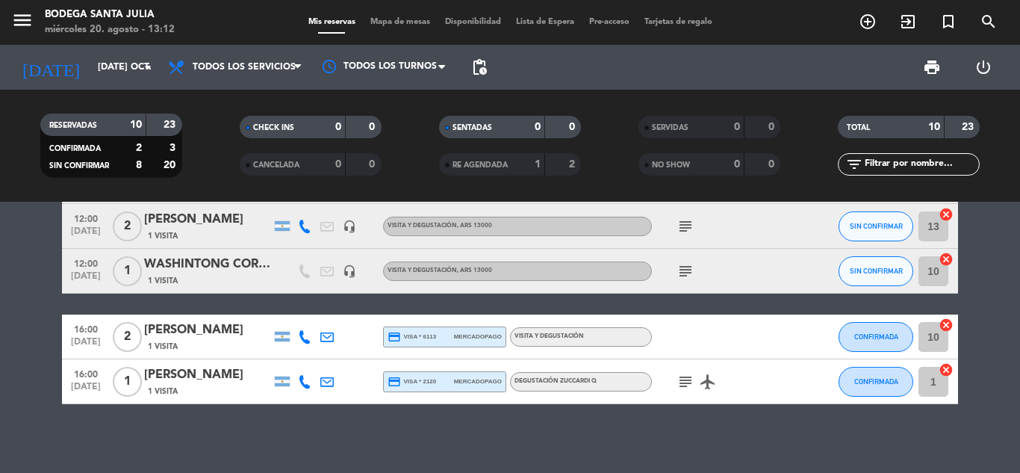
scroll to position [325, 0]
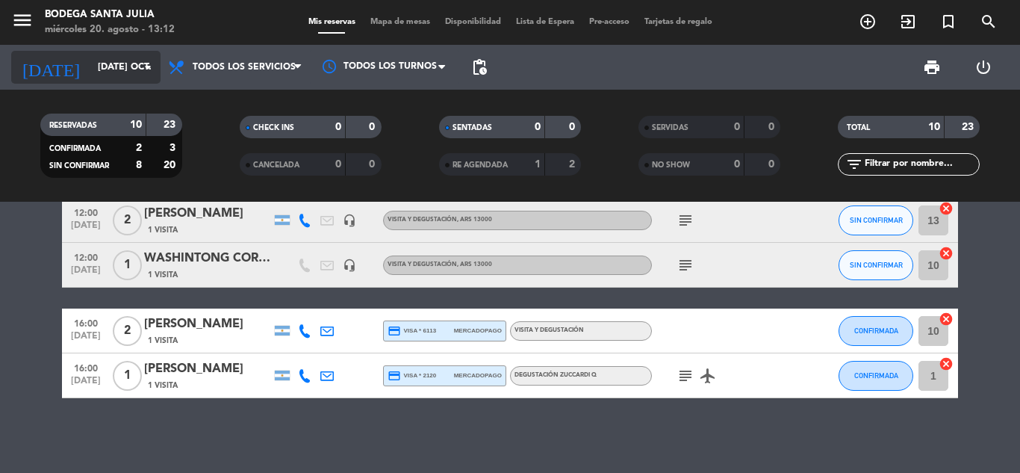
click at [90, 68] on input "[DATE] oct." at bounding box center [153, 67] width 126 height 25
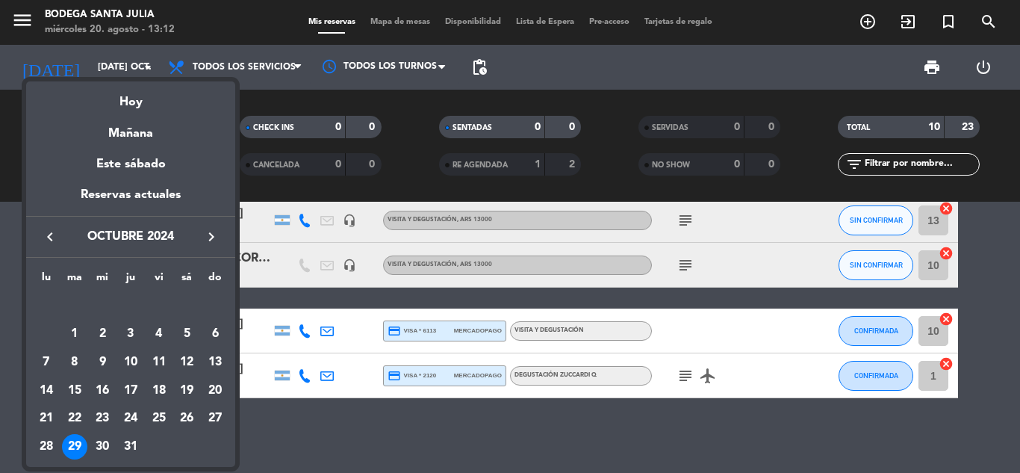
click at [57, 238] on icon "keyboard_arrow_left" at bounding box center [50, 237] width 18 height 18
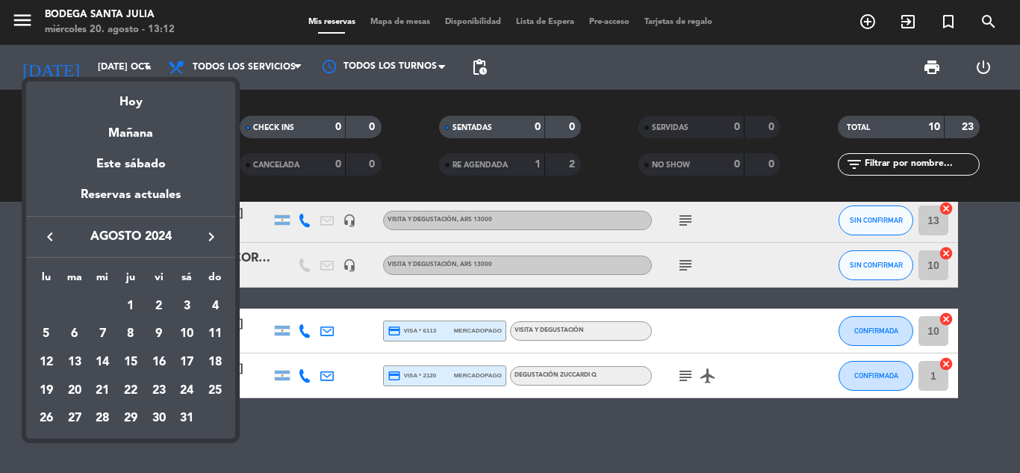
click at [418, 108] on div at bounding box center [510, 236] width 1020 height 473
